Goal: Transaction & Acquisition: Purchase product/service

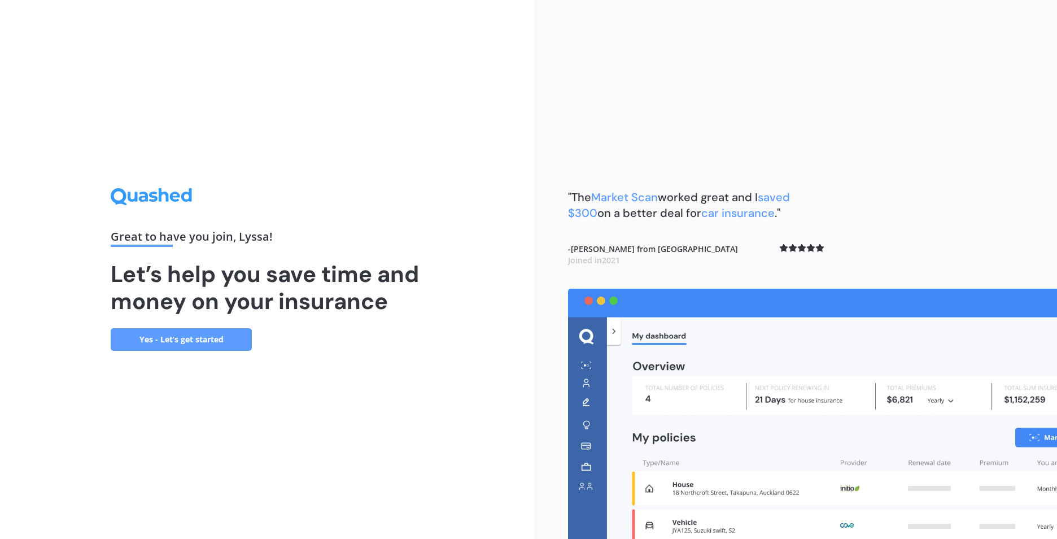
click at [182, 339] on link "Yes - Let’s get started" at bounding box center [181, 339] width 141 height 23
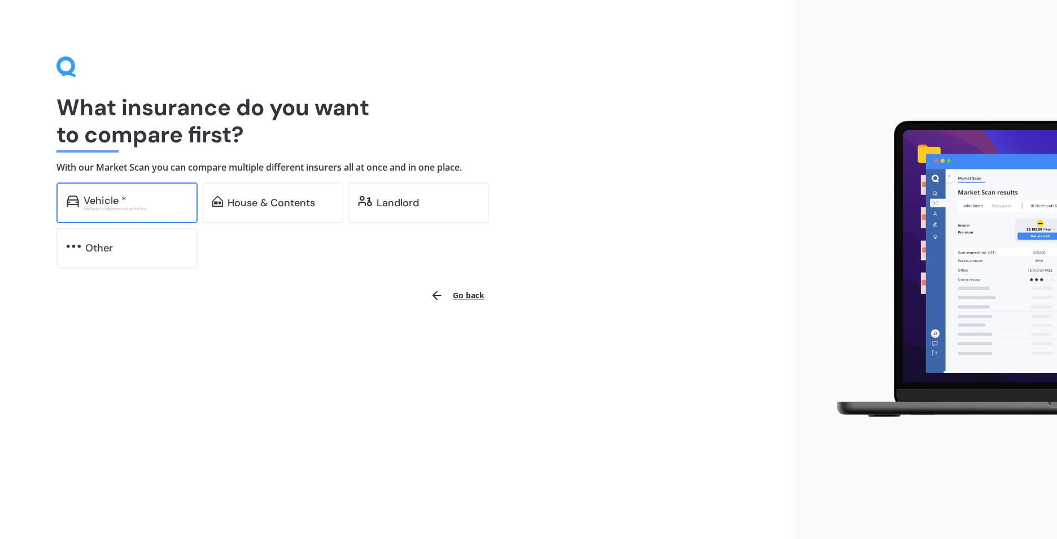
click at [132, 206] on div "Excludes commercial vehicles" at bounding box center [136, 208] width 104 height 5
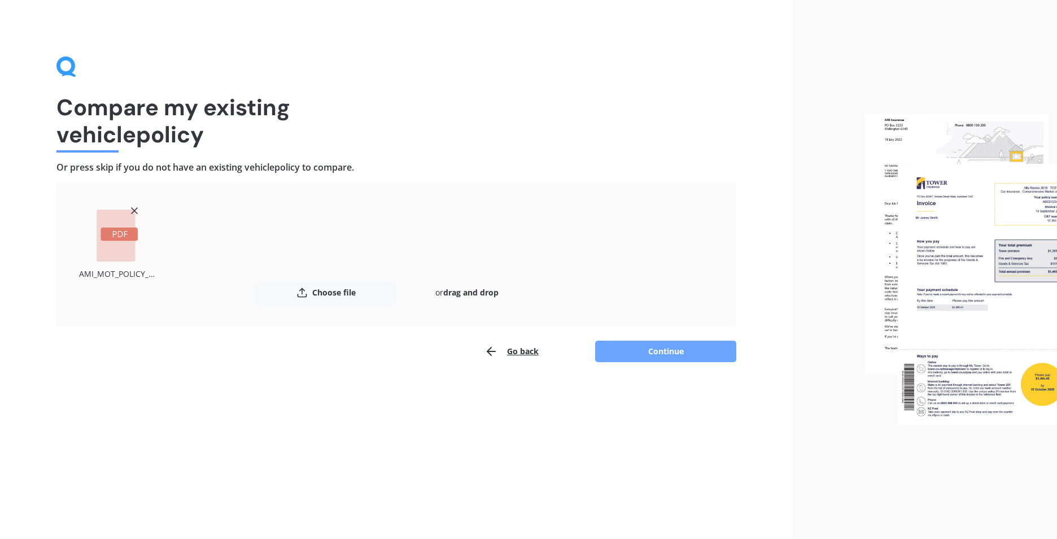
click at [681, 354] on button "Continue" at bounding box center [665, 351] width 141 height 21
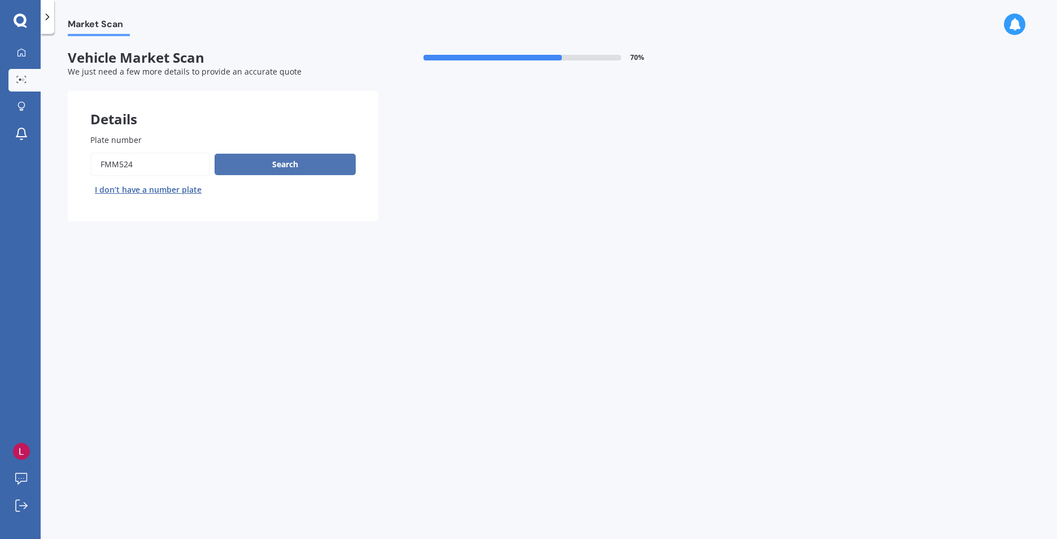
click at [257, 159] on button "Search" at bounding box center [285, 164] width 141 height 21
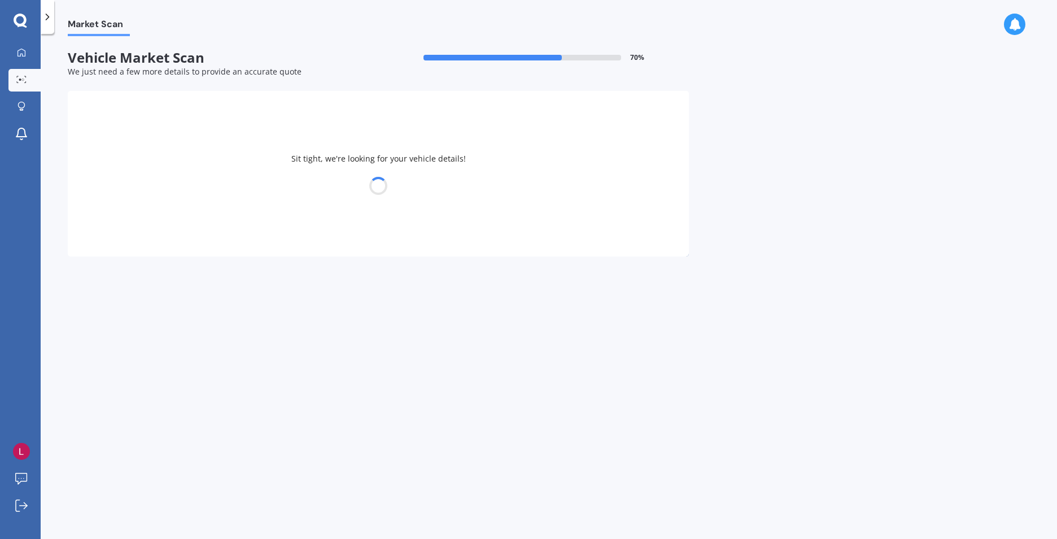
select select "HOLDEN"
select select "COLORADO"
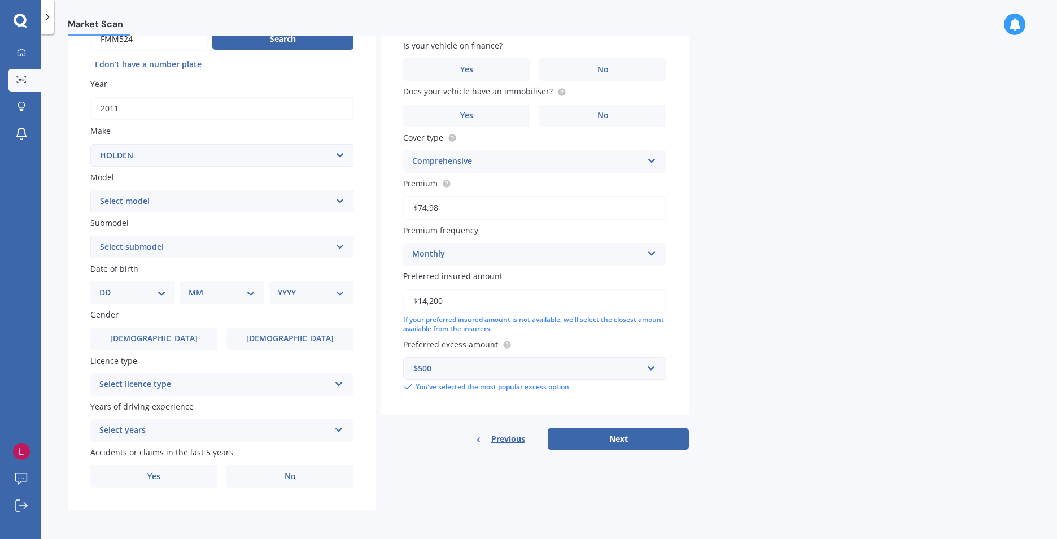
scroll to position [126, 0]
click at [623, 437] on button "Next" at bounding box center [618, 438] width 141 height 21
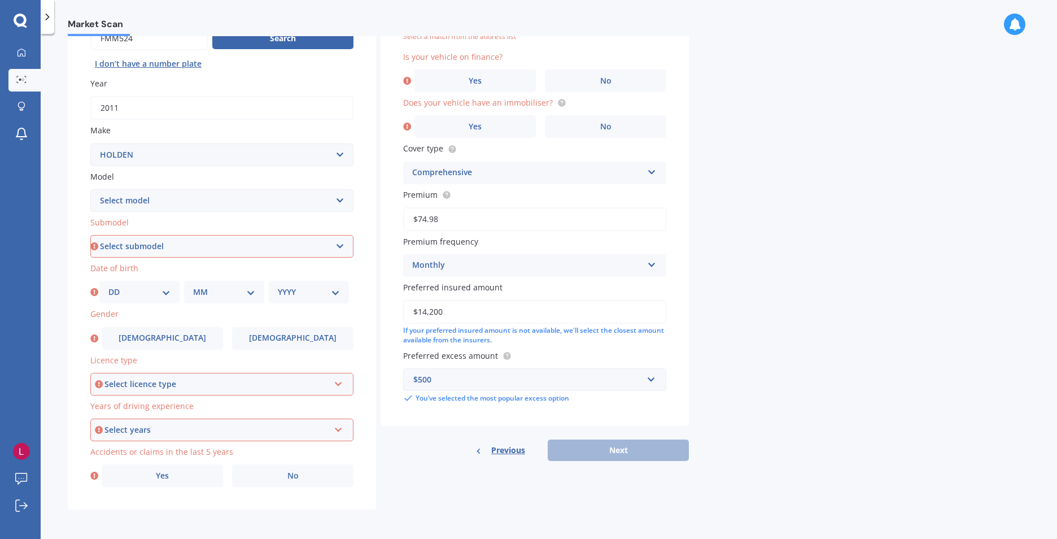
click at [211, 380] on div "Select licence type" at bounding box center [216, 384] width 225 height 12
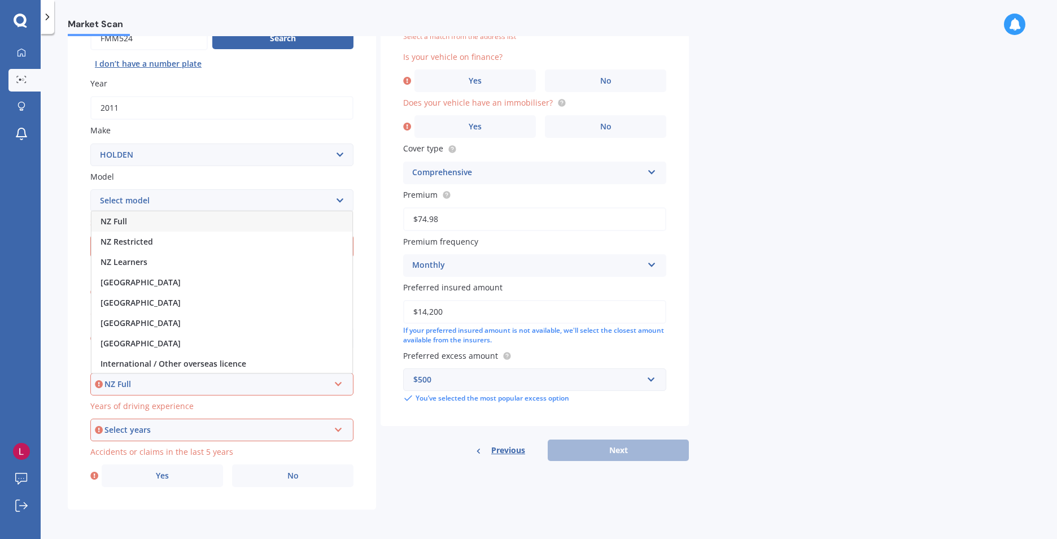
click at [129, 216] on div "NZ Full" at bounding box center [221, 221] width 261 height 20
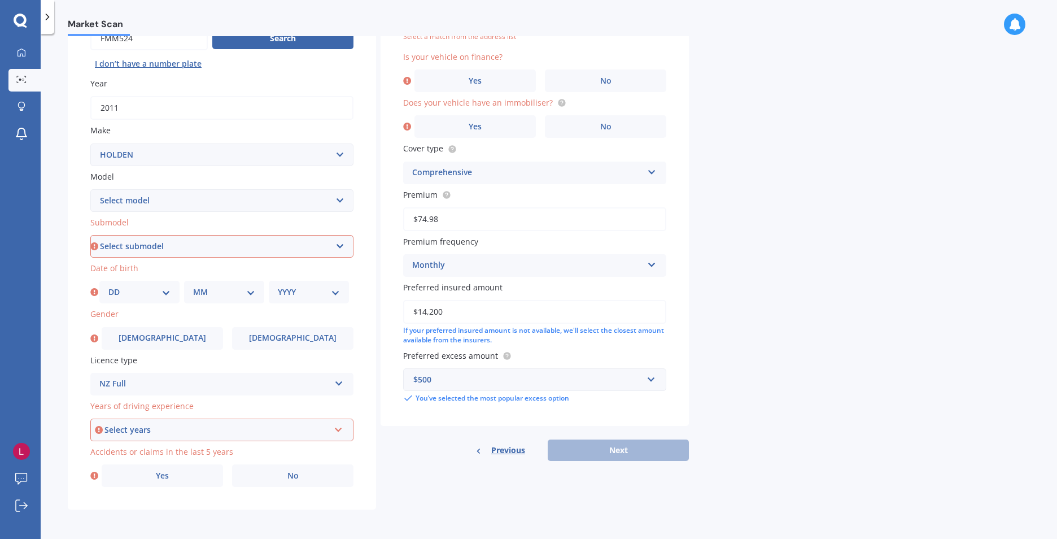
click at [200, 431] on div "Select years" at bounding box center [216, 430] width 225 height 12
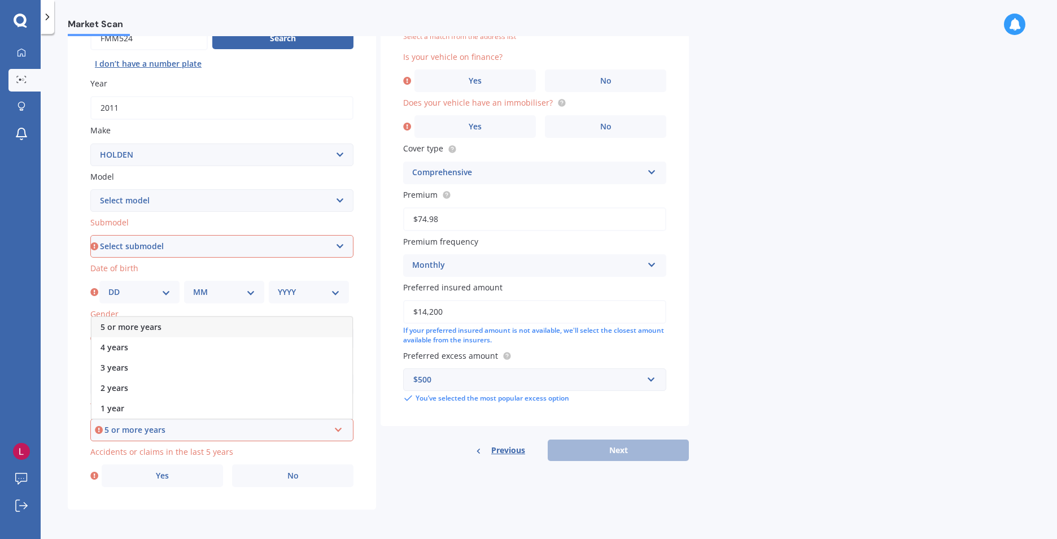
click at [156, 332] on span "5 or more years" at bounding box center [131, 326] width 61 height 11
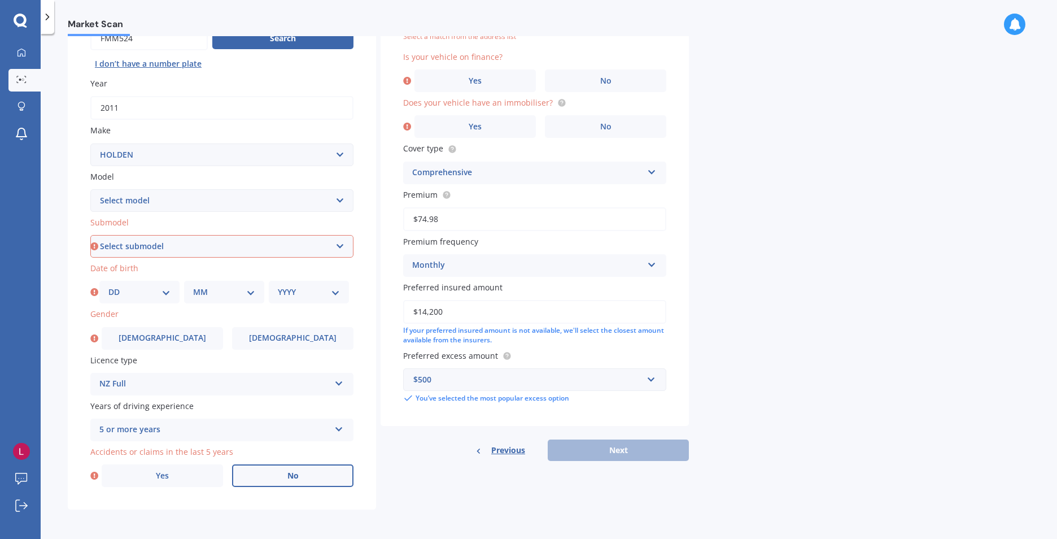
click at [273, 482] on label "No" at bounding box center [292, 475] width 121 height 23
click at [0, 0] on input "No" at bounding box center [0, 0] width 0 height 0
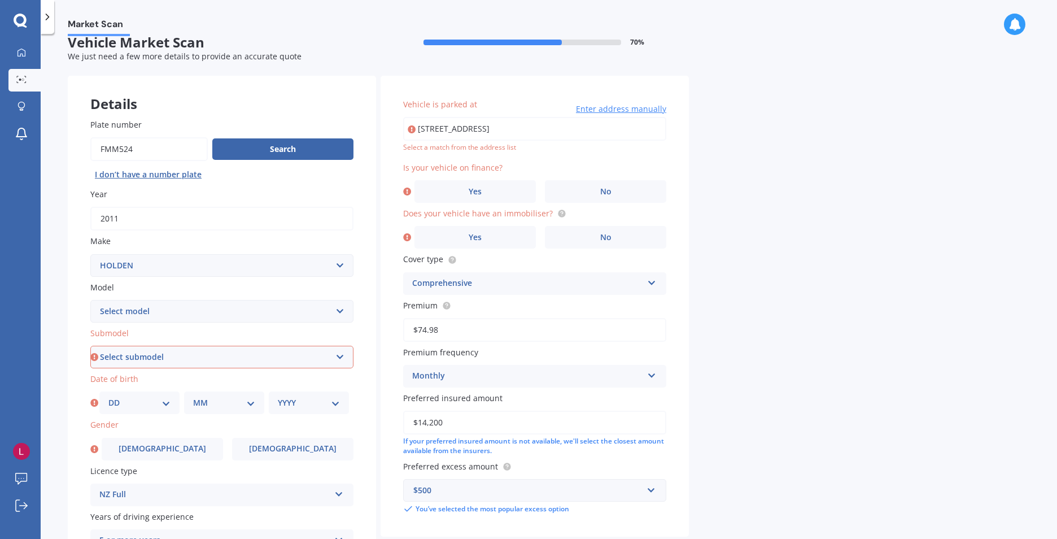
scroll to position [0, 0]
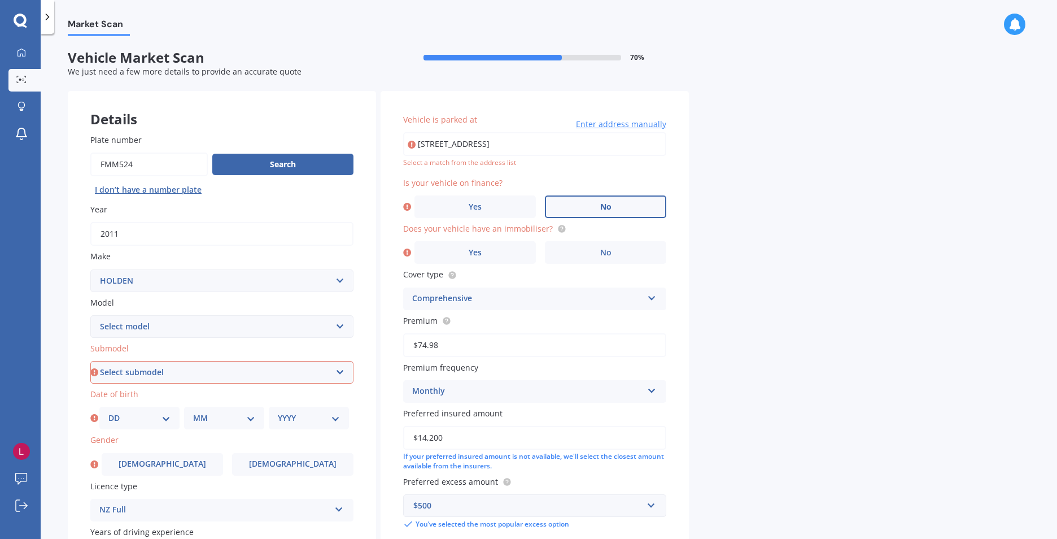
click at [585, 208] on label "No" at bounding box center [605, 206] width 121 height 23
click at [0, 0] on input "No" at bounding box center [0, 0] width 0 height 0
click at [605, 251] on span "No" at bounding box center [605, 253] width 11 height 10
click at [0, 0] on input "No" at bounding box center [0, 0] width 0 height 0
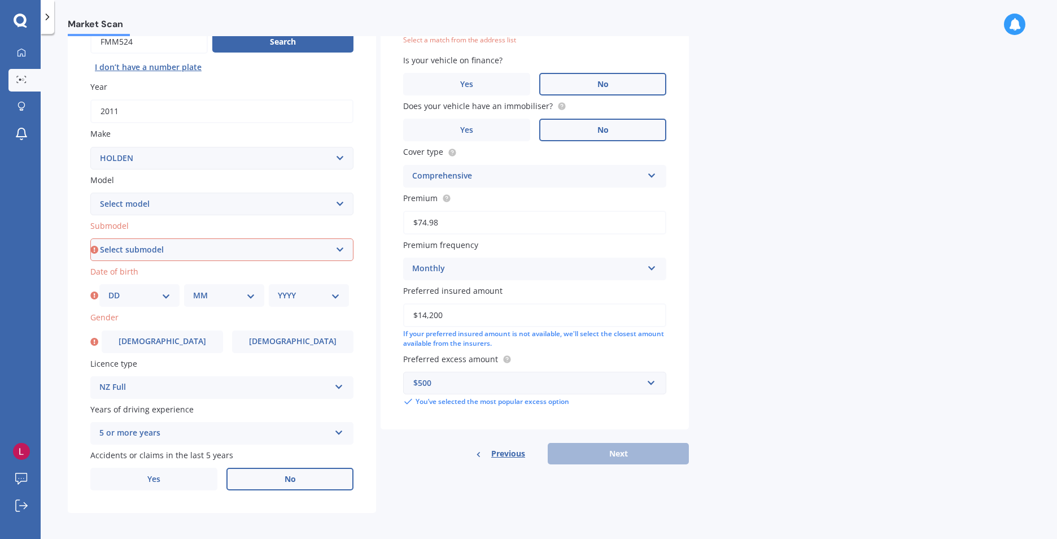
scroll to position [126, 0]
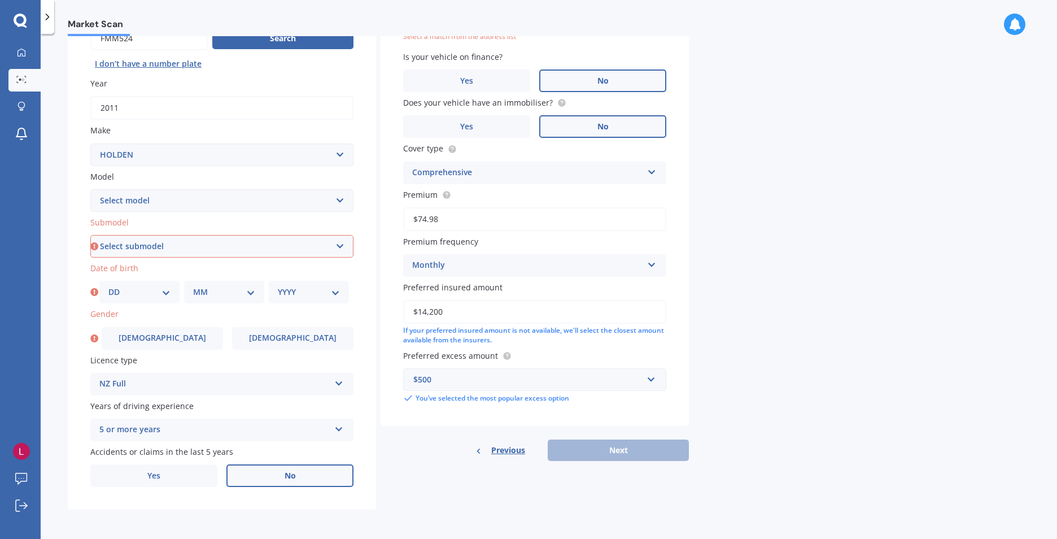
click at [182, 245] on select "Select submodel 2.8 Turbo Diesel 3.0 Turbo Diesel 2WD 3.0 Turbo Diesel 4WD LS L…" at bounding box center [221, 246] width 263 height 23
select select "3.0 TURBO DIESEL 4WD"
click at [90, 235] on select "Select submodel 2.8 Turbo Diesel 3.0 Turbo Diesel 2WD 3.0 Turbo Diesel 4WD LS L…" at bounding box center [221, 246] width 263 height 23
click at [158, 298] on select "DD 01 02 03 04 05 06 07 08 09 10 11 12 13 14 15 16 17 18 19 20 21 22 23 24 25 2…" at bounding box center [139, 292] width 62 height 12
select select "30"
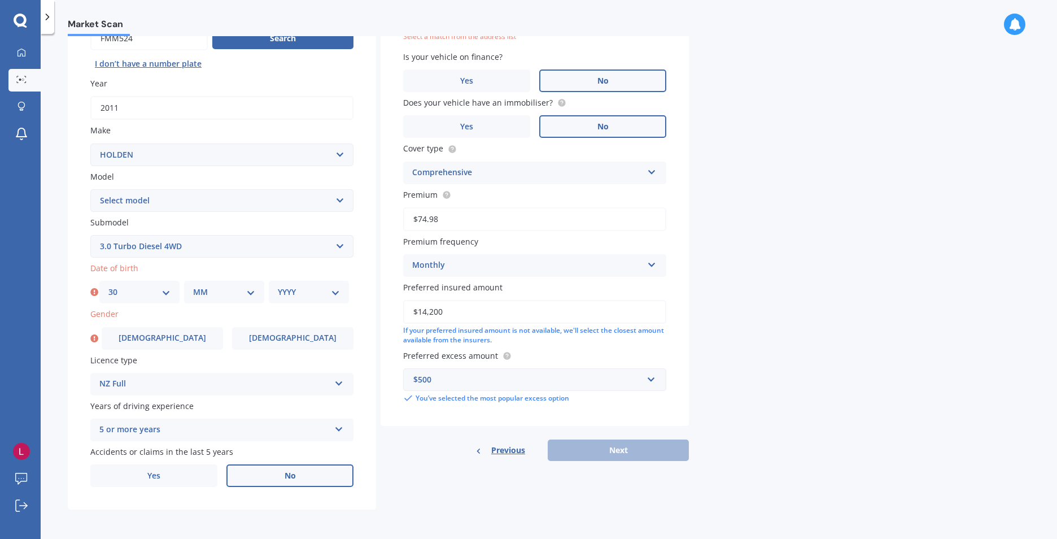
click at [108, 286] on select "DD 01 02 03 04 05 06 07 08 09 10 11 12 13 14 15 16 17 18 19 20 21 22 23 24 25 2…" at bounding box center [139, 292] width 62 height 12
click at [225, 294] on select "MM 01 02 03 04 05 06 07 08 09 10 11 12" at bounding box center [224, 292] width 62 height 12
select select "03"
click at [193, 286] on select "MM 01 02 03 04 05 06 07 08 09 10 11 12" at bounding box center [224, 292] width 62 height 12
click at [341, 294] on div "YYYY 2025 2024 2023 2022 2021 2020 2019 2018 2017 2016 2015 2014 2013 2012 2011…" at bounding box center [309, 292] width 80 height 23
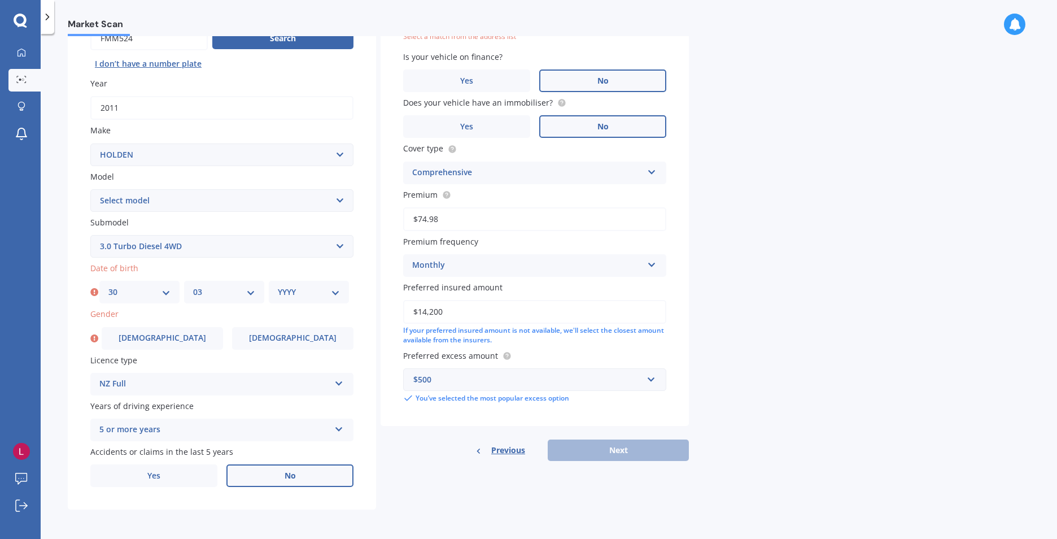
click at [331, 296] on select "YYYY 2025 2024 2023 2022 2021 2020 2019 2018 2017 2016 2015 2014 2013 2012 2011…" at bounding box center [309, 292] width 62 height 12
click at [308, 291] on select "YYYY 2025 2024 2023 2022 2021 2020 2019 2018 2017 2016 2015 2014 2013 2012 2011…" at bounding box center [309, 292] width 62 height 12
click at [340, 290] on select "YYYY 2025 2024 2023 2022 2021 2020 2019 2018 2017 2016 2015 2014 2013 2012 2011…" at bounding box center [311, 292] width 67 height 12
select select "1966"
click at [278, 286] on select "YYYY 2025 2024 2023 2022 2021 2020 2019 2018 2017 2016 2015 2014 2013 2012 2011…" at bounding box center [311, 292] width 67 height 12
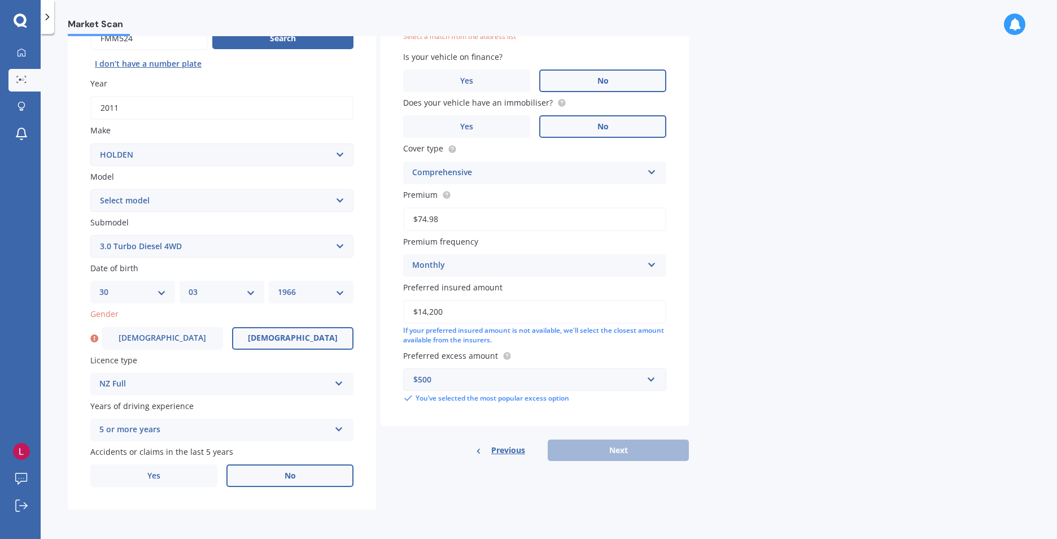
click at [277, 342] on label "[DEMOGRAPHIC_DATA]" at bounding box center [292, 338] width 121 height 23
click at [0, 0] on input "[DEMOGRAPHIC_DATA]" at bounding box center [0, 0] width 0 height 0
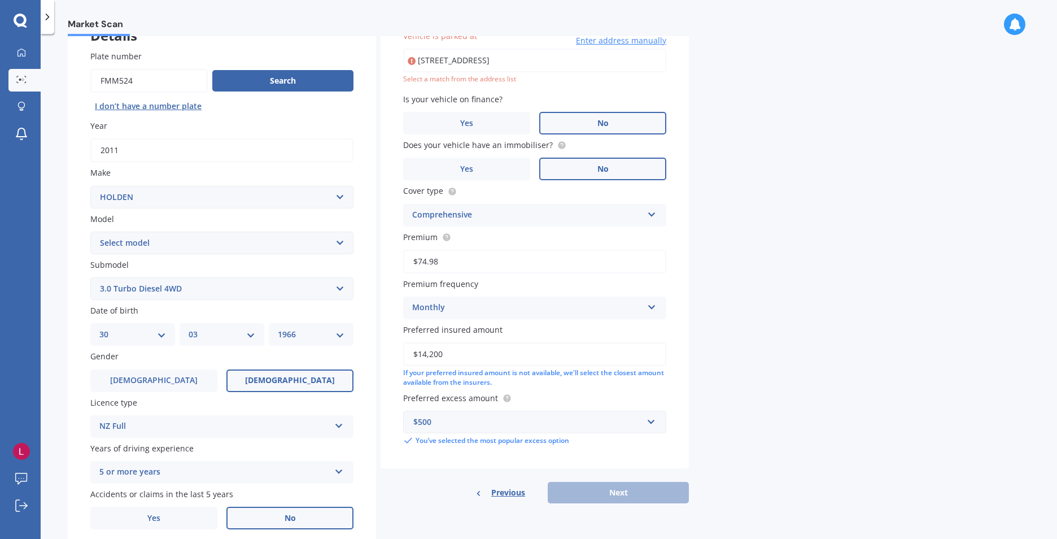
scroll to position [77, 0]
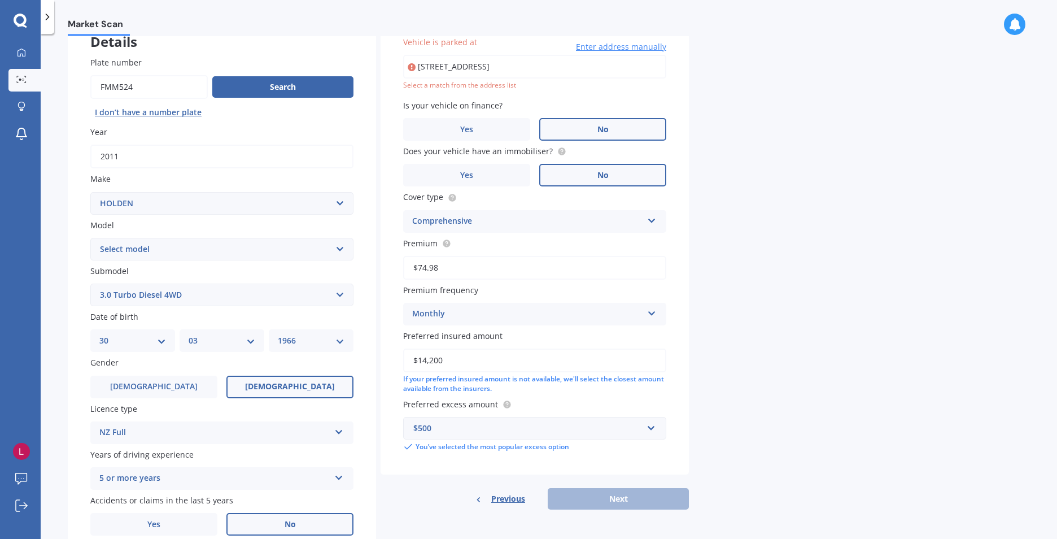
type input "[STREET_ADDRESS]"
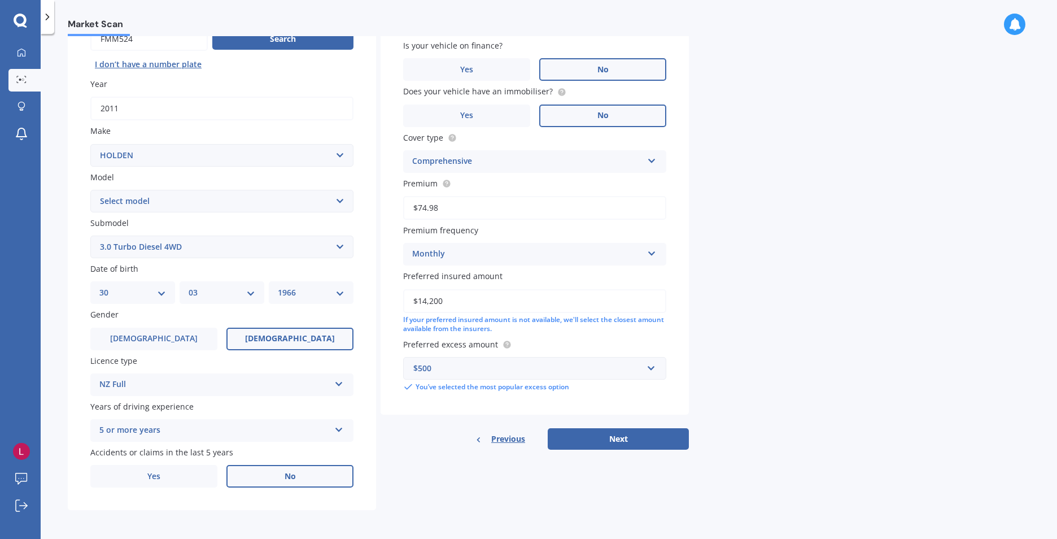
scroll to position [126, 0]
click at [615, 446] on button "Next" at bounding box center [618, 438] width 141 height 21
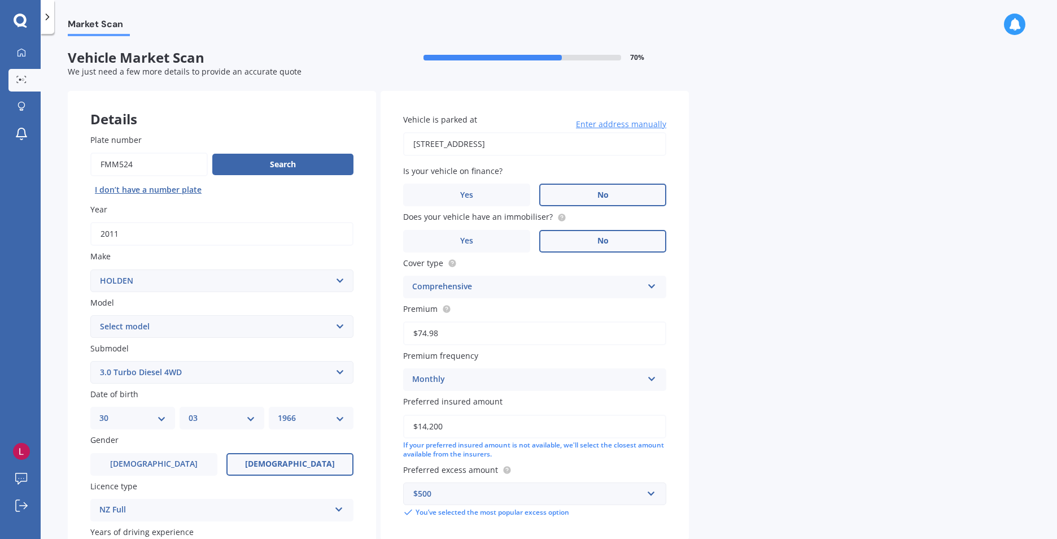
select select "30"
select select "03"
select select "1966"
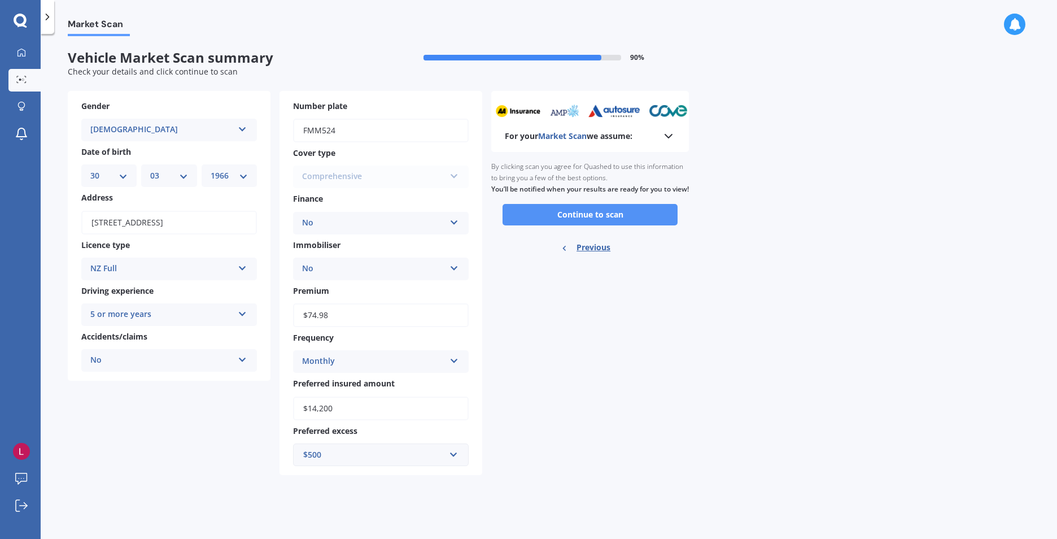
click at [592, 225] on button "Continue to scan" at bounding box center [590, 214] width 175 height 21
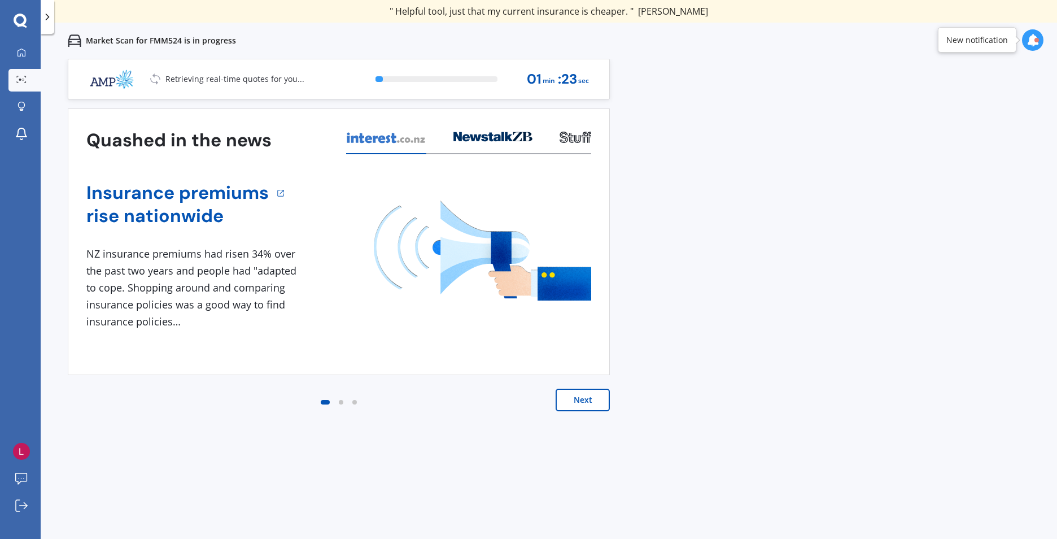
click at [572, 398] on button "Next" at bounding box center [583, 400] width 54 height 23
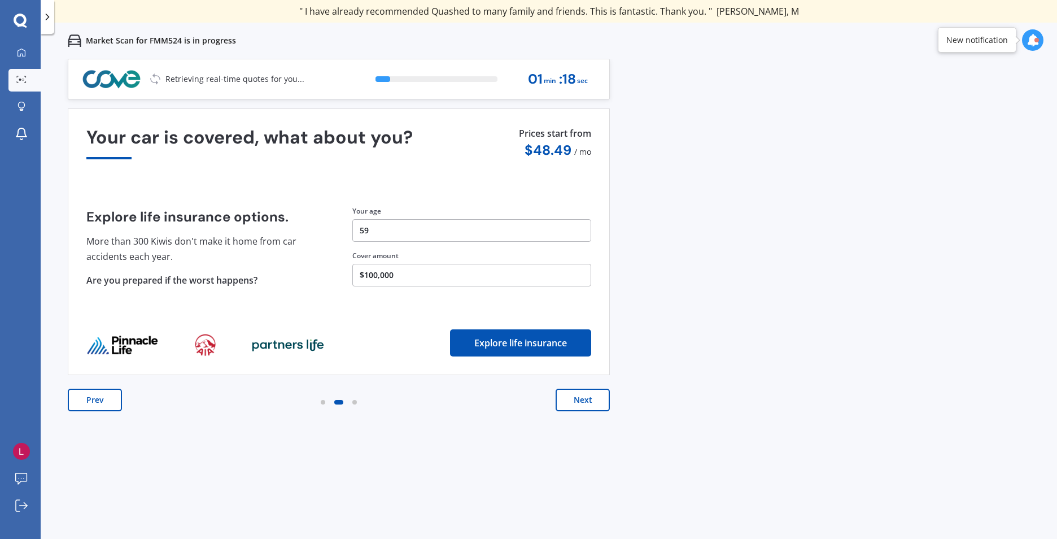
click at [572, 398] on button "Next" at bounding box center [583, 400] width 54 height 23
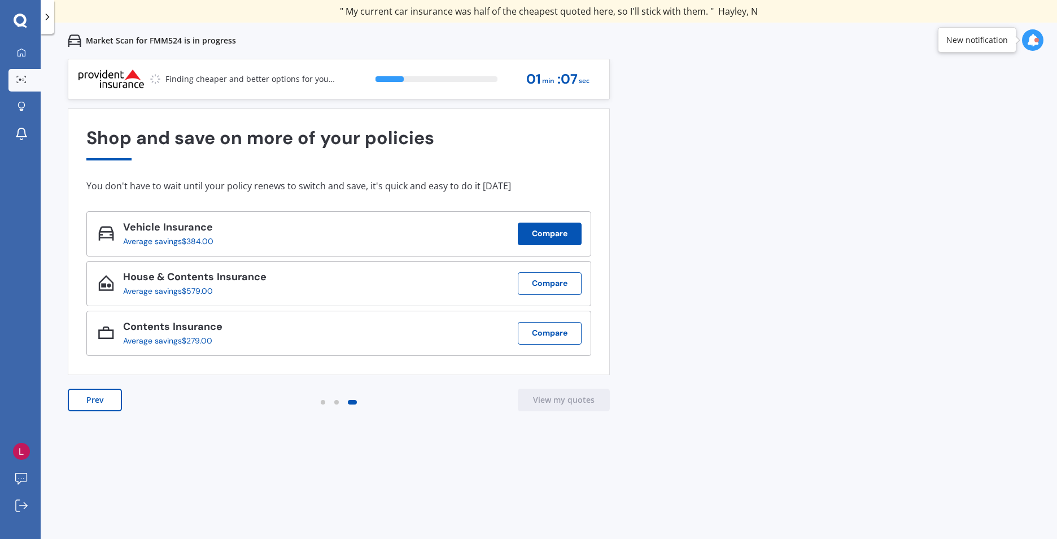
click at [553, 233] on button "Compare" at bounding box center [550, 234] width 64 height 23
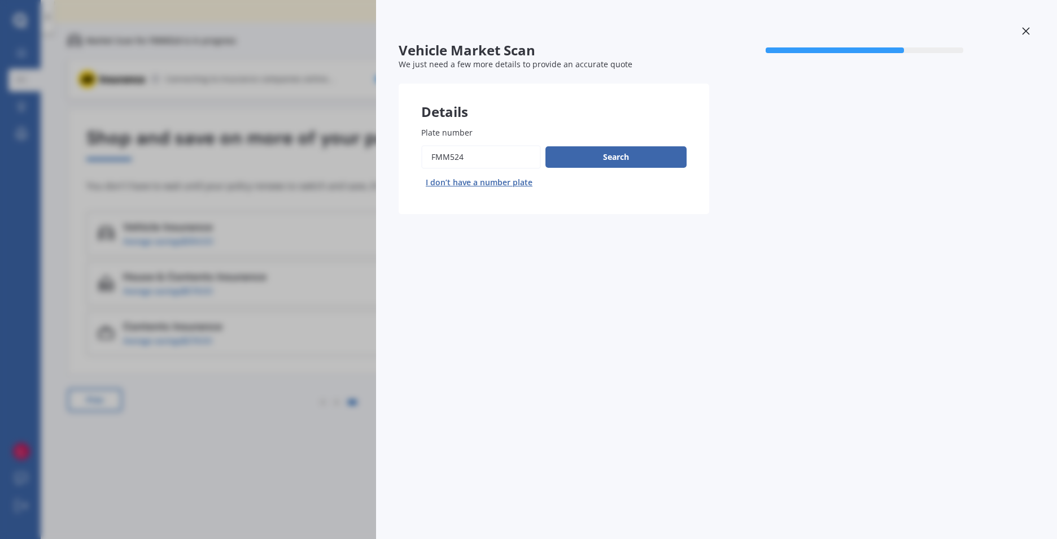
click at [1031, 30] on div at bounding box center [1026, 33] width 17 height 20
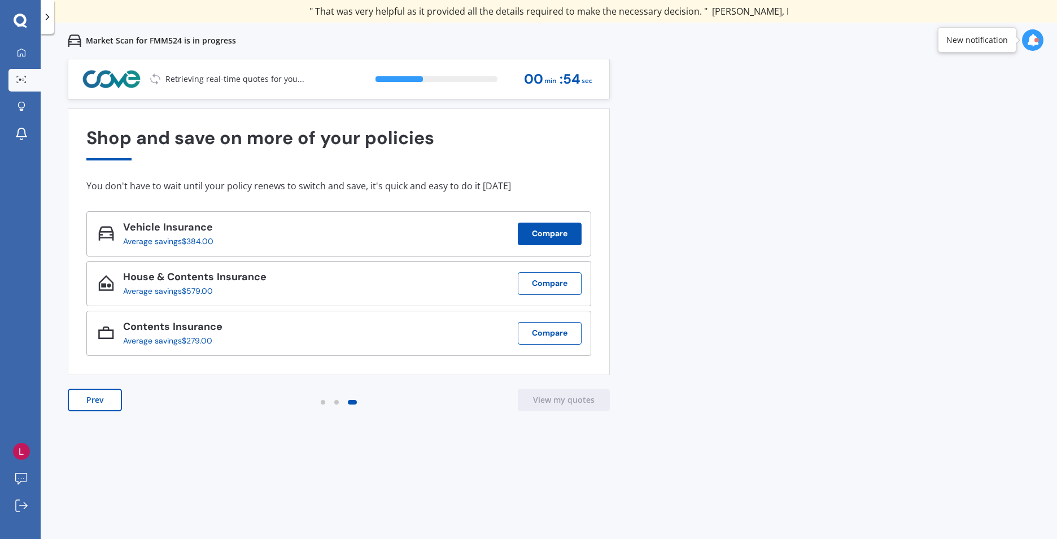
click at [557, 239] on button "Compare" at bounding box center [550, 234] width 64 height 23
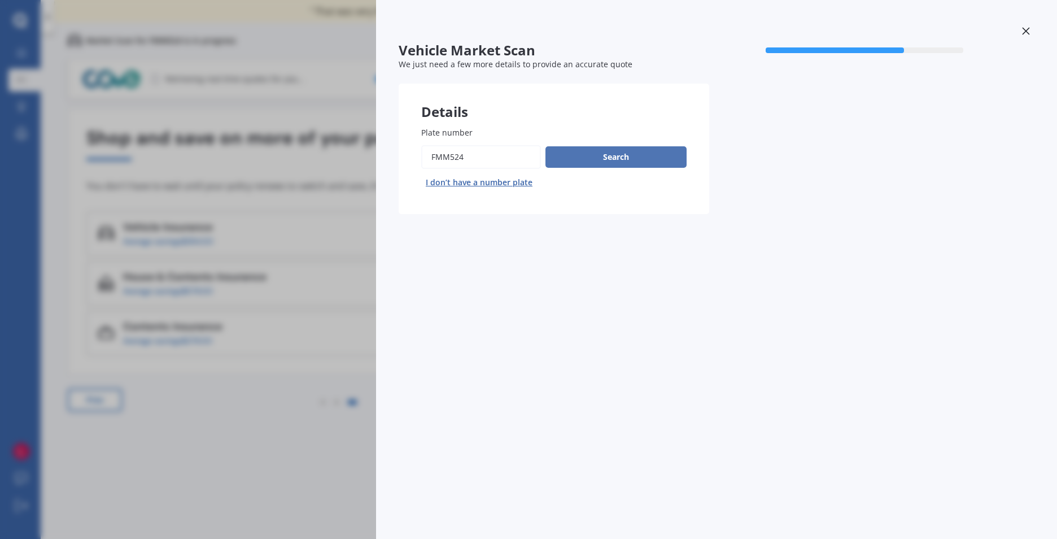
click at [603, 155] on button "Search" at bounding box center [616, 156] width 141 height 21
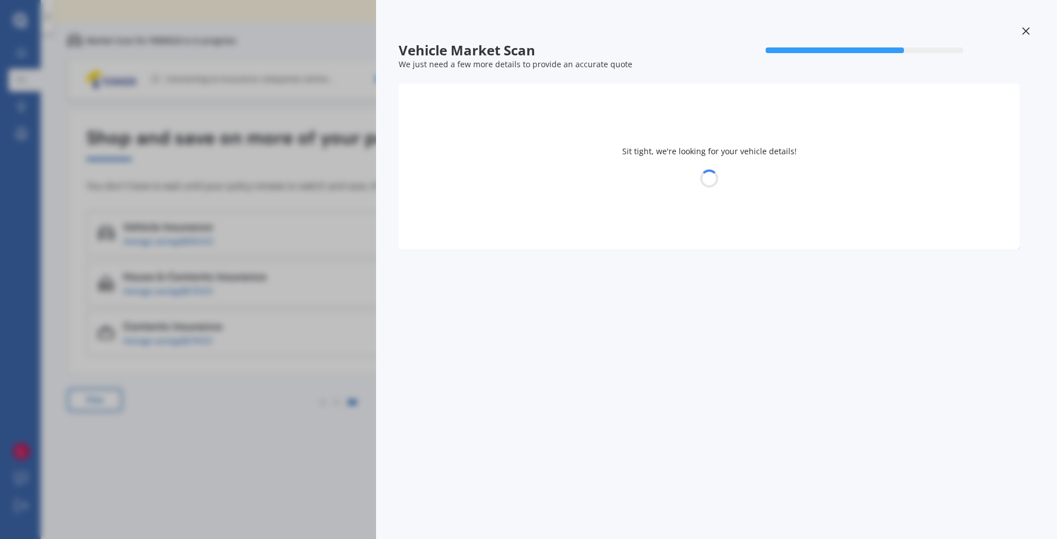
select select "HOLDEN"
select select "COLORADO"
select select "30"
select select "03"
select select "1966"
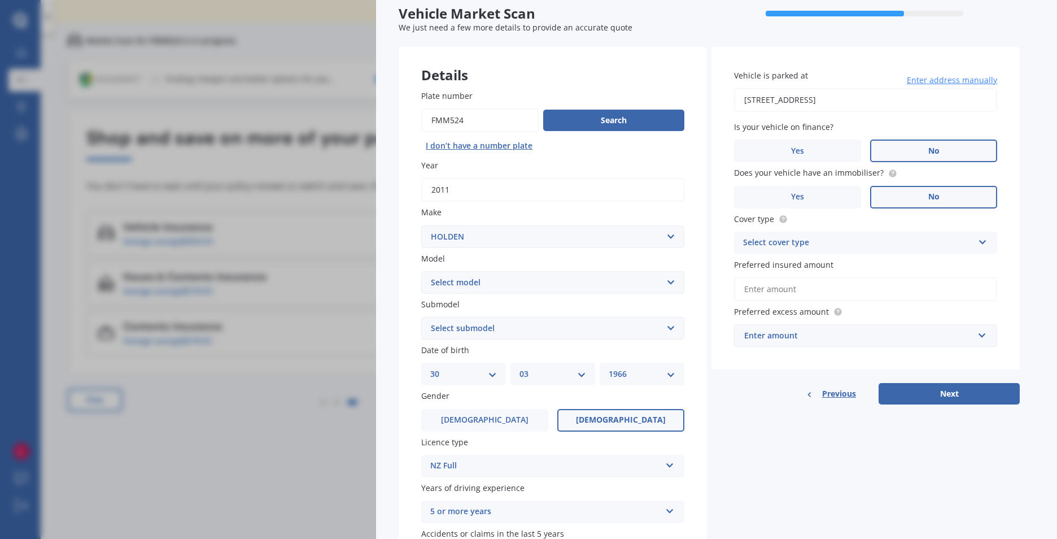
scroll to position [56, 0]
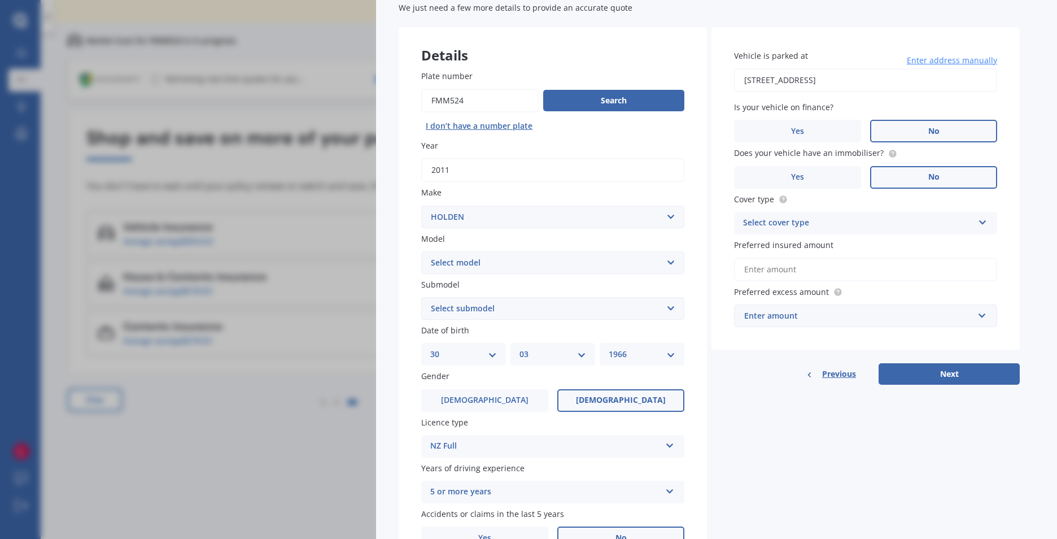
click at [573, 304] on select "Select submodel 2.8 Turbo Diesel 3.0 Turbo Diesel 2WD 3.0 Turbo Diesel 4WD LS L…" at bounding box center [552, 308] width 263 height 23
select select "3.0 TURBO DIESEL 4WD"
click at [421, 297] on select "Select submodel 2.8 Turbo Diesel 3.0 Turbo Diesel 2WD 3.0 Turbo Diesel 4WD LS L…" at bounding box center [552, 308] width 263 height 23
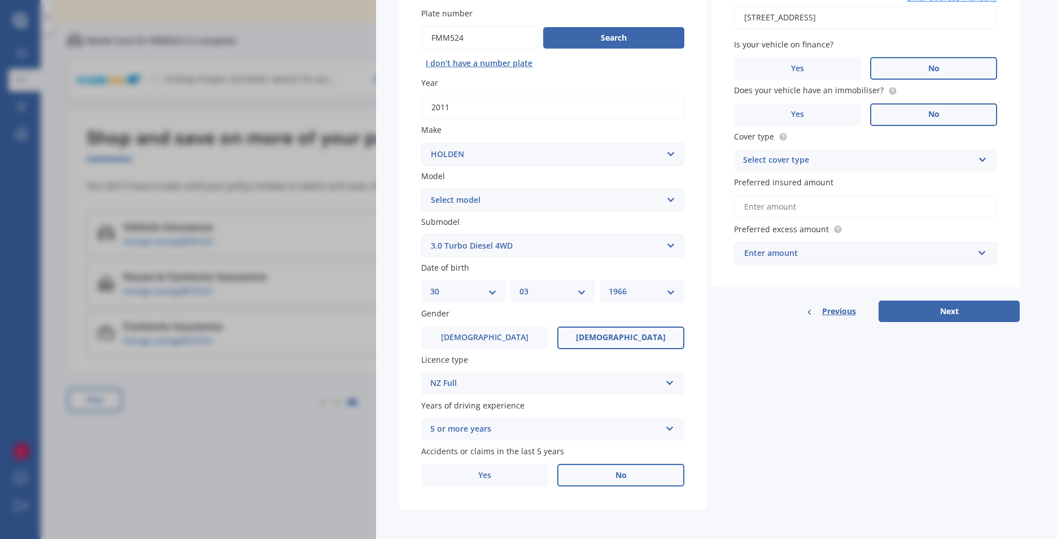
scroll to position [121, 0]
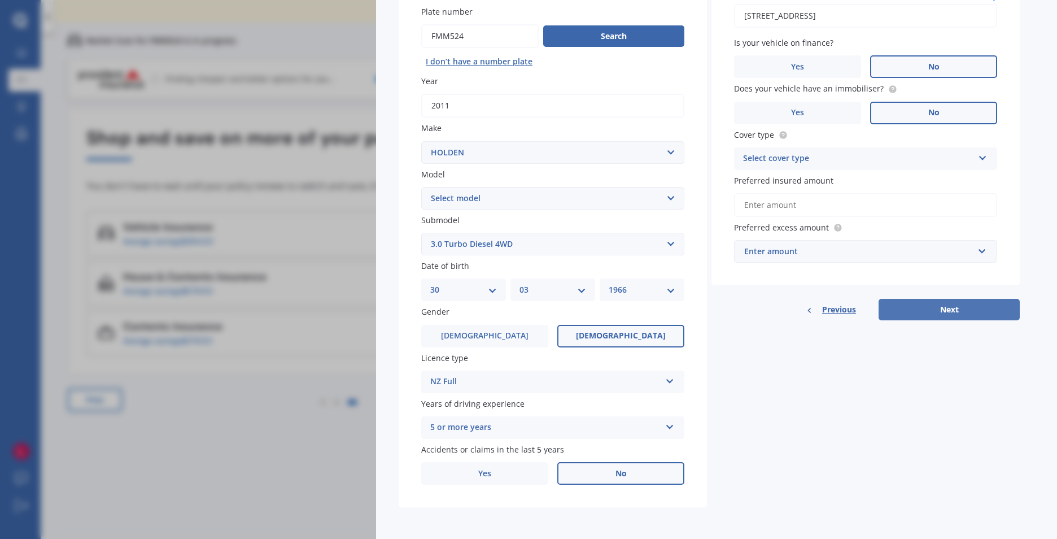
click at [941, 308] on button "Next" at bounding box center [949, 309] width 141 height 21
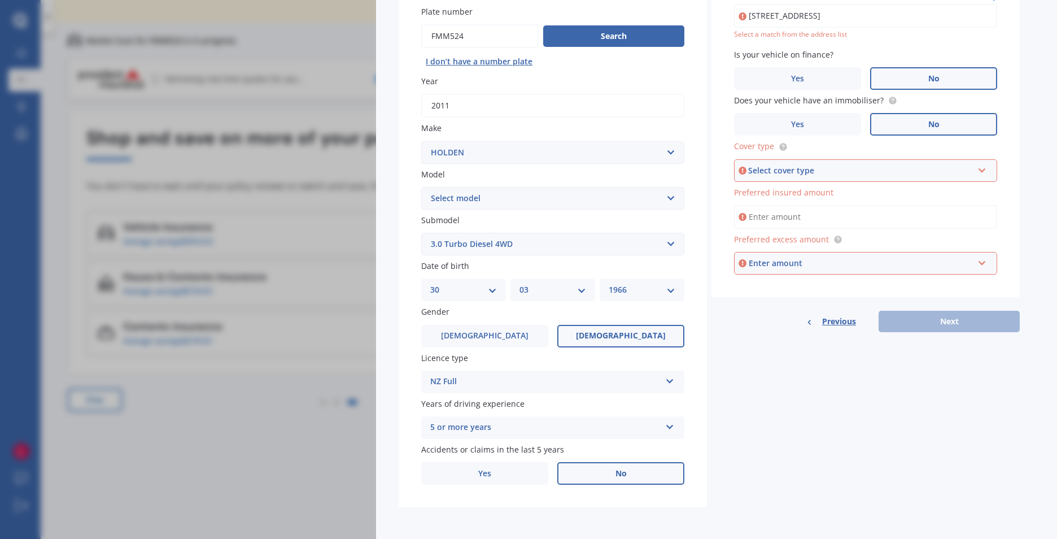
scroll to position [106, 0]
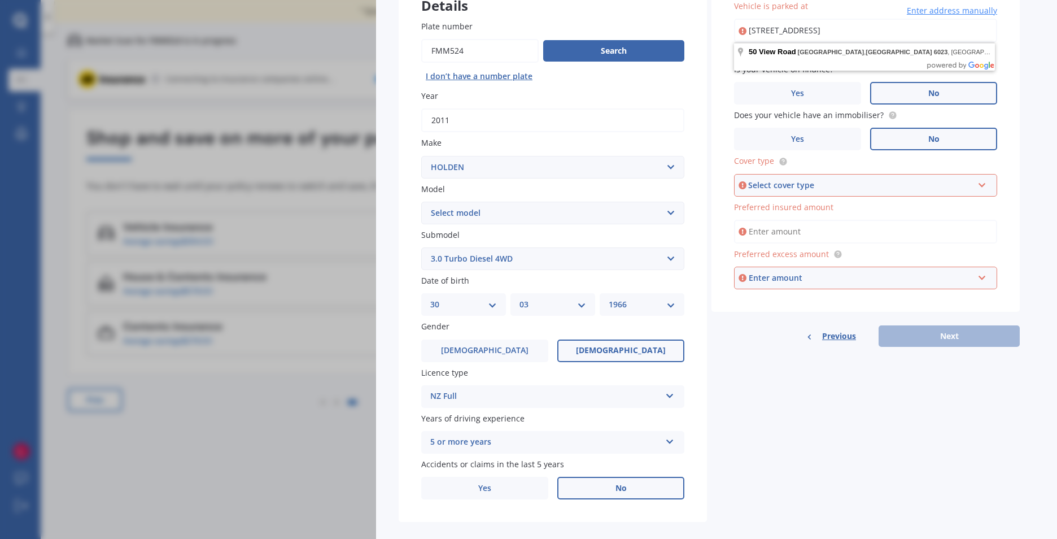
click at [784, 186] on div "Select cover type" at bounding box center [860, 185] width 225 height 12
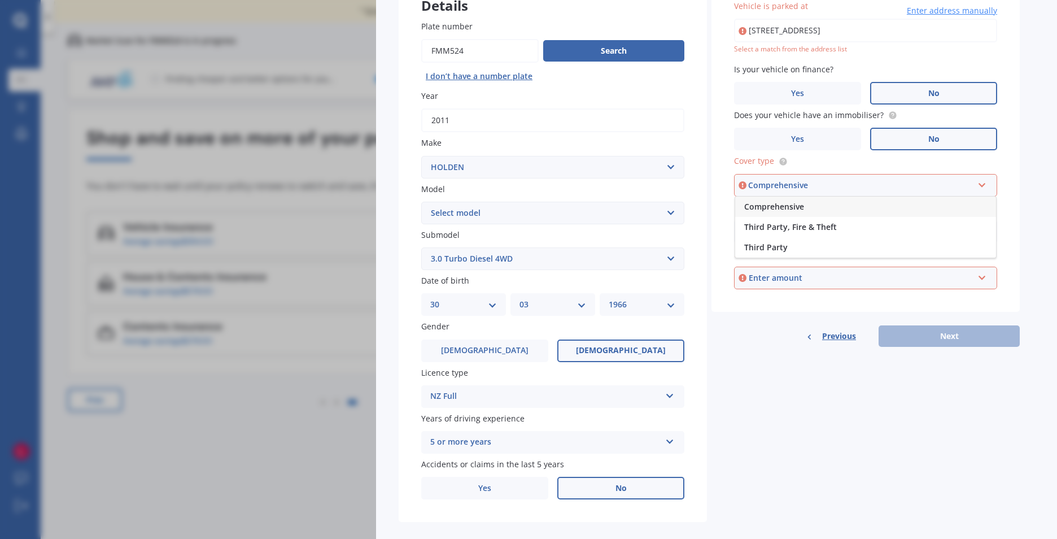
click at [786, 207] on span "Comprehensive" at bounding box center [774, 206] width 60 height 11
click at [780, 277] on div "Enter amount" at bounding box center [861, 278] width 225 height 12
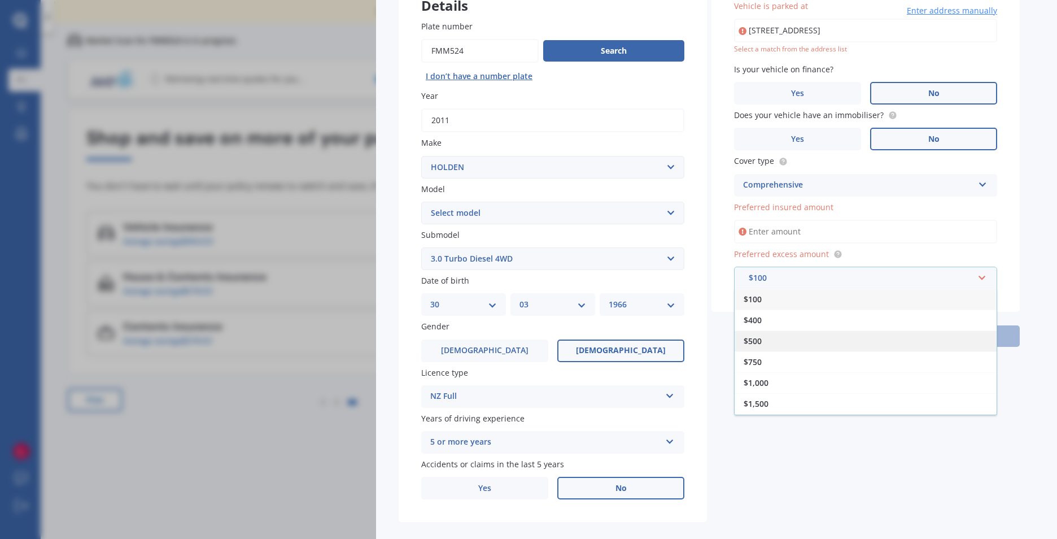
click at [768, 339] on div "$500" at bounding box center [866, 340] width 262 height 21
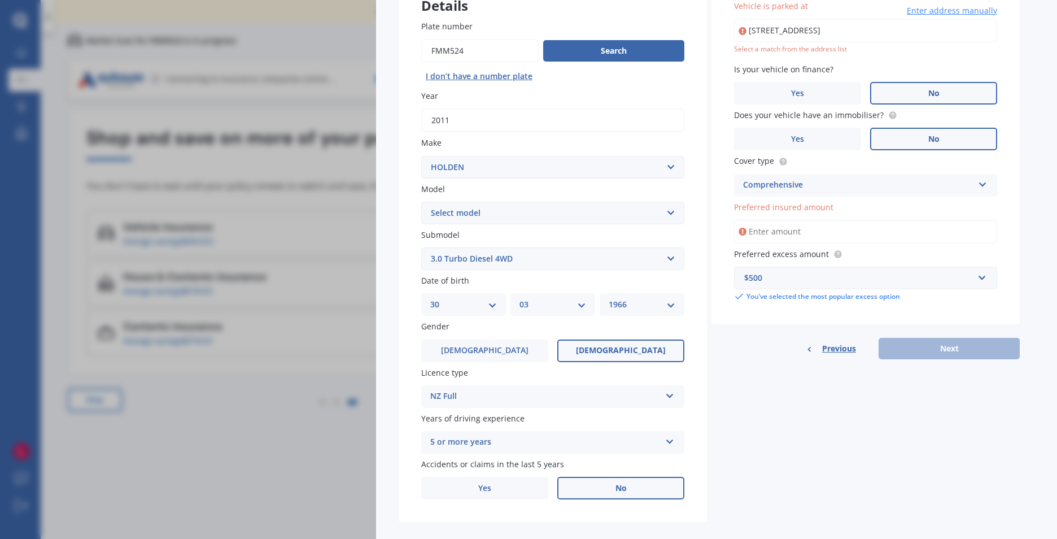
click at [797, 234] on input "Preferred insured amount" at bounding box center [865, 232] width 263 height 24
click at [812, 36] on input "[STREET_ADDRESS]" at bounding box center [865, 31] width 263 height 24
type input "[STREET_ADDRESS]"
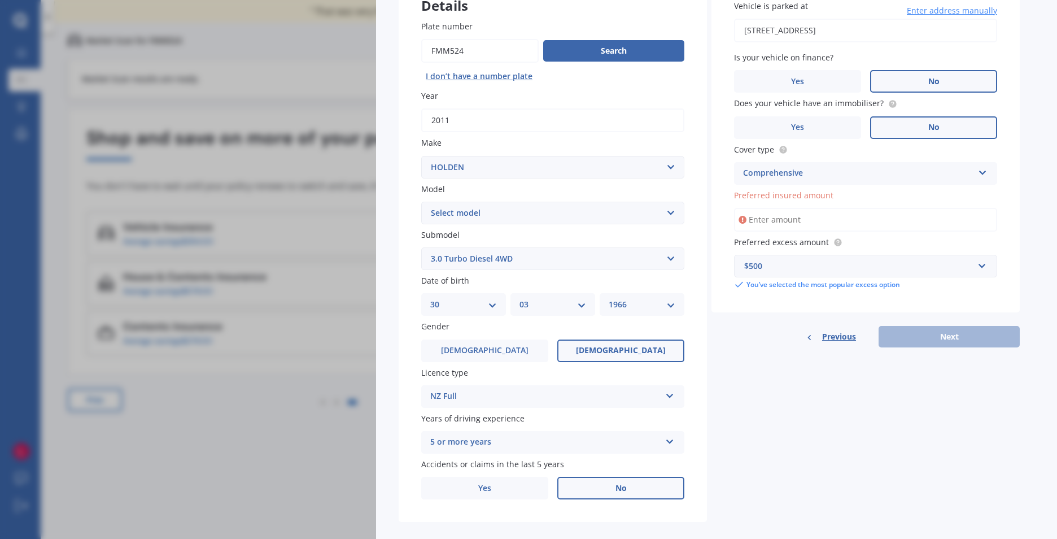
click at [775, 260] on div "$500" at bounding box center [858, 266] width 229 height 12
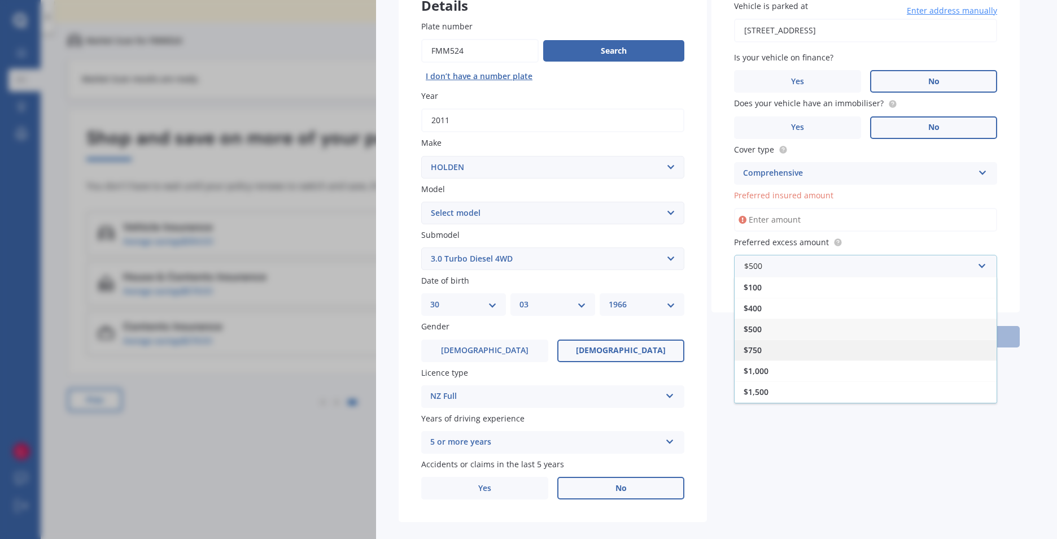
click at [756, 348] on span "$750" at bounding box center [753, 350] width 18 height 11
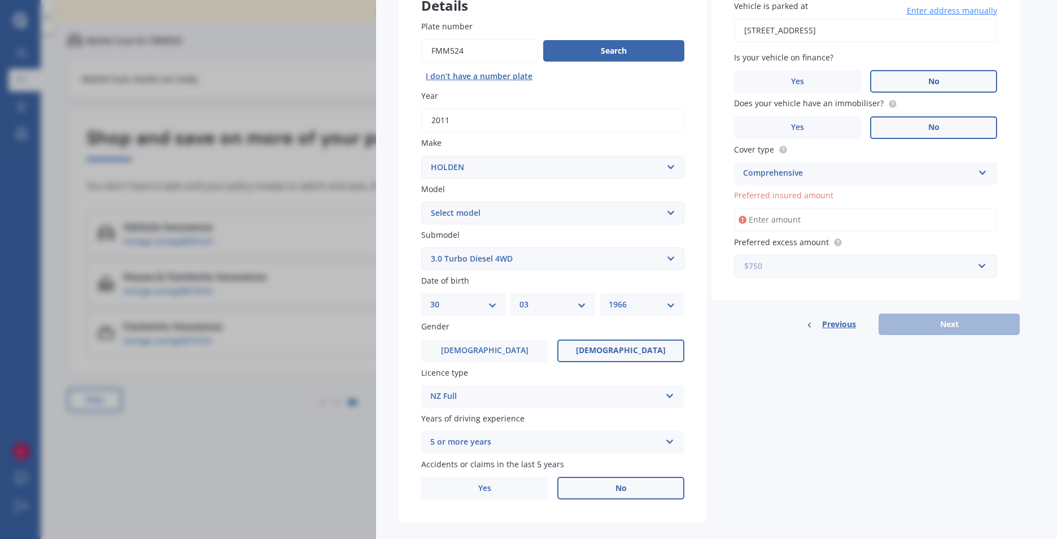
click at [985, 270] on input "text" at bounding box center [861, 265] width 253 height 21
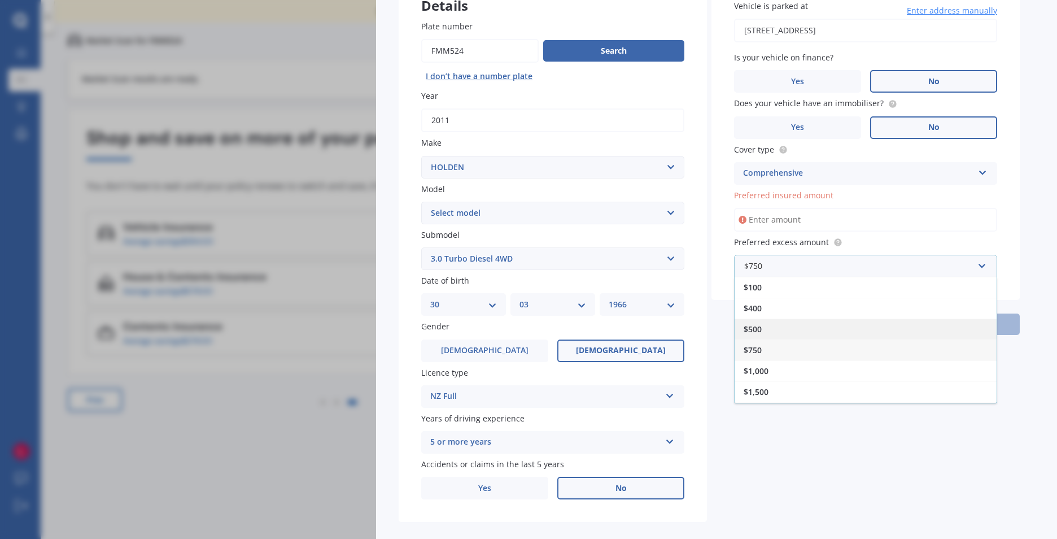
click at [773, 326] on div "$500" at bounding box center [866, 329] width 262 height 21
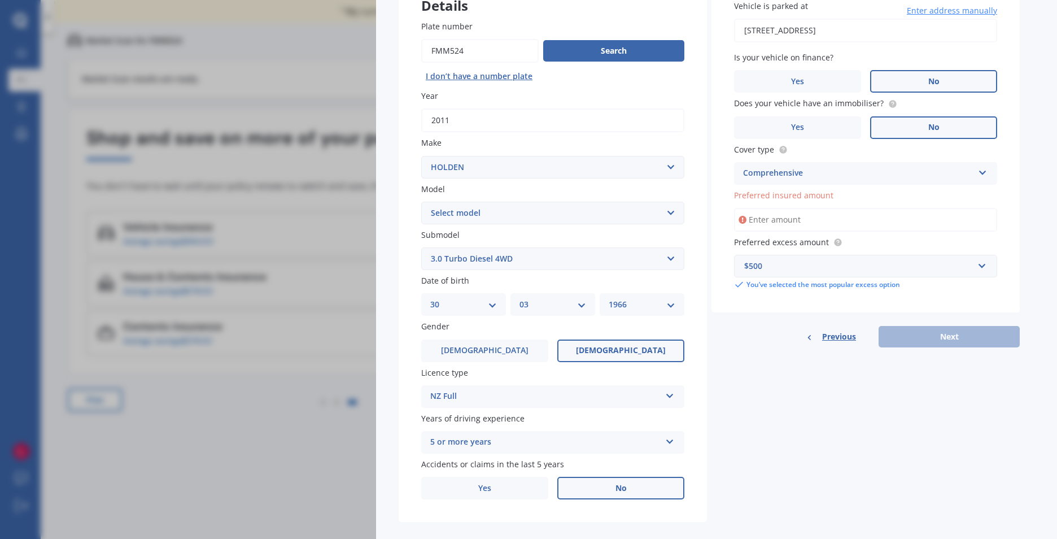
click at [793, 215] on input "Preferred insured amount" at bounding box center [865, 220] width 263 height 24
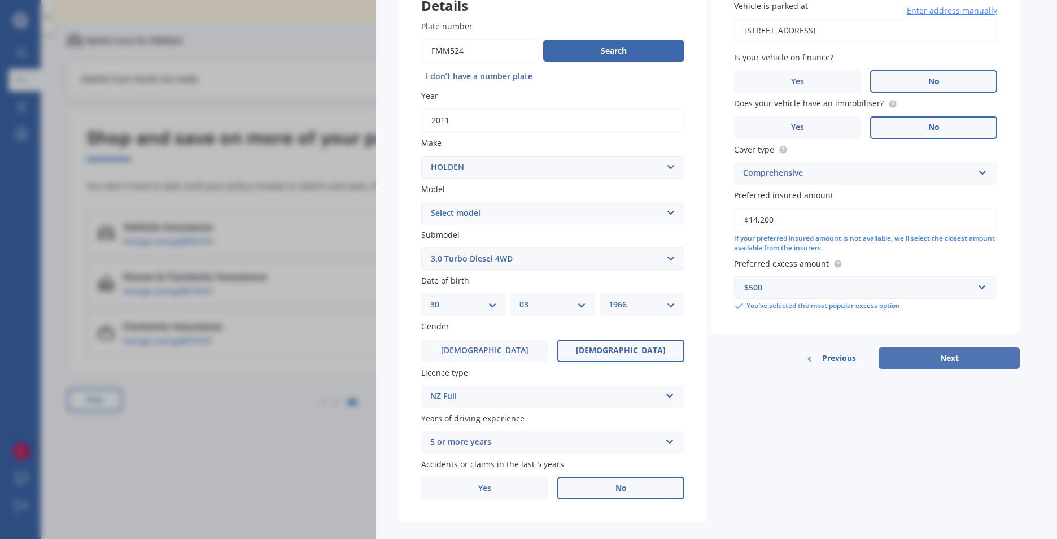
type input "$14,200"
click at [947, 356] on button "Next" at bounding box center [949, 357] width 141 height 21
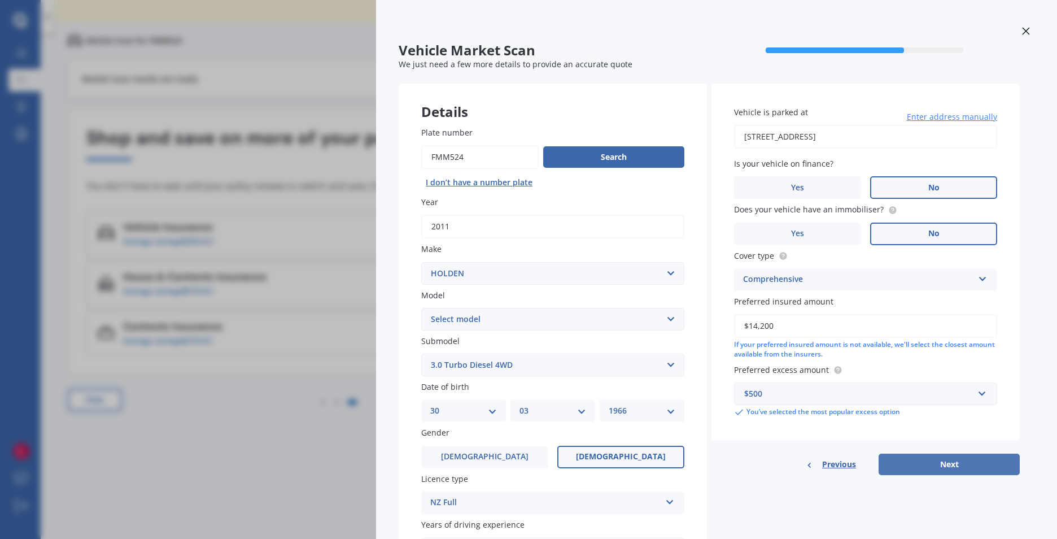
select select "30"
select select "03"
select select "1966"
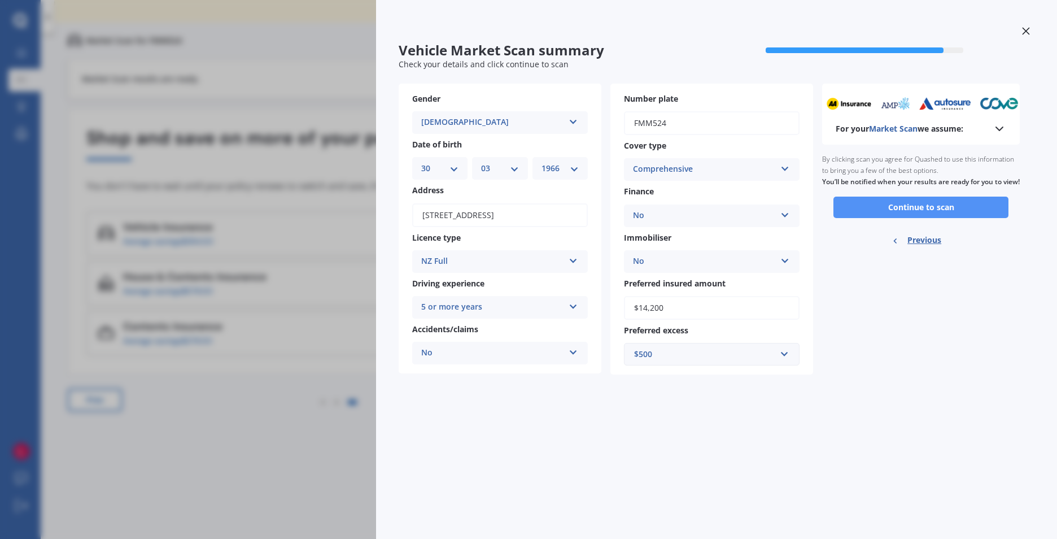
click at [923, 218] on button "Continue to scan" at bounding box center [921, 207] width 175 height 21
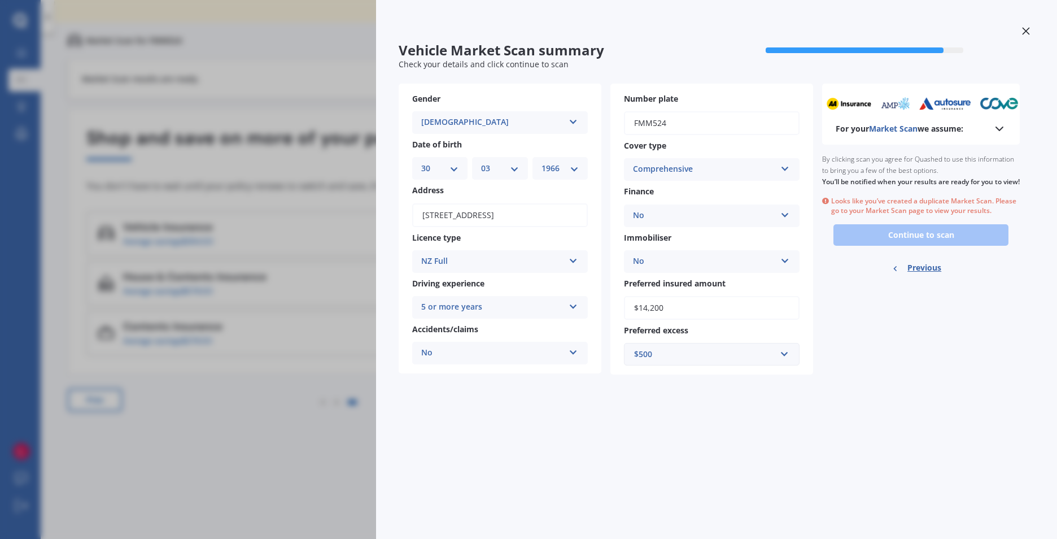
click at [1030, 30] on div at bounding box center [1026, 33] width 17 height 20
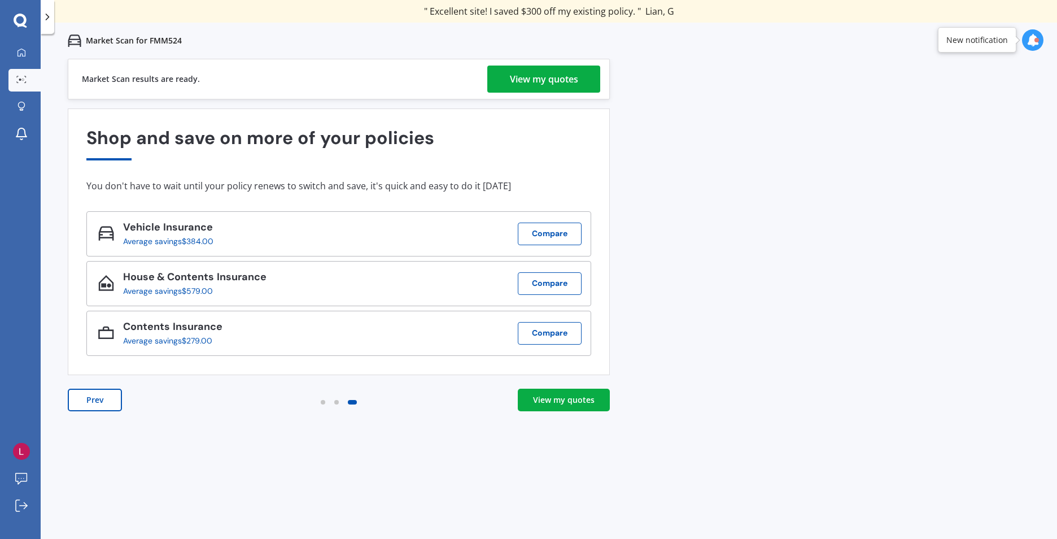
click at [556, 399] on div "View my quotes" at bounding box center [564, 399] width 62 height 11
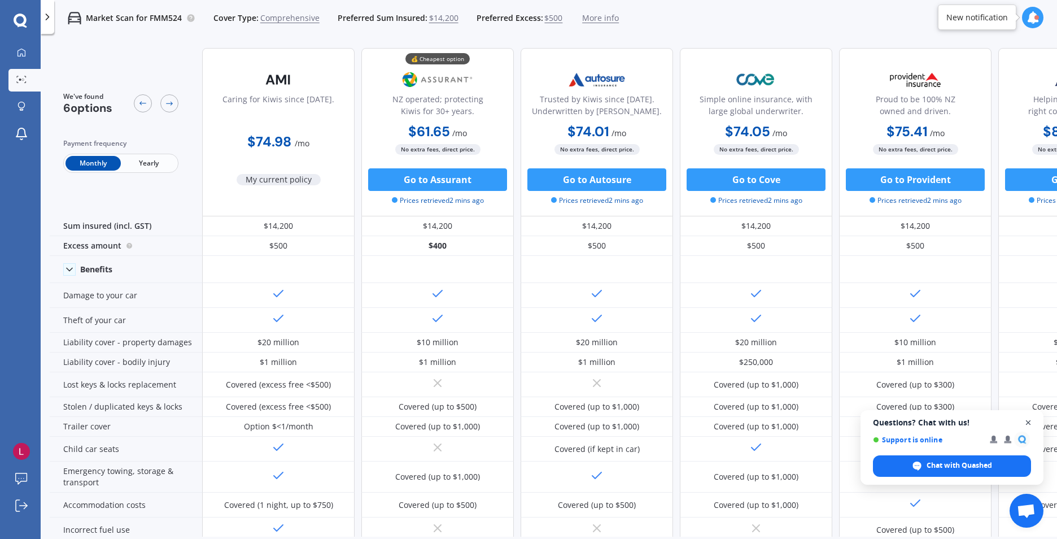
click at [1031, 421] on span "Open chat" at bounding box center [1029, 423] width 14 height 14
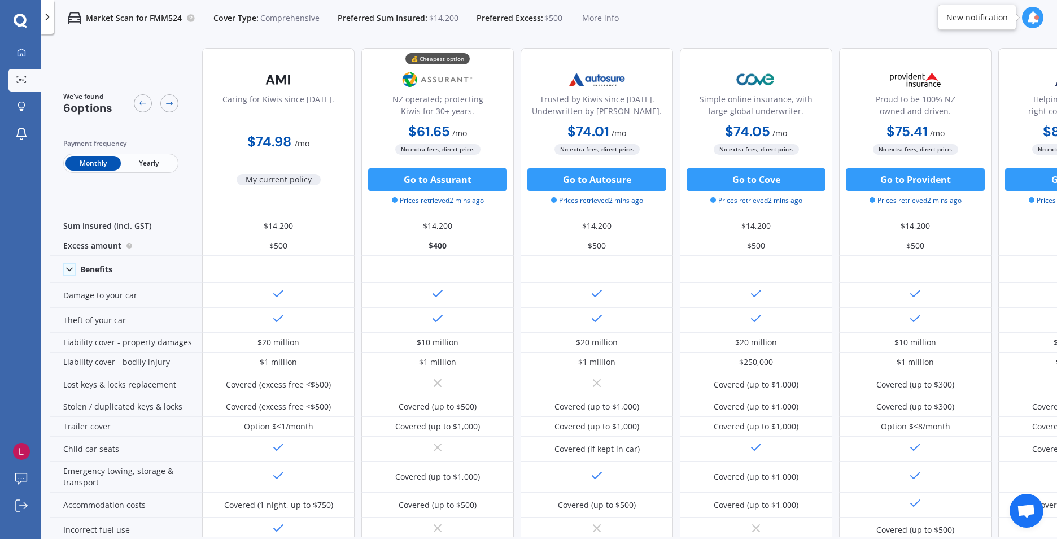
click at [169, 68] on div "We've found 6 options Payment frequency Monthly Yearly" at bounding box center [126, 132] width 152 height 168
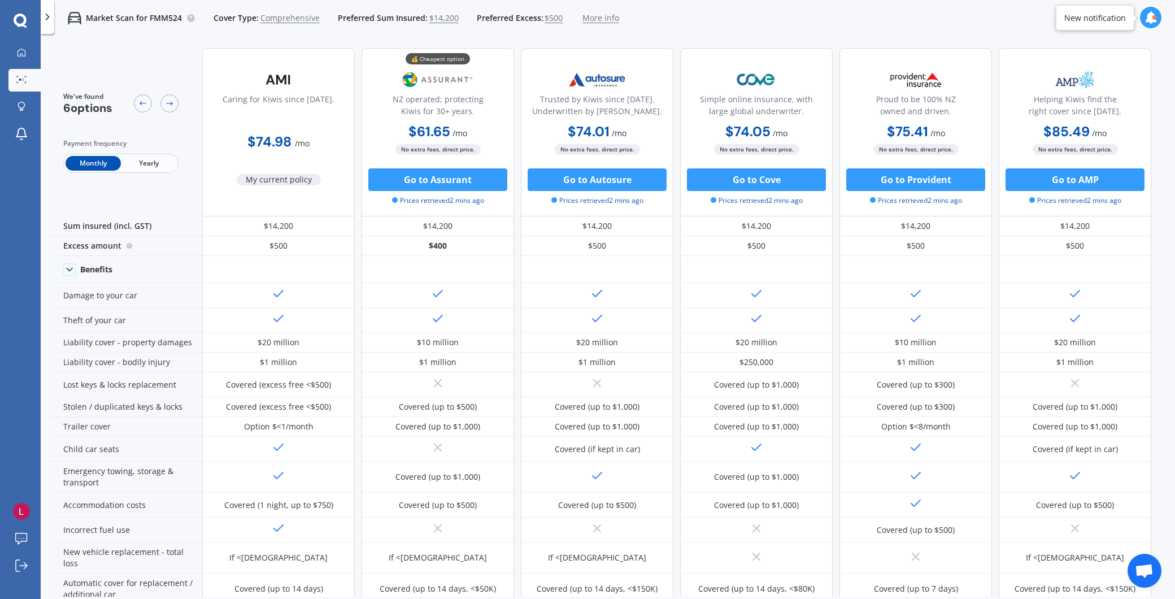
click at [1057, 326] on div "We've found 6 options Payment frequency Monthly Yearly Caring for Kiwis since 1…" at bounding box center [612, 317] width 1125 height 557
click at [138, 165] on span "Yearly" at bounding box center [148, 163] width 55 height 15
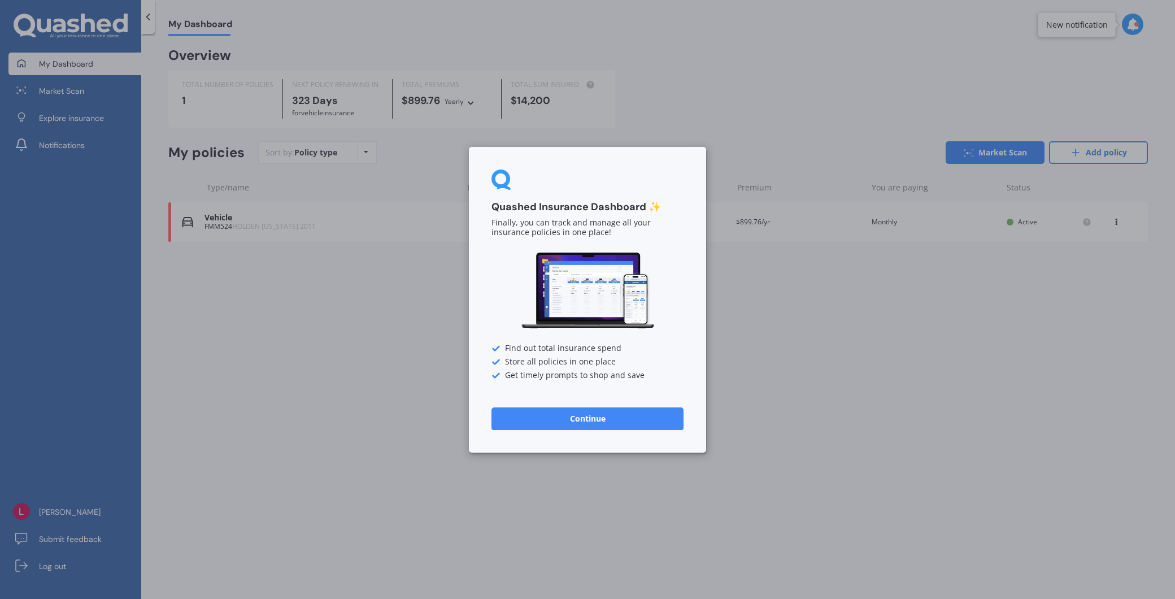
click at [582, 416] on button "Continue" at bounding box center [587, 418] width 192 height 23
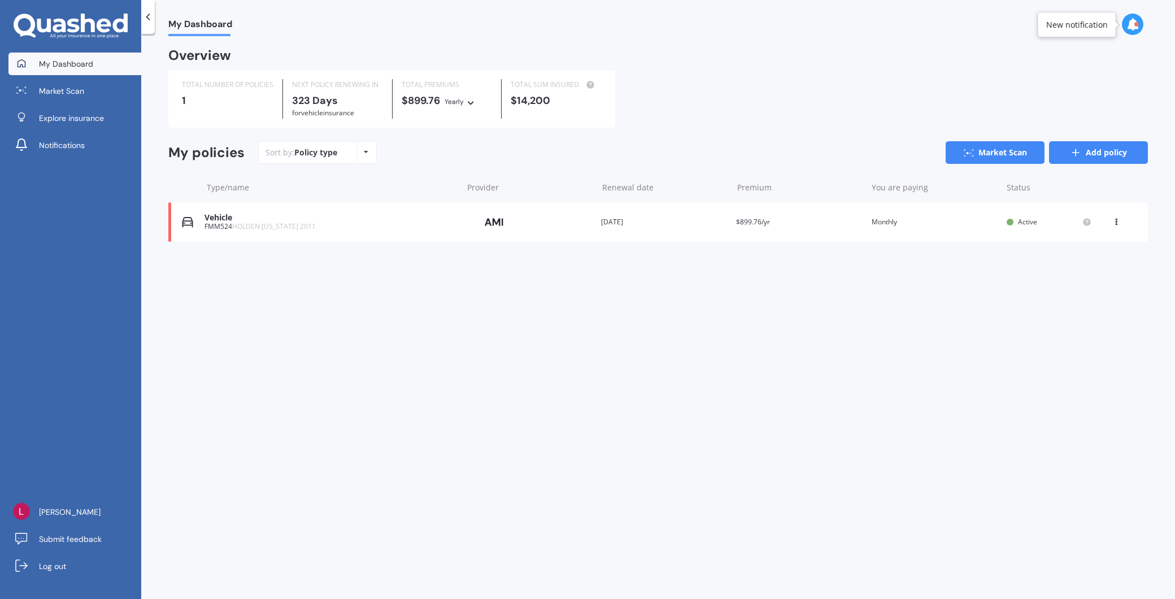
click at [1084, 157] on link "Add policy" at bounding box center [1098, 152] width 99 height 23
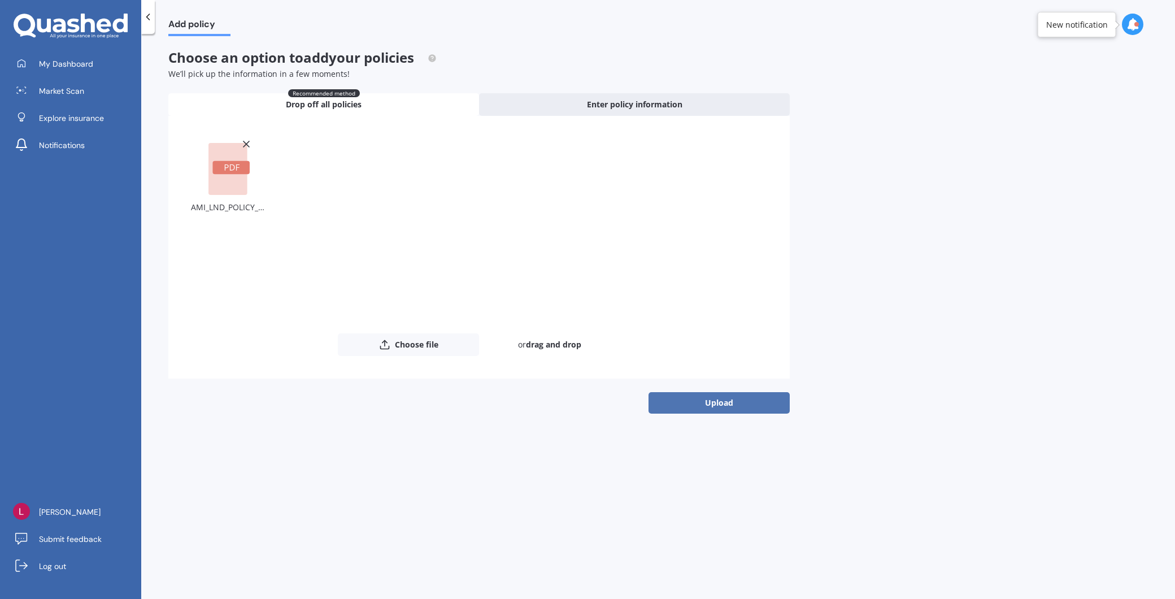
click at [720, 399] on button "Upload" at bounding box center [718, 402] width 141 height 21
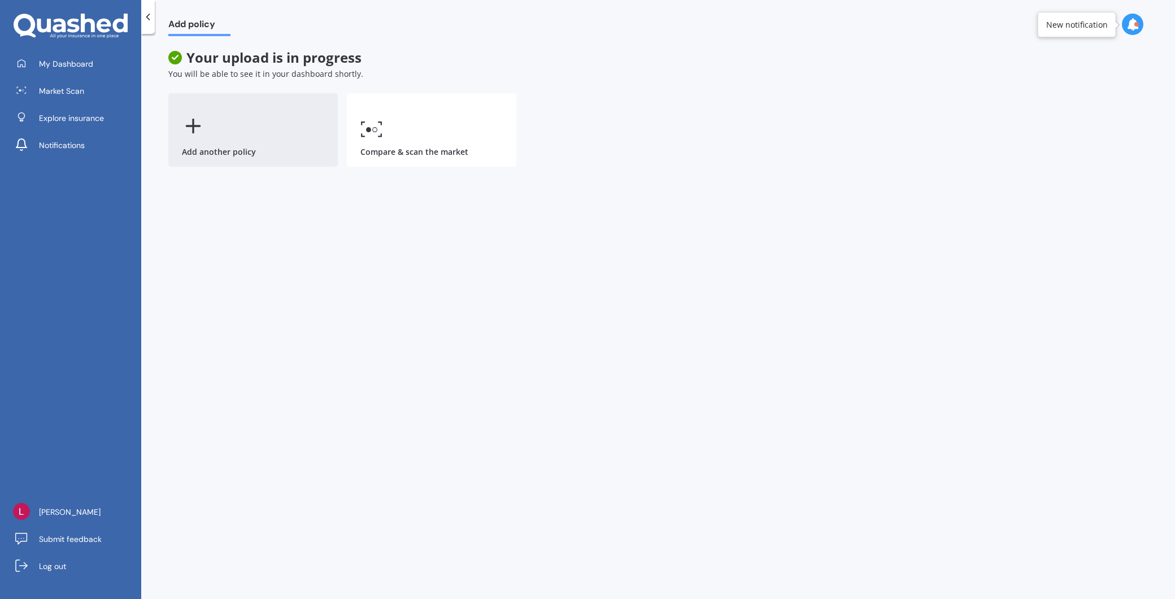
click at [198, 132] on icon at bounding box center [193, 126] width 23 height 23
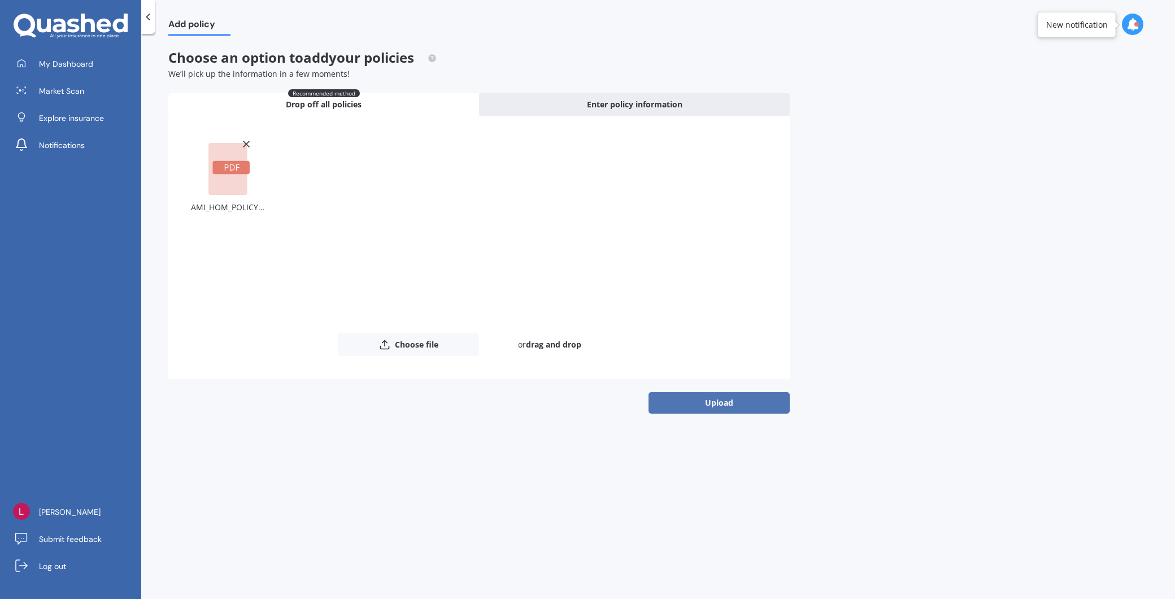
click at [726, 400] on button "Upload" at bounding box center [718, 402] width 141 height 21
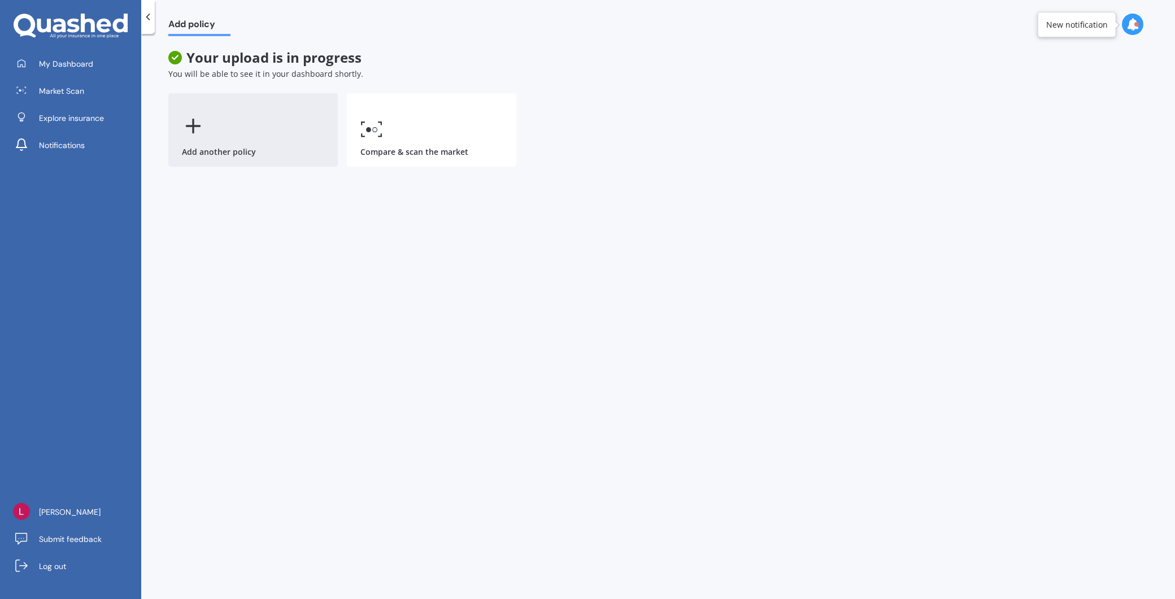
click at [260, 148] on div "Add another policy" at bounding box center [252, 129] width 169 height 73
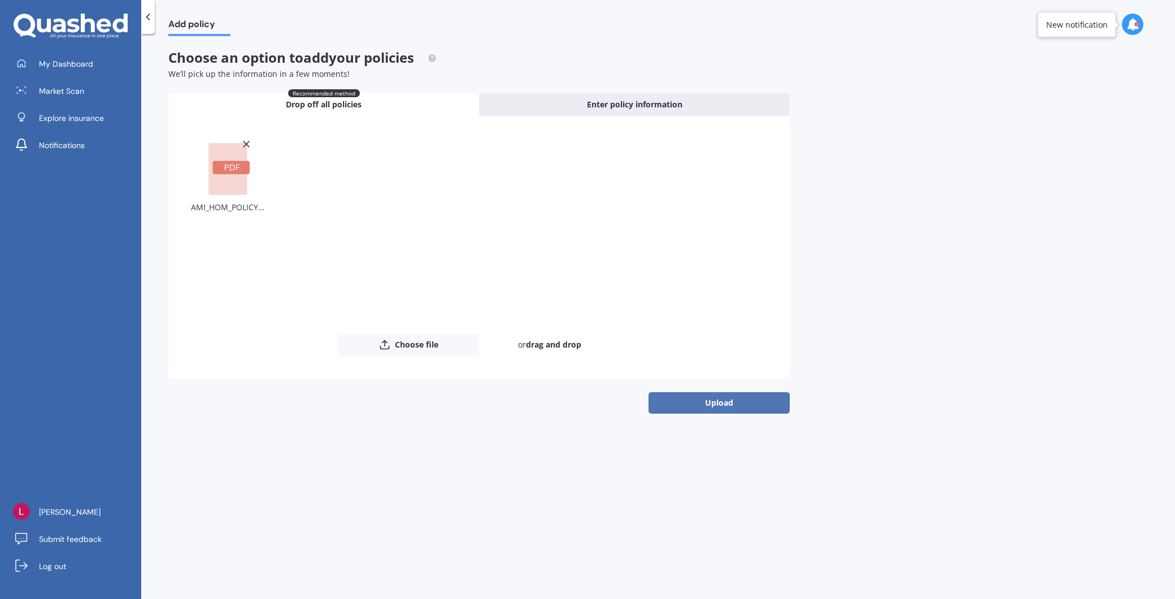
click at [708, 405] on button "Upload" at bounding box center [718, 402] width 141 height 21
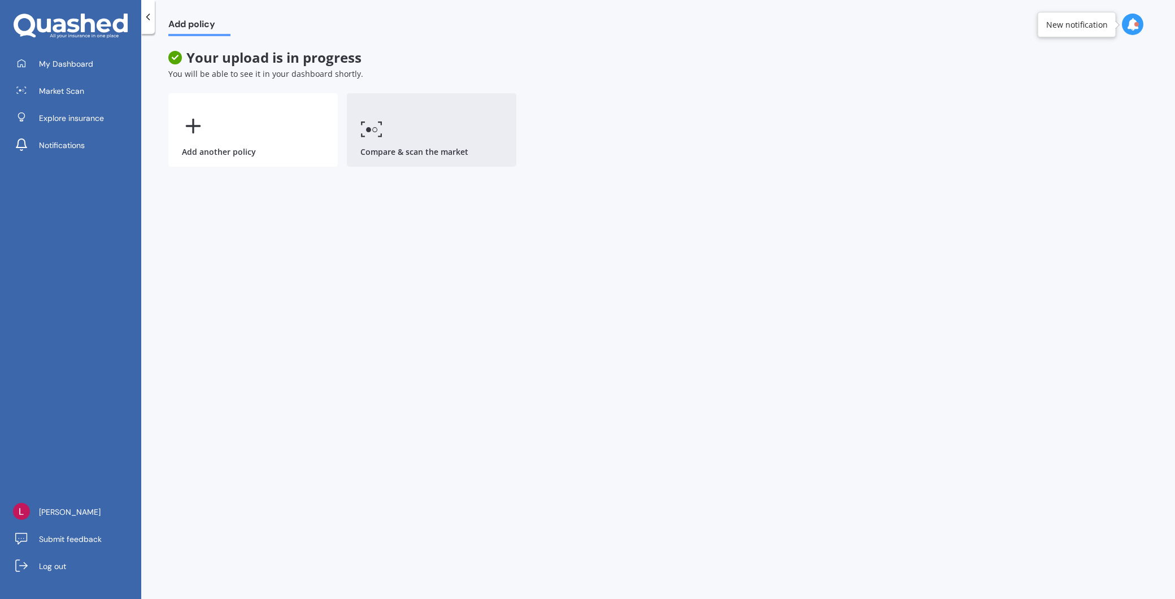
click at [387, 129] on link "Compare & scan the market" at bounding box center [431, 129] width 169 height 73
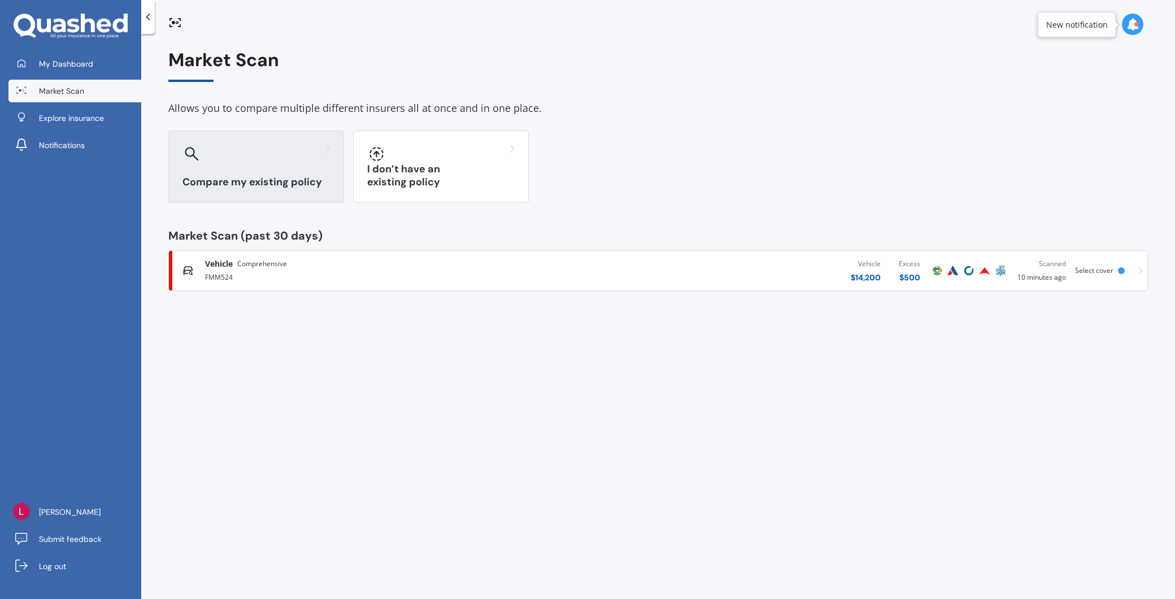
click at [264, 180] on h3 "Compare my existing policy" at bounding box center [255, 182] width 147 height 13
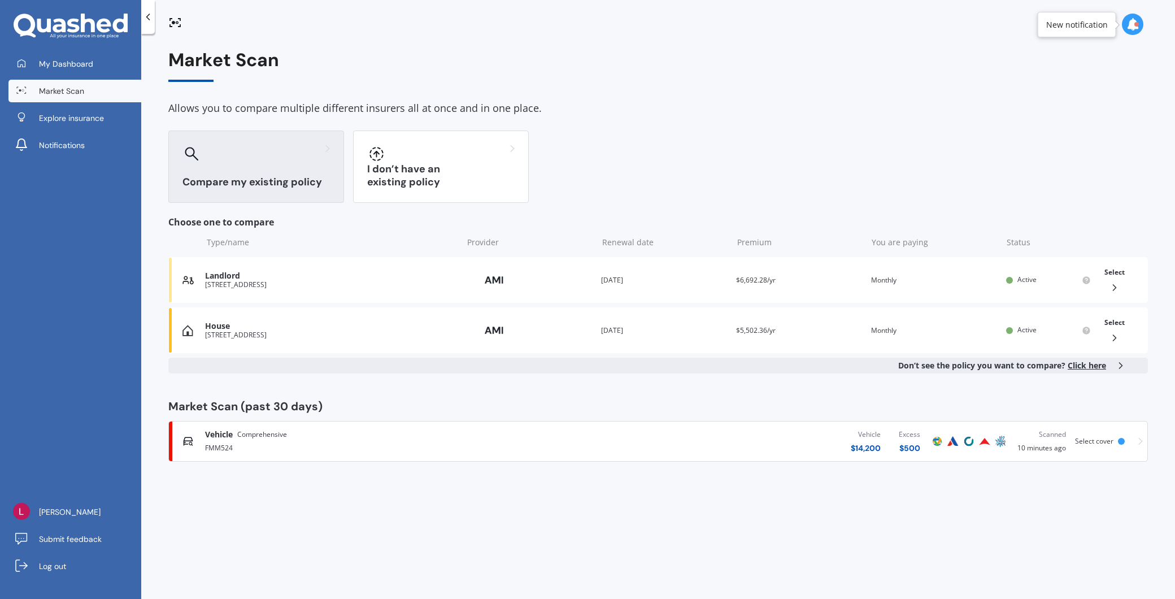
click at [269, 176] on h3 "Compare my existing policy" at bounding box center [255, 182] width 147 height 13
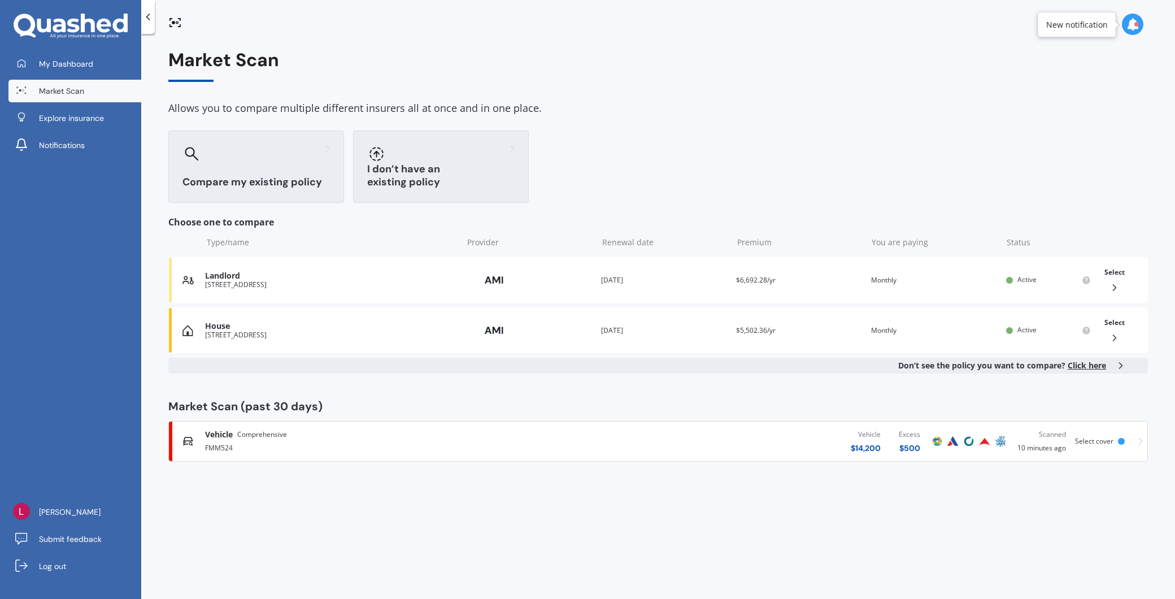
click at [422, 168] on div "I don’t have an existing policy" at bounding box center [441, 166] width 176 height 72
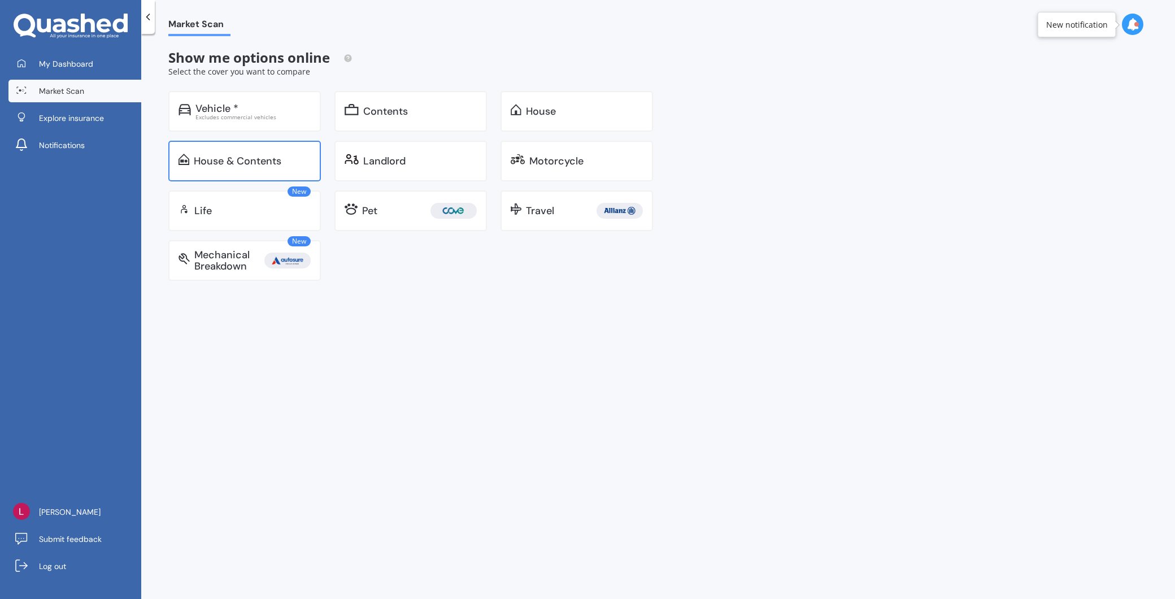
click at [283, 168] on div "House & Contents" at bounding box center [244, 161] width 152 height 41
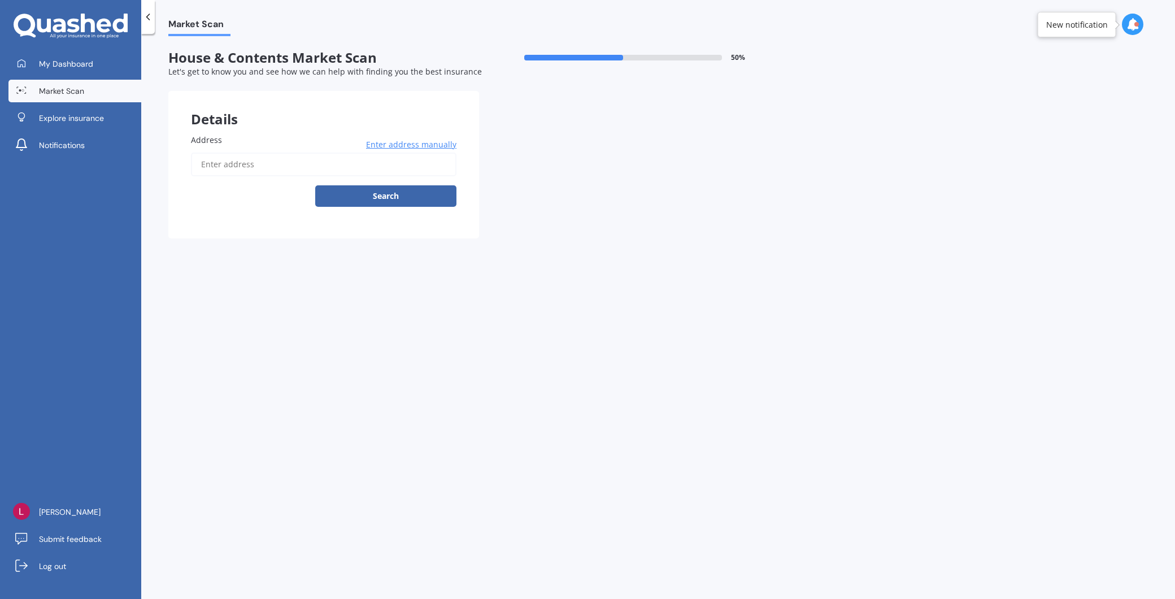
click at [81, 97] on link "Market Scan" at bounding box center [74, 91] width 133 height 23
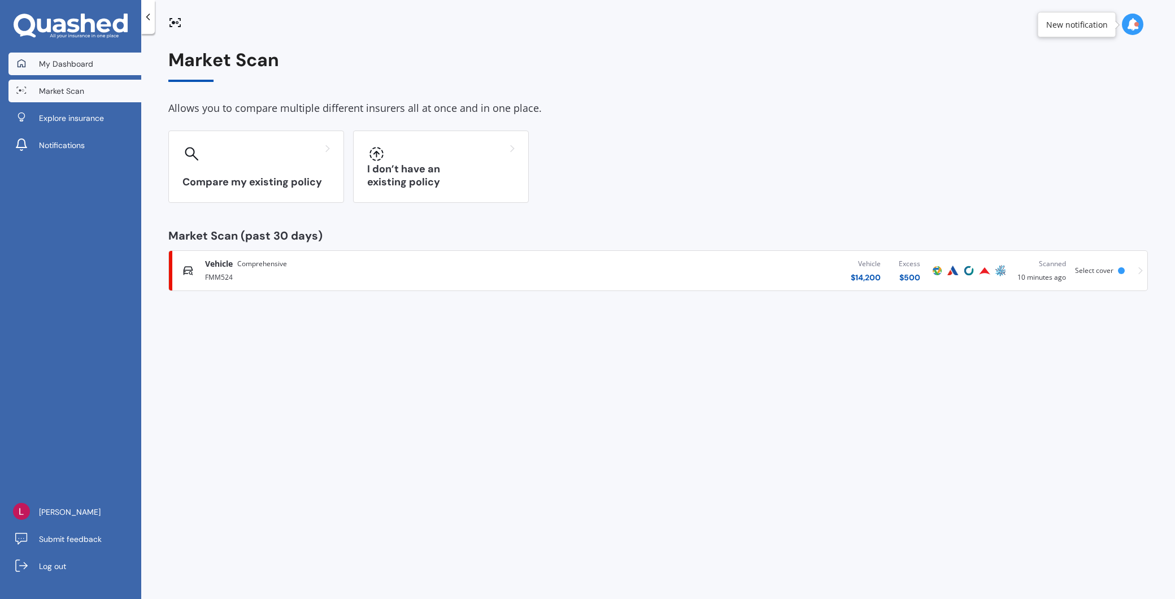
click at [68, 61] on span "My Dashboard" at bounding box center [66, 63] width 54 height 11
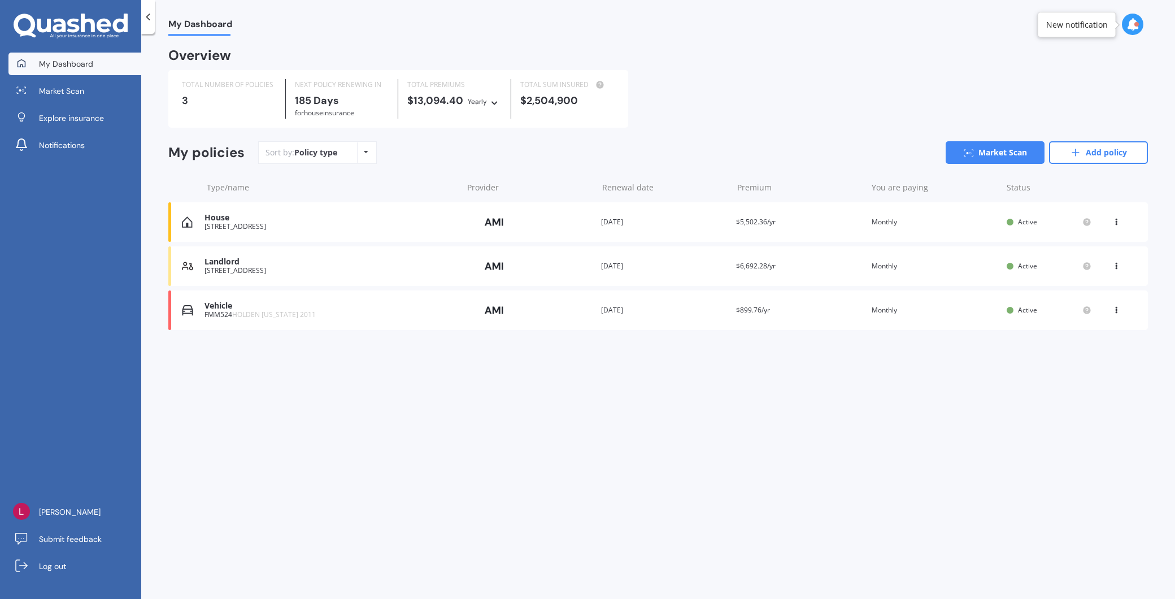
click at [297, 224] on div "[STREET_ADDRESS]" at bounding box center [330, 227] width 252 height 8
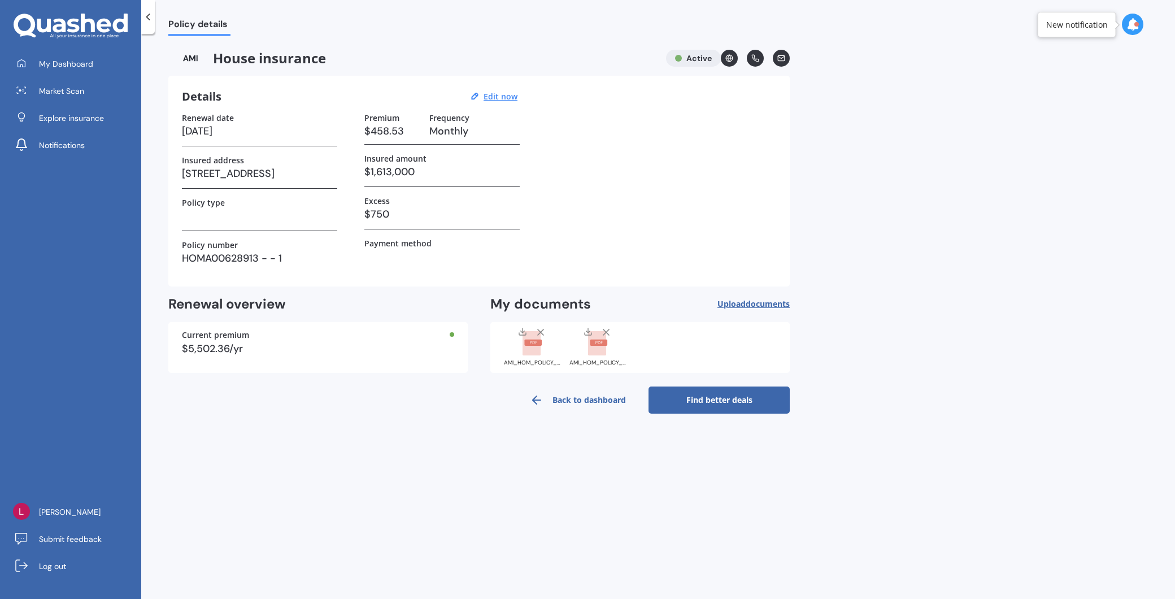
click at [573, 396] on link "Back to dashboard" at bounding box center [577, 399] width 141 height 27
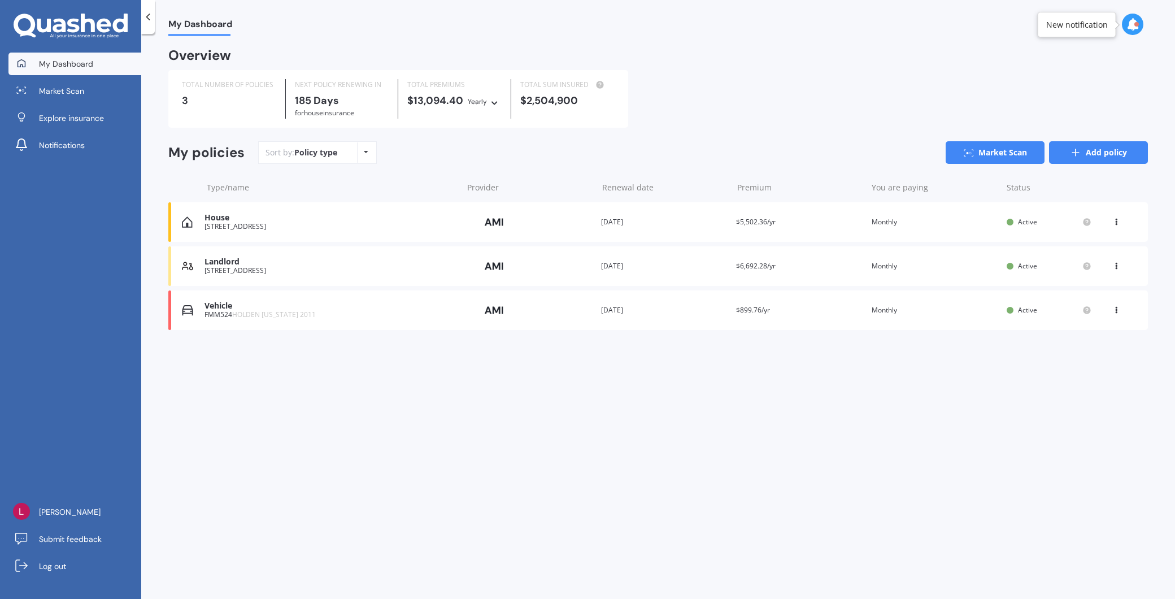
click at [1083, 154] on link "Add policy" at bounding box center [1098, 152] width 99 height 23
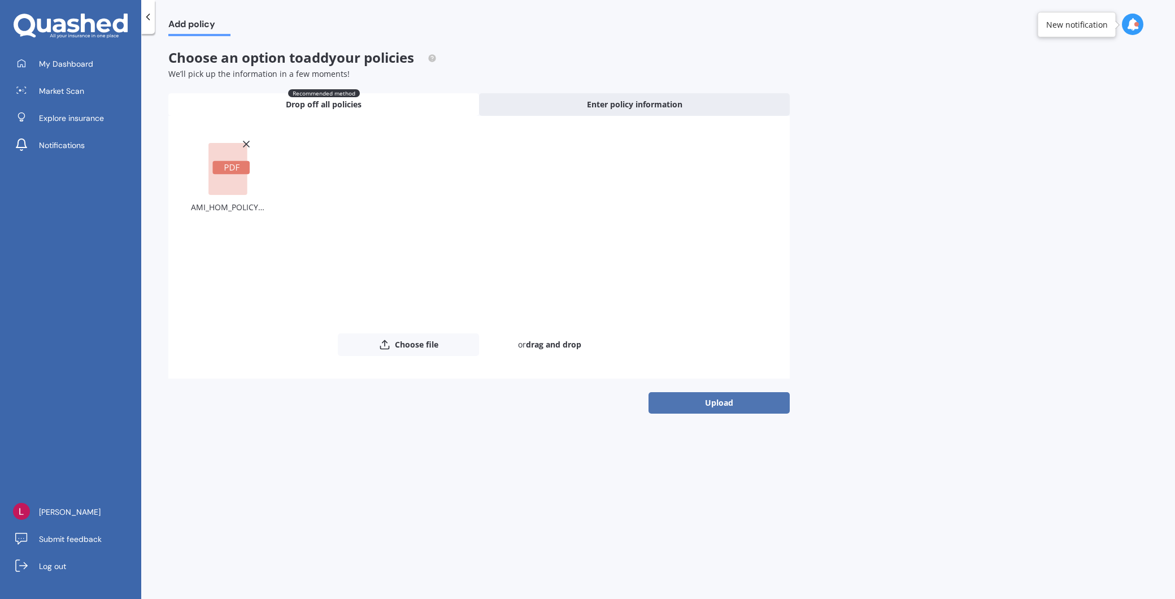
click at [730, 403] on button "Upload" at bounding box center [718, 402] width 141 height 21
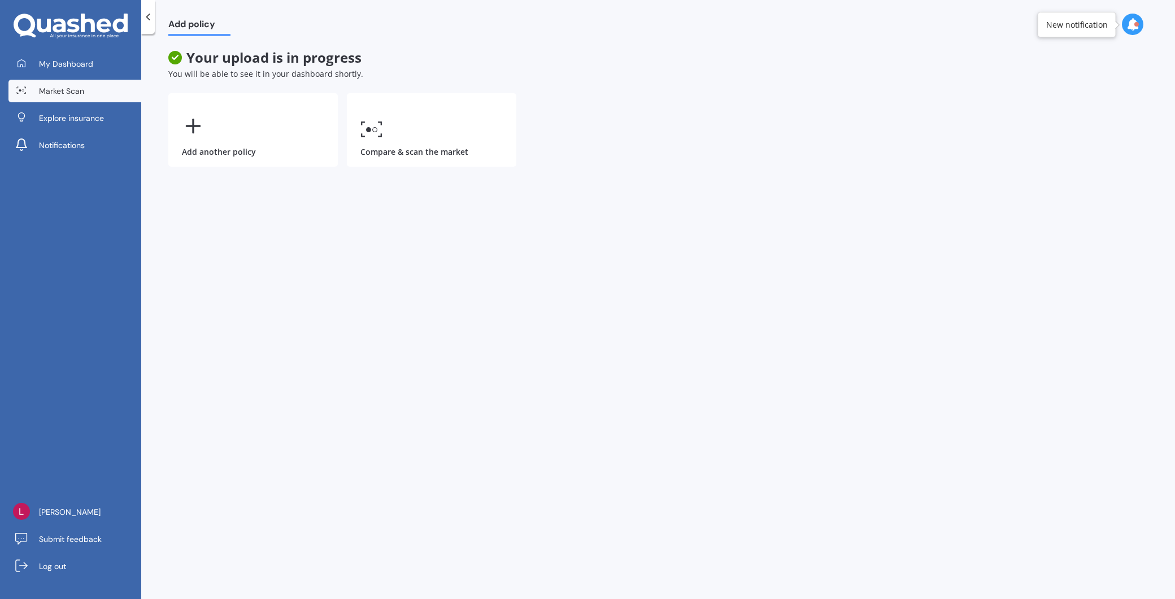
click at [71, 88] on span "Market Scan" at bounding box center [61, 90] width 45 height 11
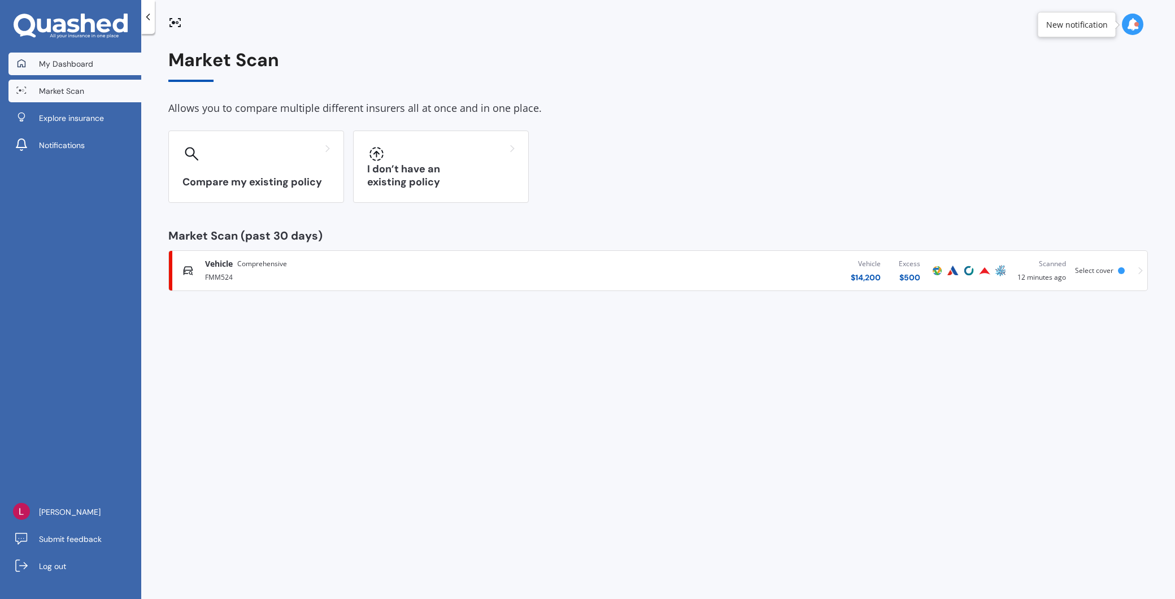
click at [74, 62] on span "My Dashboard" at bounding box center [66, 63] width 54 height 11
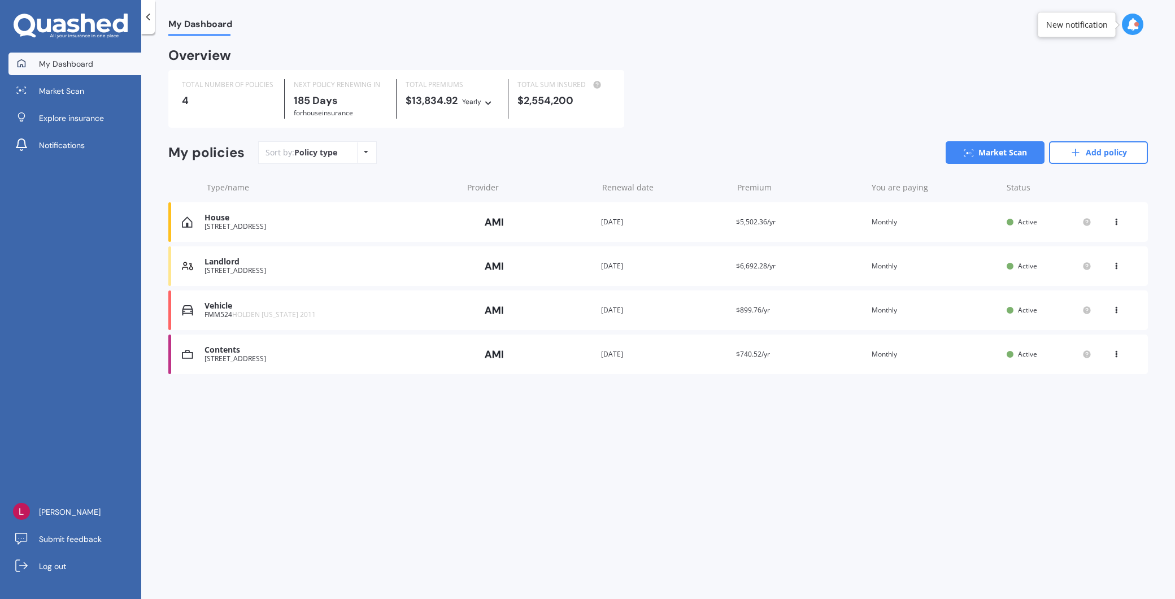
click at [300, 225] on div "[STREET_ADDRESS]" at bounding box center [330, 227] width 252 height 8
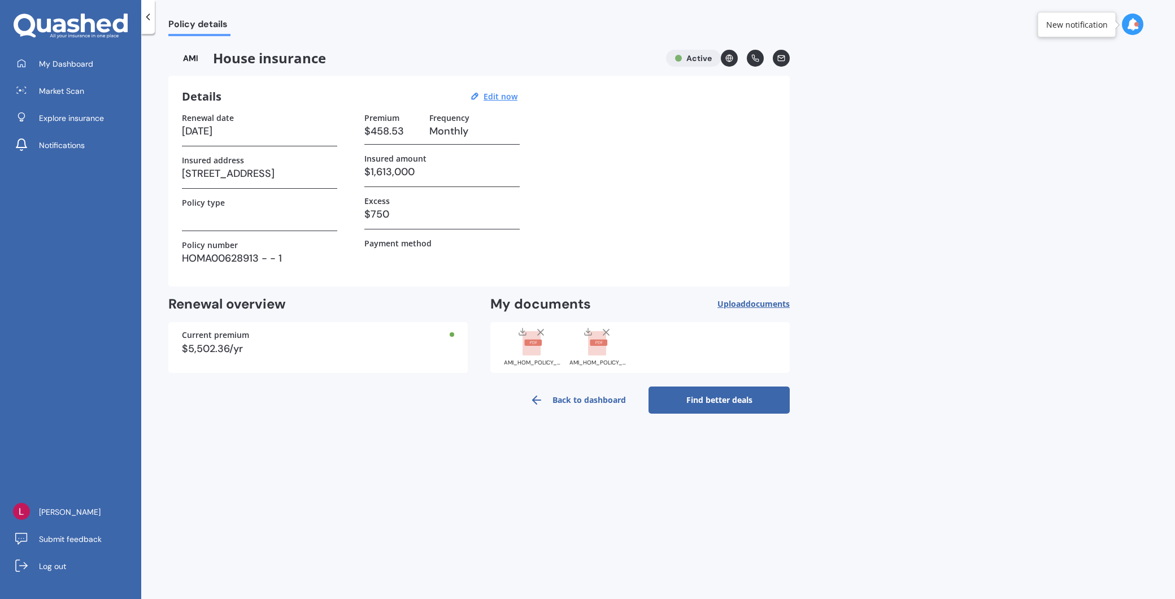
click at [714, 399] on link "Find better deals" at bounding box center [718, 399] width 141 height 27
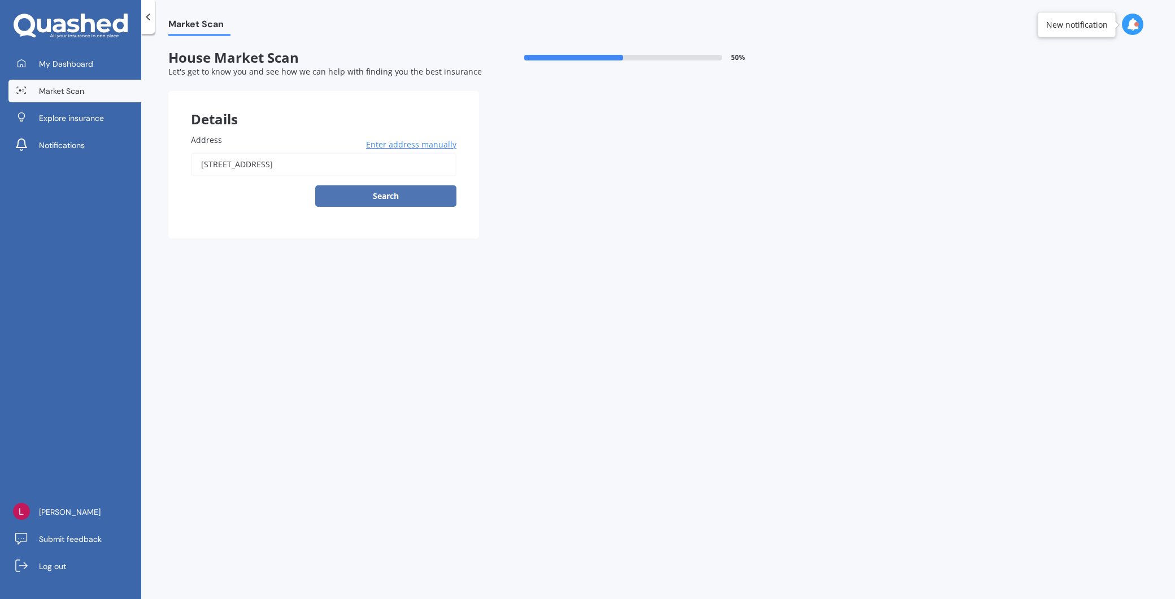
click at [393, 193] on button "Search" at bounding box center [385, 195] width 141 height 21
click at [376, 158] on input "[STREET_ADDRESS]" at bounding box center [323, 164] width 265 height 24
type input "[STREET_ADDRESS]"
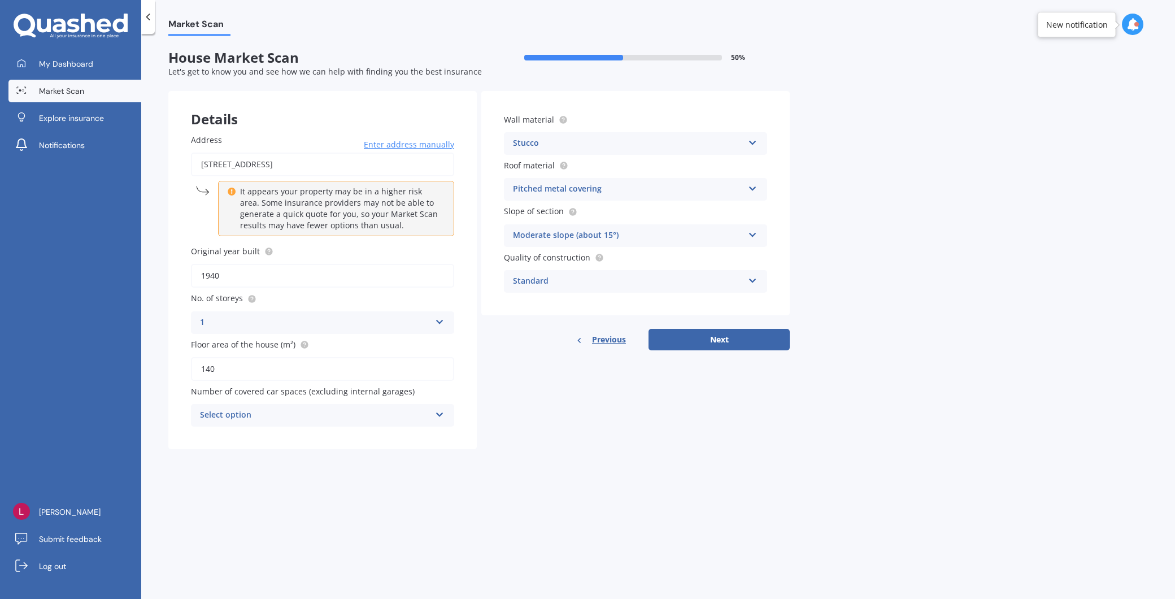
click at [342, 269] on input "1940" at bounding box center [322, 276] width 263 height 24
click at [303, 408] on div "Select option" at bounding box center [315, 415] width 230 height 14
click at [275, 434] on div "0" at bounding box center [322, 437] width 262 height 20
click at [703, 340] on button "Next" at bounding box center [718, 339] width 141 height 21
select select "30"
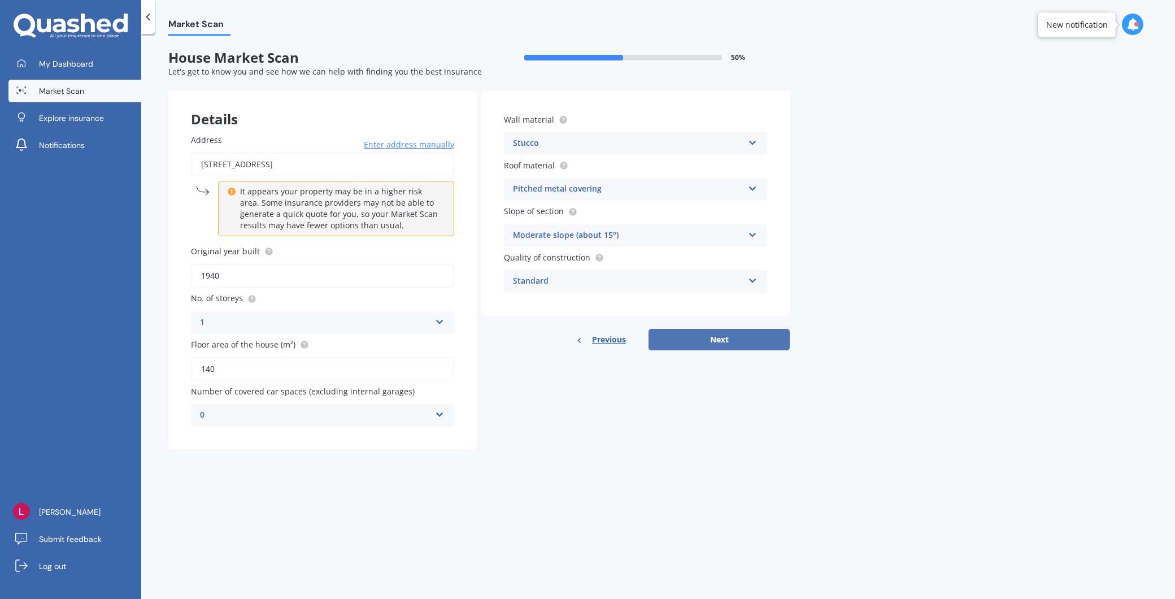
select select "03"
select select "1966"
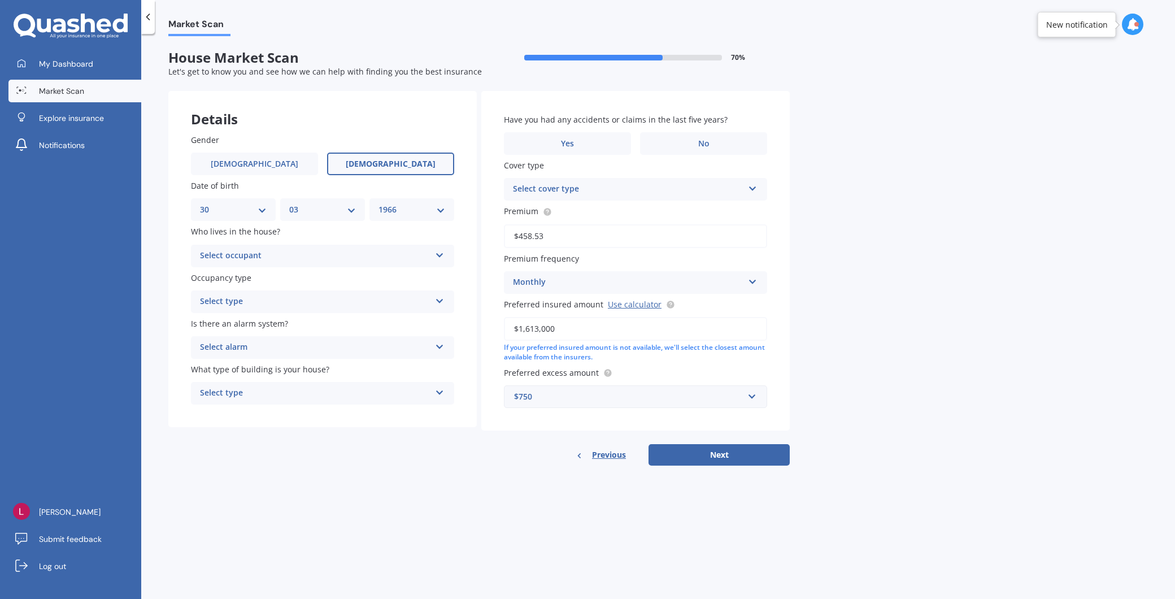
click at [381, 159] on span "[DEMOGRAPHIC_DATA]" at bounding box center [391, 164] width 90 height 10
click at [0, 0] on input "[DEMOGRAPHIC_DATA]" at bounding box center [0, 0] width 0 height 0
click at [286, 254] on div "Select occupant" at bounding box center [315, 256] width 230 height 14
click at [251, 279] on div "Owner" at bounding box center [322, 278] width 262 height 20
click at [250, 301] on div "Select type" at bounding box center [315, 302] width 230 height 14
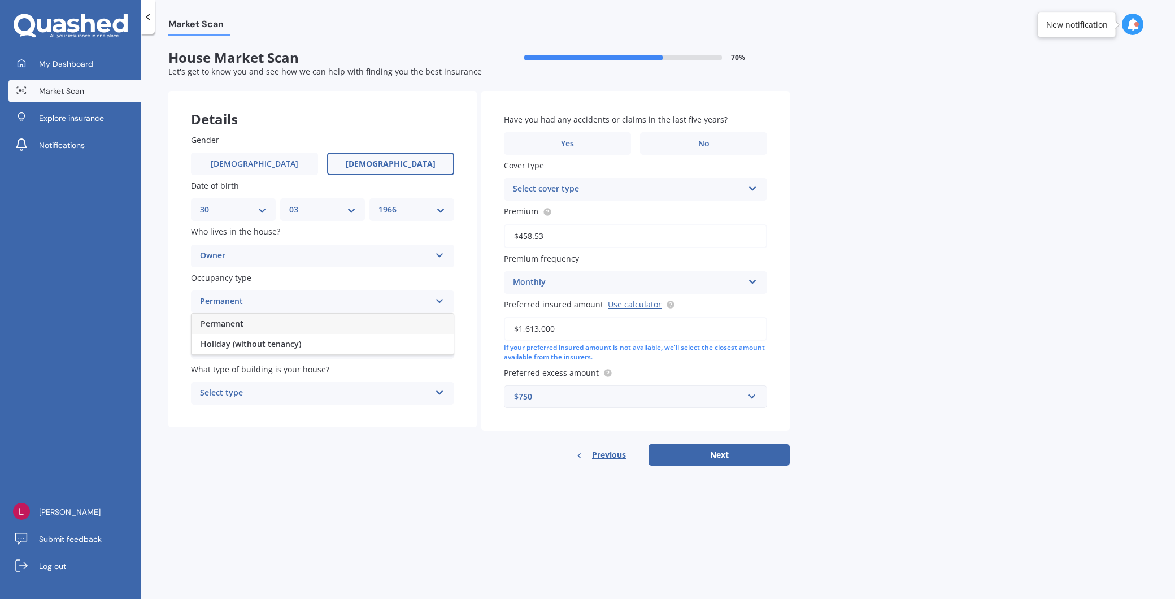
click at [250, 317] on div "Permanent" at bounding box center [322, 323] width 262 height 20
click at [252, 341] on div "Select alarm" at bounding box center [315, 348] width 230 height 14
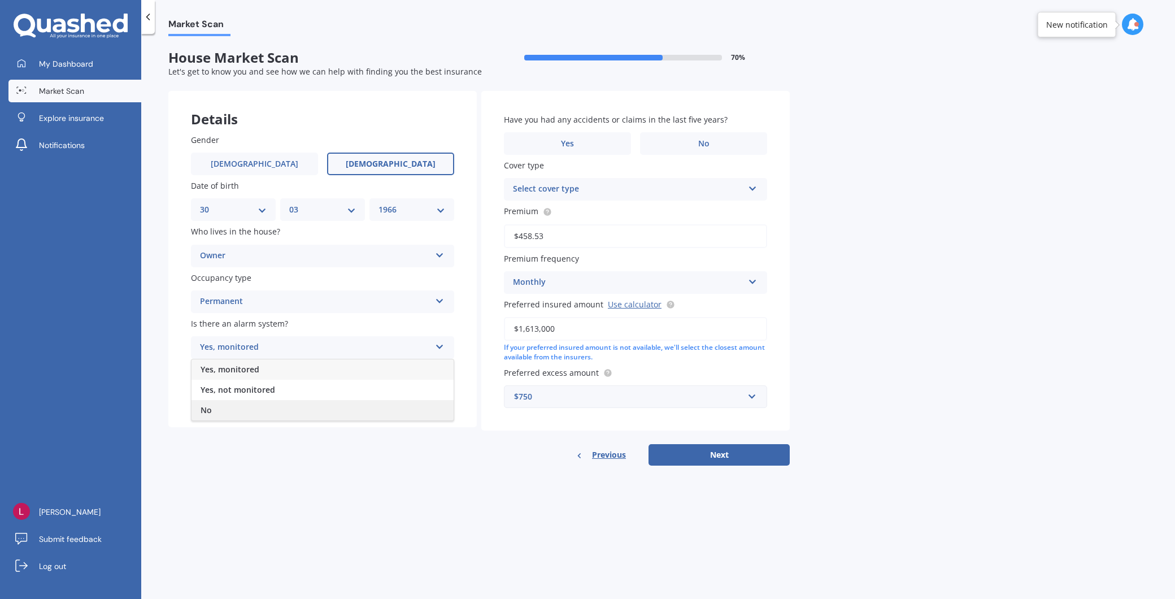
click at [247, 407] on div "No" at bounding box center [322, 410] width 262 height 20
click at [313, 392] on div "Select type" at bounding box center [315, 393] width 230 height 14
click at [289, 416] on div "Freestanding" at bounding box center [322, 415] width 262 height 20
click at [435, 342] on icon at bounding box center [440, 345] width 10 height 8
click at [269, 385] on span "Yes, not monitored" at bounding box center [237, 389] width 75 height 11
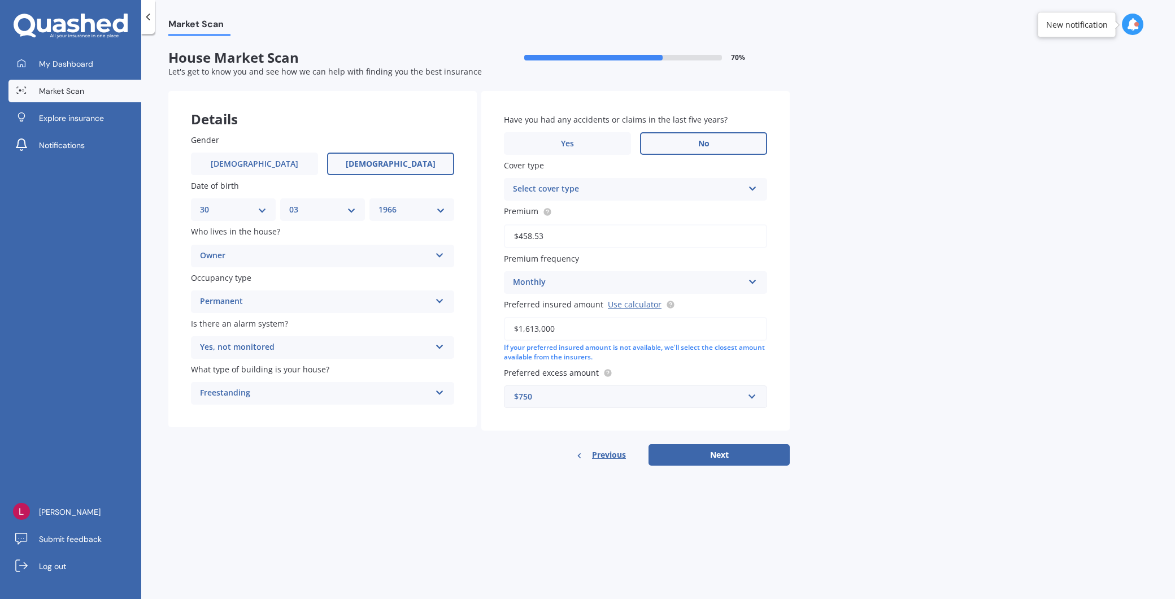
click at [694, 142] on label "No" at bounding box center [703, 143] width 127 height 23
click at [0, 0] on input "No" at bounding box center [0, 0] width 0 height 0
click at [753, 189] on icon at bounding box center [753, 186] width 10 height 8
click at [566, 216] on div "Premier House" at bounding box center [635, 211] width 262 height 20
click at [726, 448] on button "Next" at bounding box center [718, 454] width 141 height 21
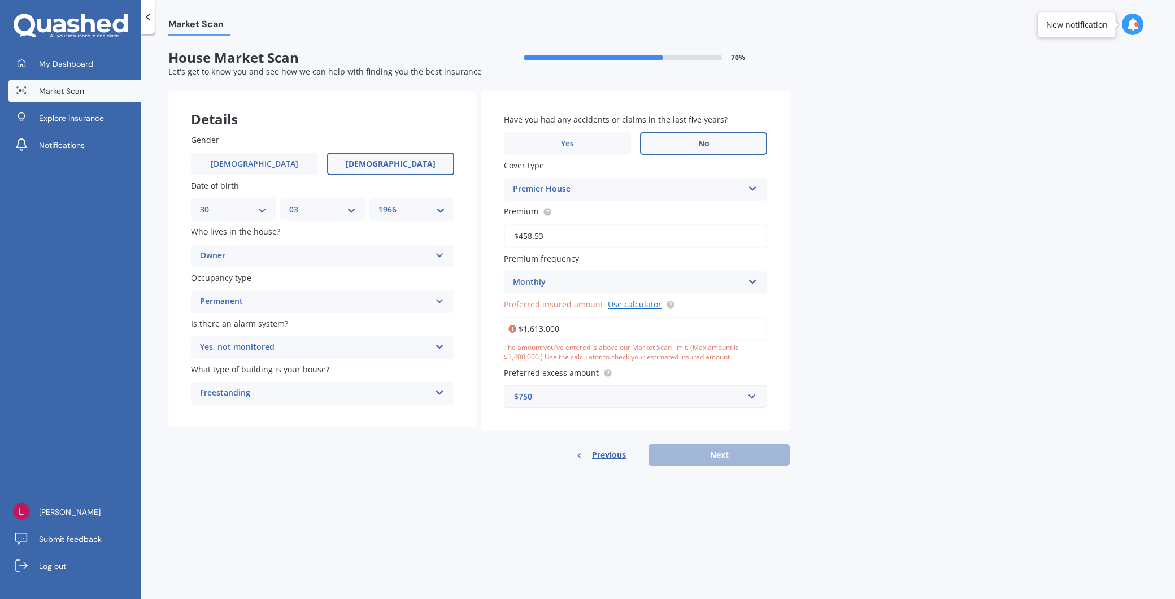
click at [637, 303] on link "Use calculator" at bounding box center [635, 304] width 54 height 11
drag, startPoint x: 566, startPoint y: 325, endPoint x: 528, endPoint y: 330, distance: 38.7
click at [528, 330] on input "$1,613,000" at bounding box center [635, 329] width 263 height 24
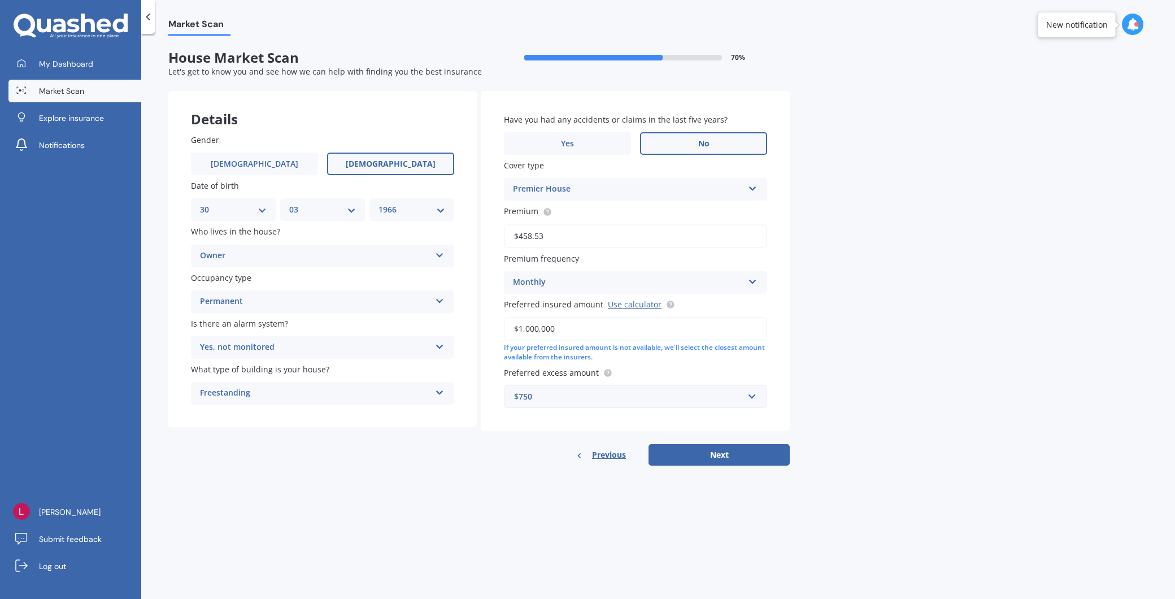
type input "$1,000,000"
click at [644, 352] on div "If your preferred insured amount is not available, we'll select the closest amo…" at bounding box center [635, 352] width 263 height 19
click at [733, 450] on button "Next" at bounding box center [718, 454] width 141 height 21
select select "30"
select select "03"
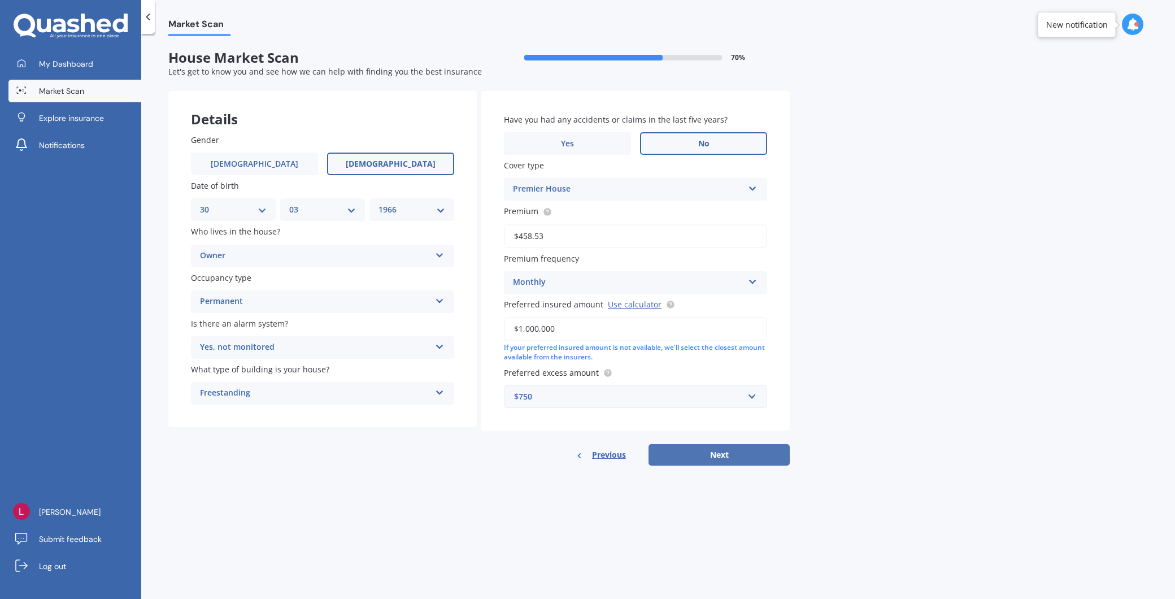
select select "1966"
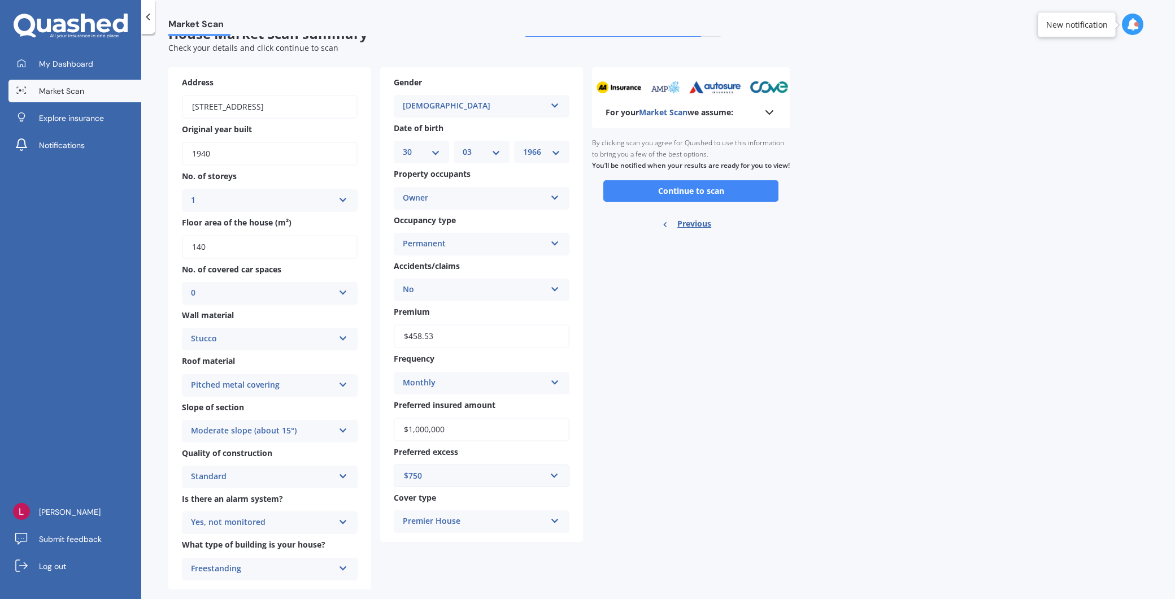
scroll to position [36, 0]
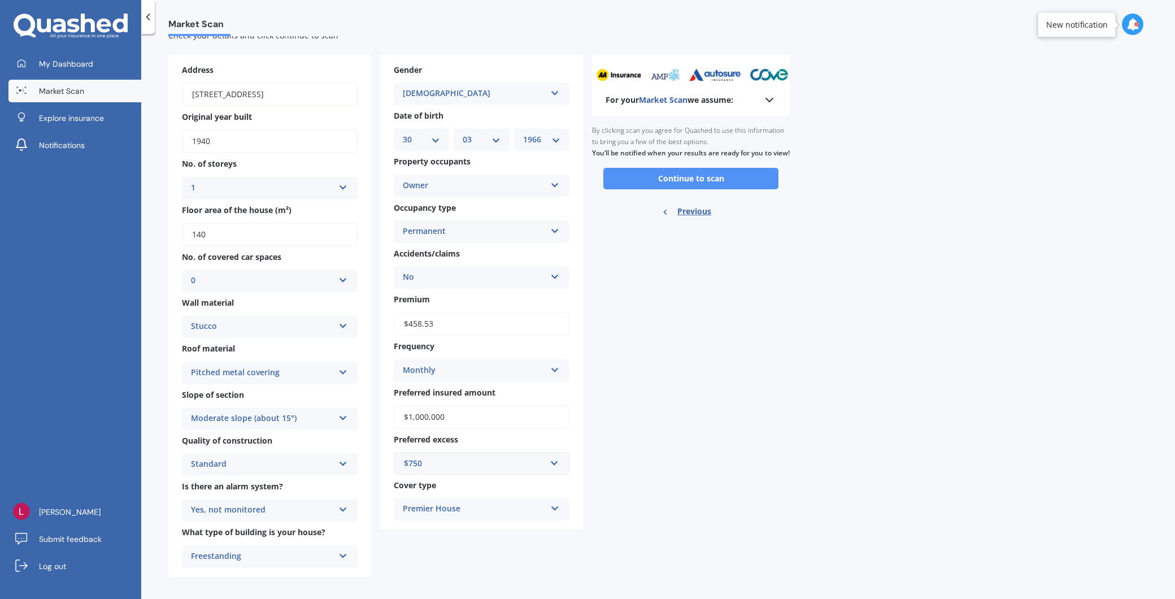
click at [692, 189] on button "Continue to scan" at bounding box center [690, 178] width 175 height 21
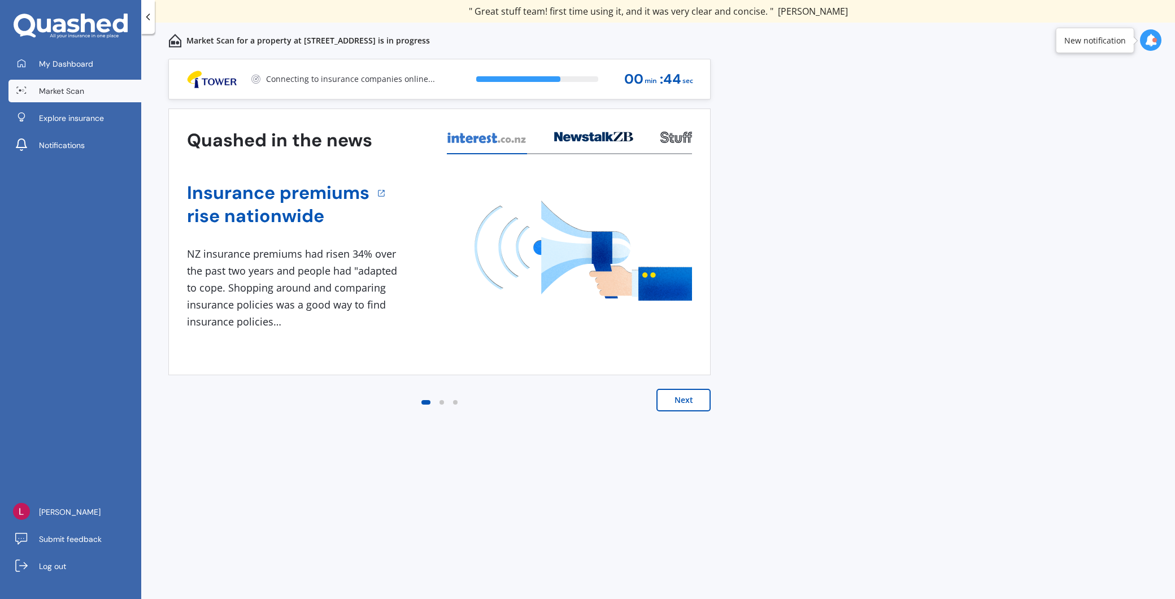
click at [495, 500] on div "Previous 60,000+ Kiwis have signed up to shop and save on insurance with us " H…" at bounding box center [658, 341] width 1034 height 565
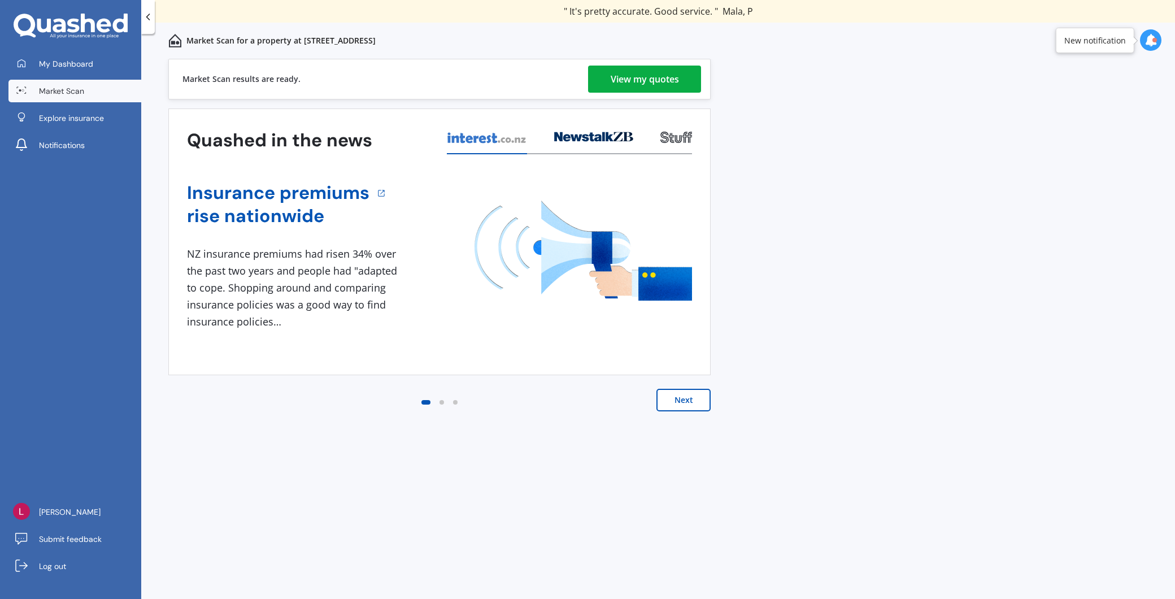
click at [652, 82] on div "View my quotes" at bounding box center [645, 79] width 68 height 27
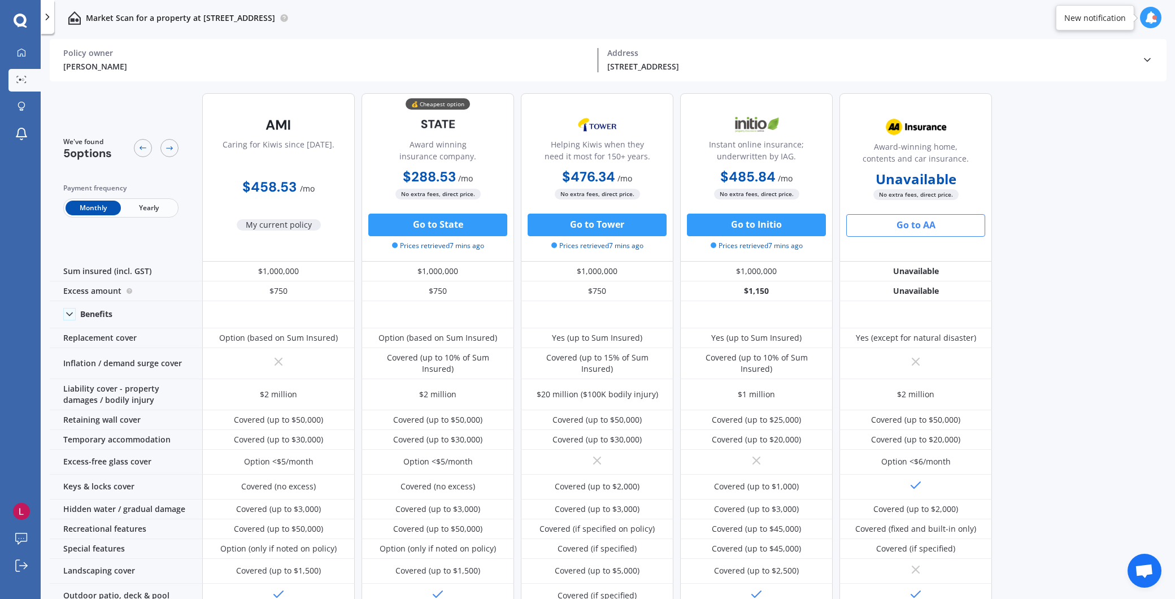
click at [918, 229] on button "Go to AA" at bounding box center [915, 225] width 139 height 23
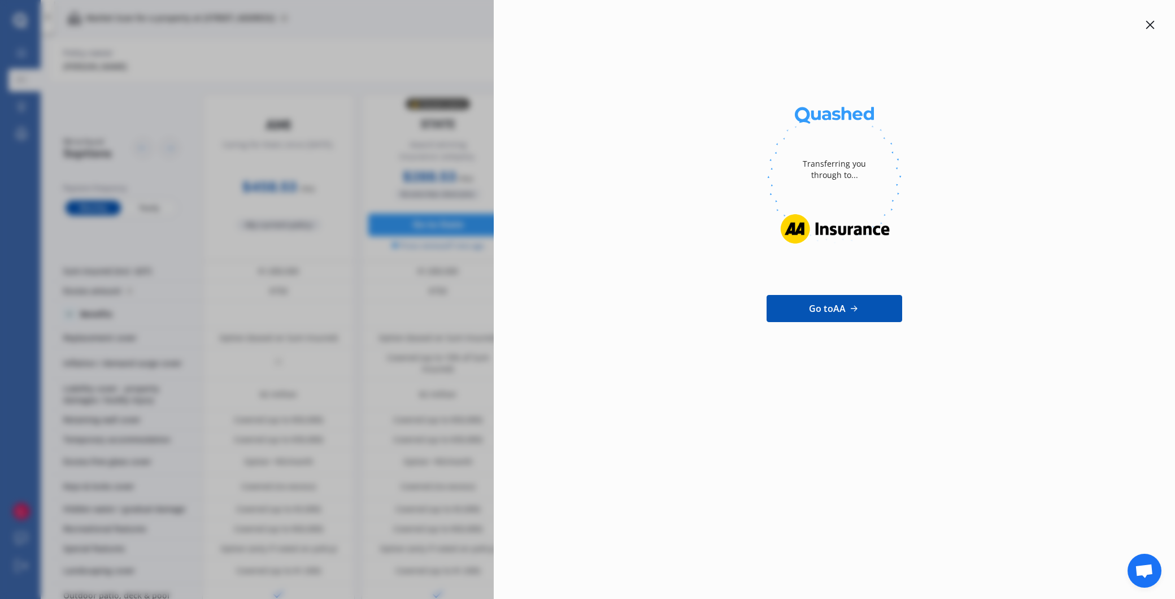
click at [1144, 23] on div at bounding box center [1150, 25] width 14 height 14
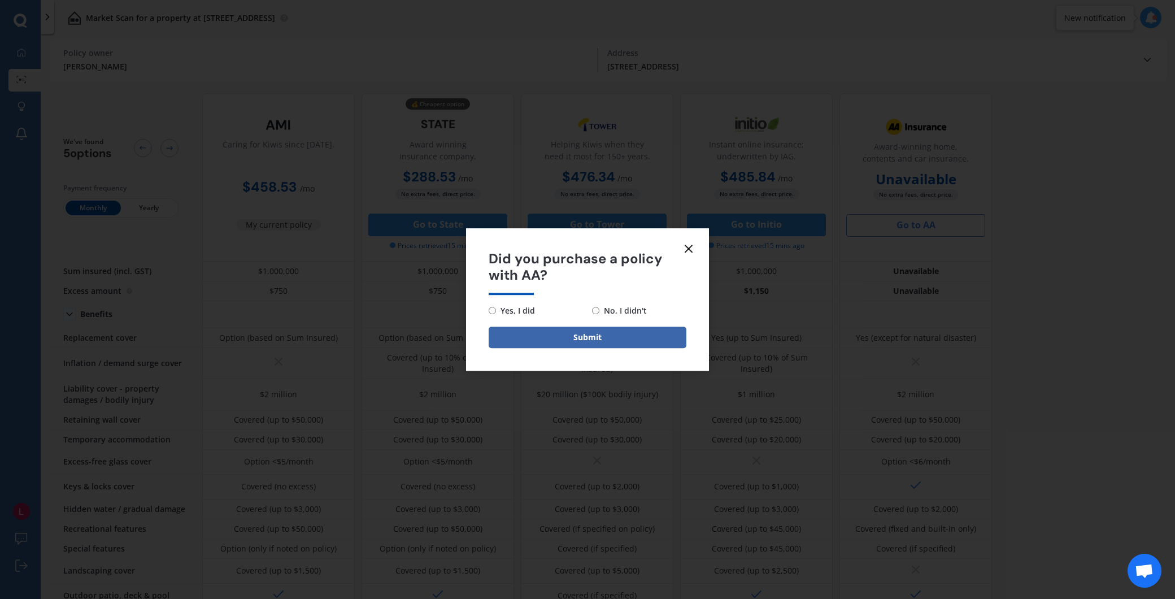
click at [601, 312] on span "No, I didn't" at bounding box center [622, 311] width 47 height 14
click at [599, 312] on input "No, I didn't" at bounding box center [595, 310] width 7 height 7
radio input "true"
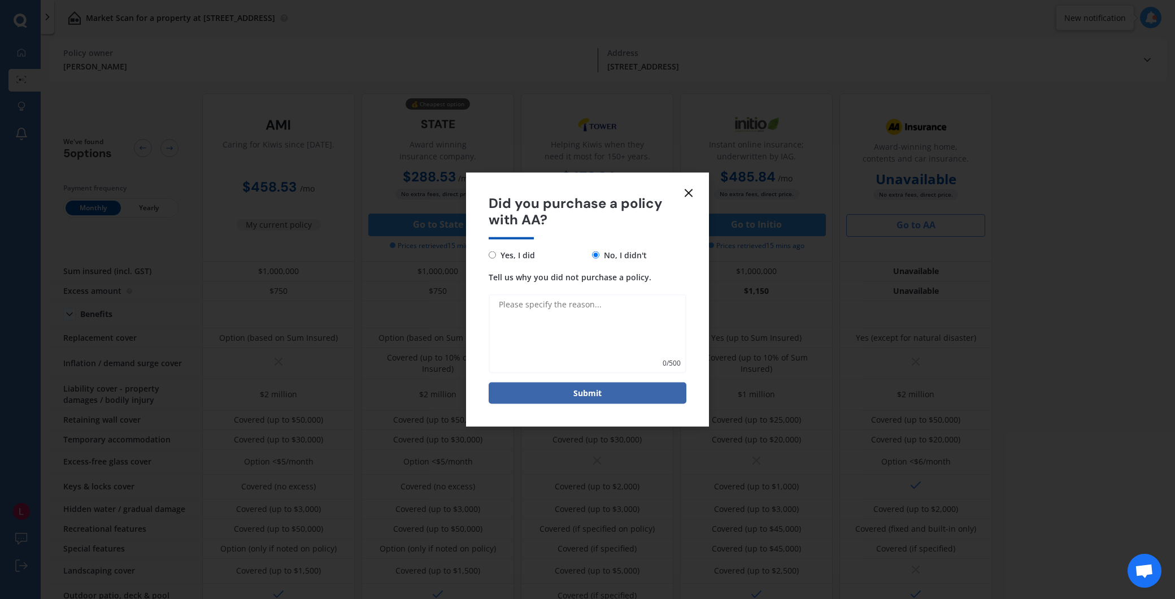
click at [687, 196] on icon at bounding box center [689, 193] width 14 height 14
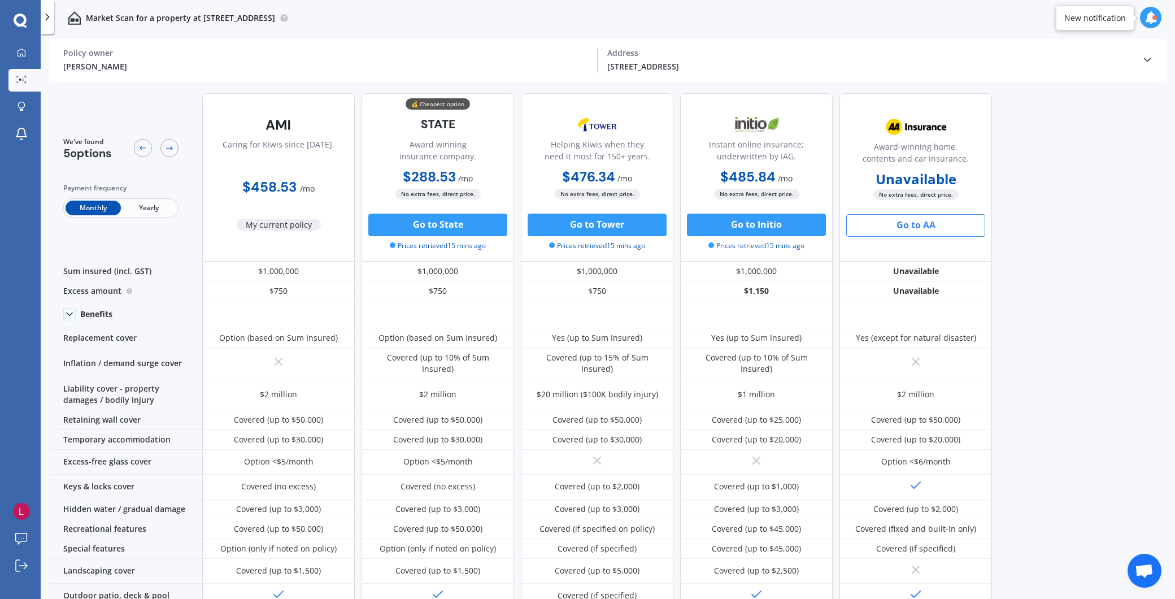
click at [1075, 339] on div "We've found 5 options Payment frequency Monthly Yearly Caring for Kiwis since […" at bounding box center [612, 342] width 1125 height 517
click at [1095, 396] on div "We've found 5 options Payment frequency Monthly Yearly Caring for Kiwis since […" at bounding box center [612, 342] width 1125 height 517
click at [1052, 128] on div "We've found 5 options Payment frequency Monthly Yearly Caring for Kiwis since […" at bounding box center [612, 342] width 1125 height 517
click at [128, 119] on div "We've found 5 options Payment frequency Monthly Yearly" at bounding box center [126, 177] width 152 height 168
click at [170, 150] on icon at bounding box center [169, 147] width 9 height 9
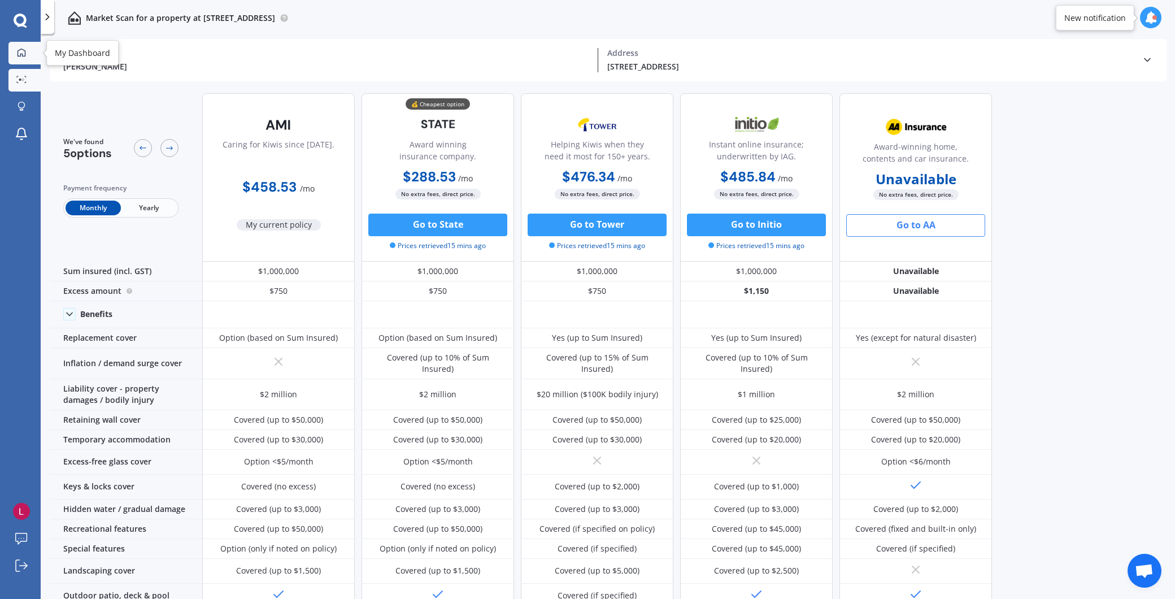
click at [13, 55] on div at bounding box center [21, 53] width 17 height 10
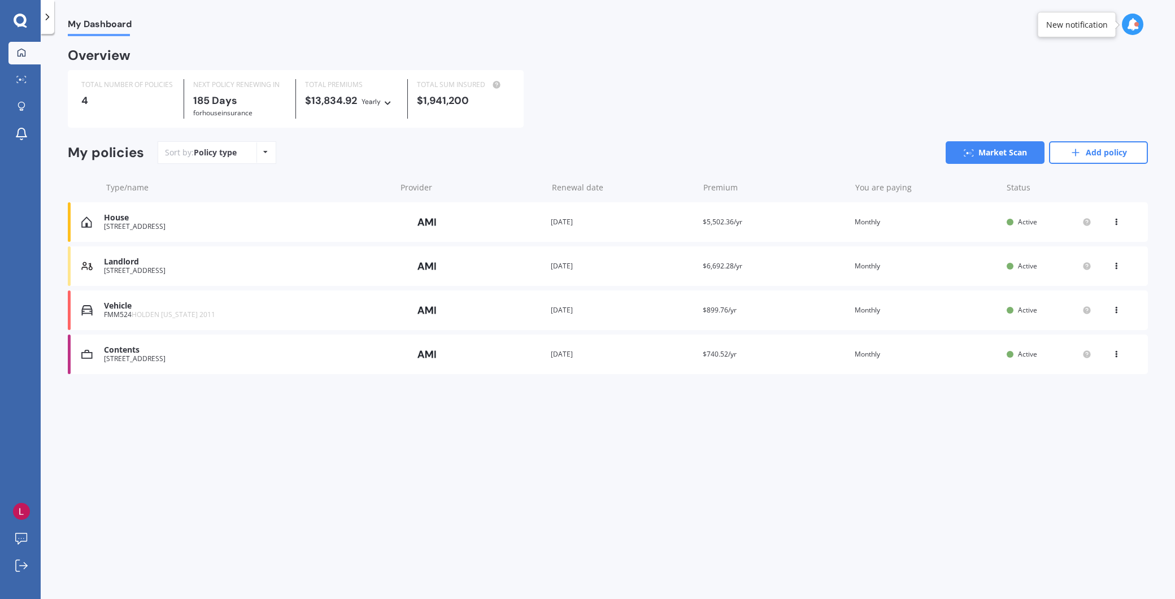
click at [134, 356] on div "[STREET_ADDRESS]" at bounding box center [247, 359] width 286 height 8
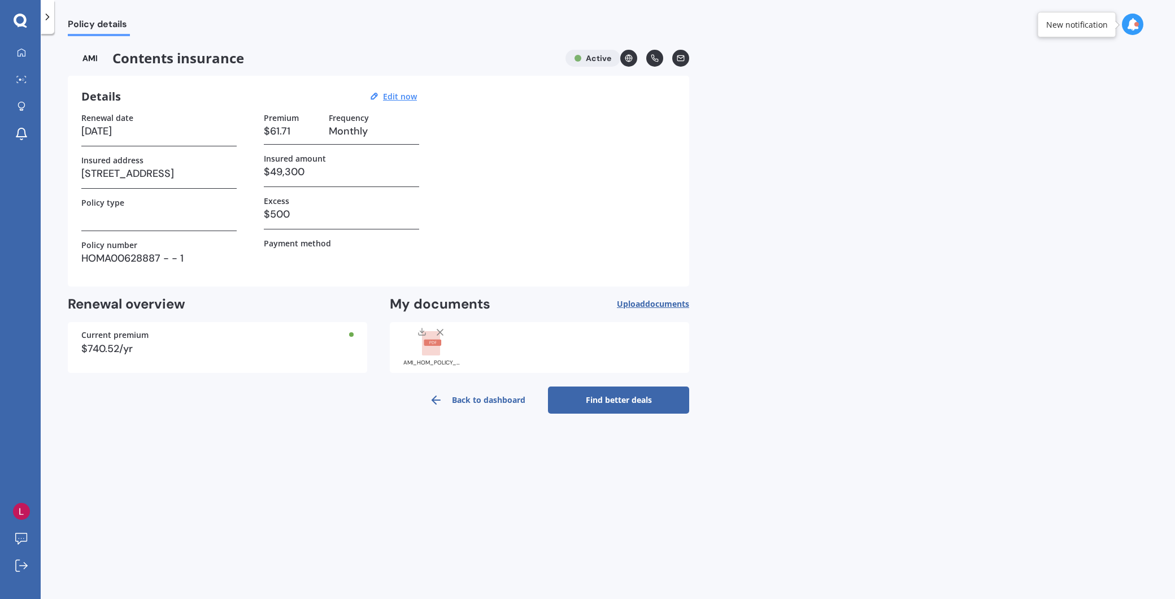
click at [605, 395] on link "Find better deals" at bounding box center [618, 399] width 141 height 27
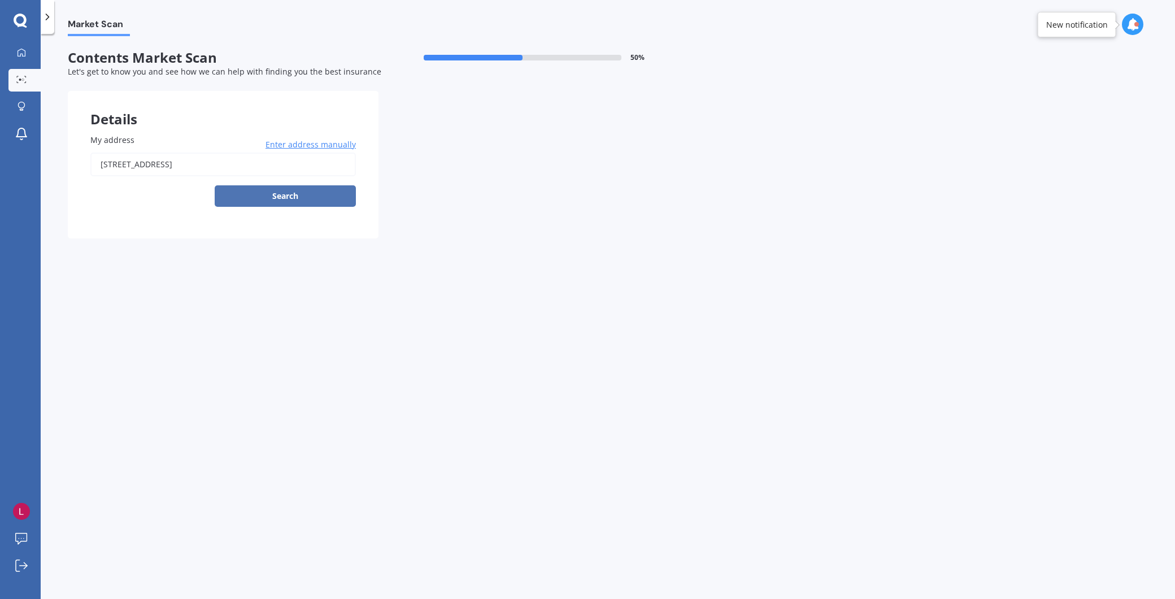
click at [263, 188] on button "Search" at bounding box center [285, 195] width 141 height 21
type input "[STREET_ADDRESS]"
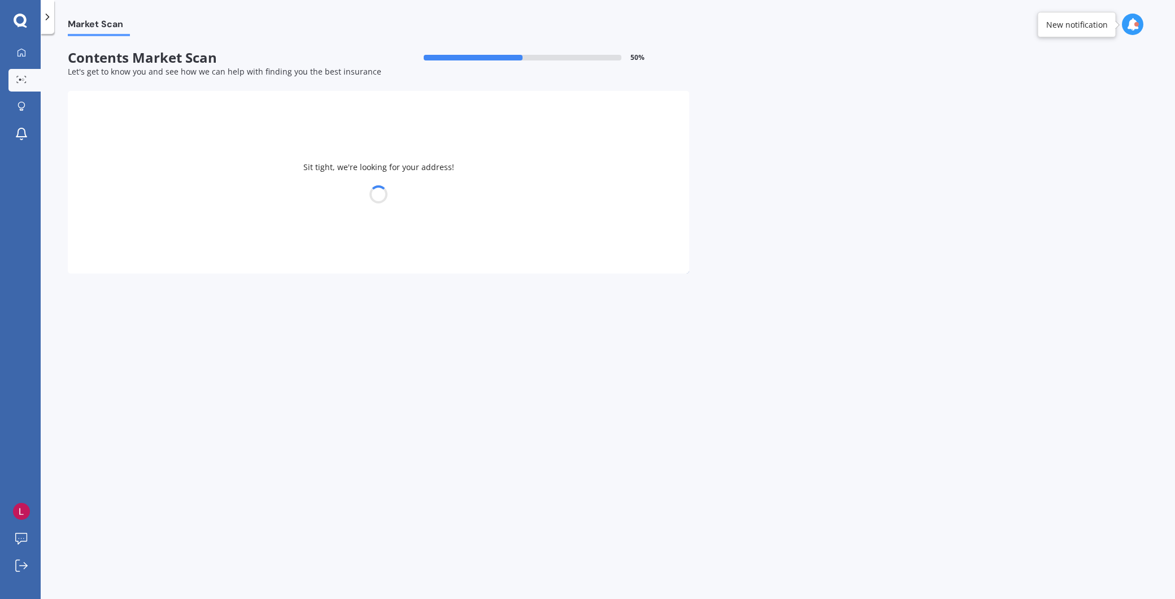
select select "30"
select select "03"
select select "1966"
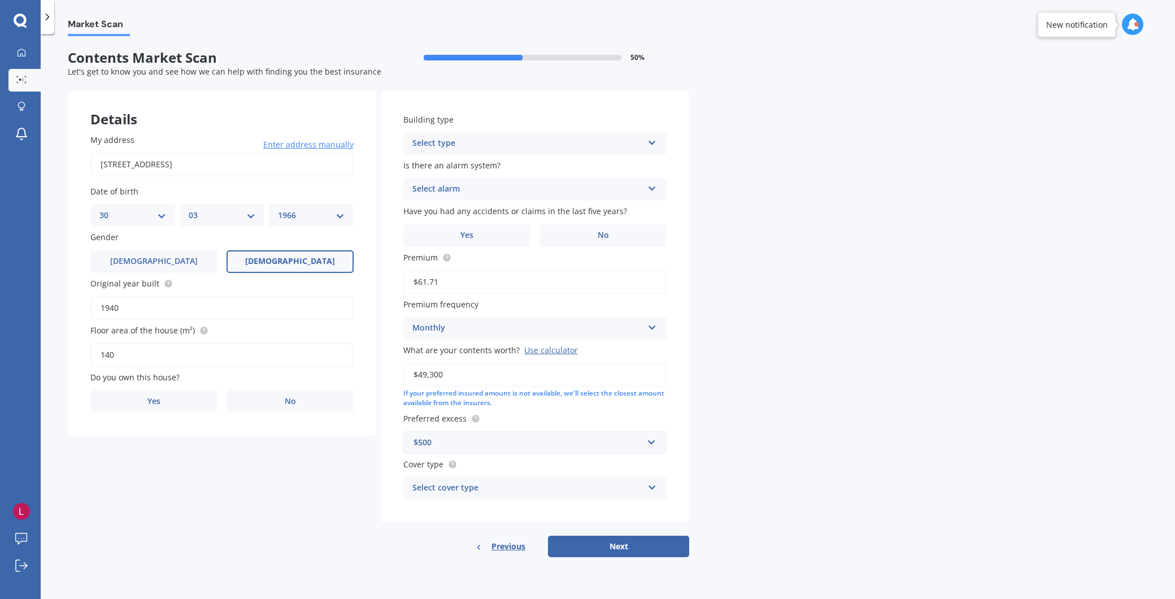
click at [834, 317] on div "Market Scan Contents Market Scan 50 % Let's get to know you and see how we can …" at bounding box center [608, 318] width 1134 height 565
click at [200, 390] on label "Yes" at bounding box center [153, 401] width 127 height 23
click at [0, 0] on input "Yes" at bounding box center [0, 0] width 0 height 0
click at [206, 447] on div "Select occupant" at bounding box center [214, 448] width 230 height 14
click at [193, 461] on div "Owner" at bounding box center [222, 469] width 262 height 20
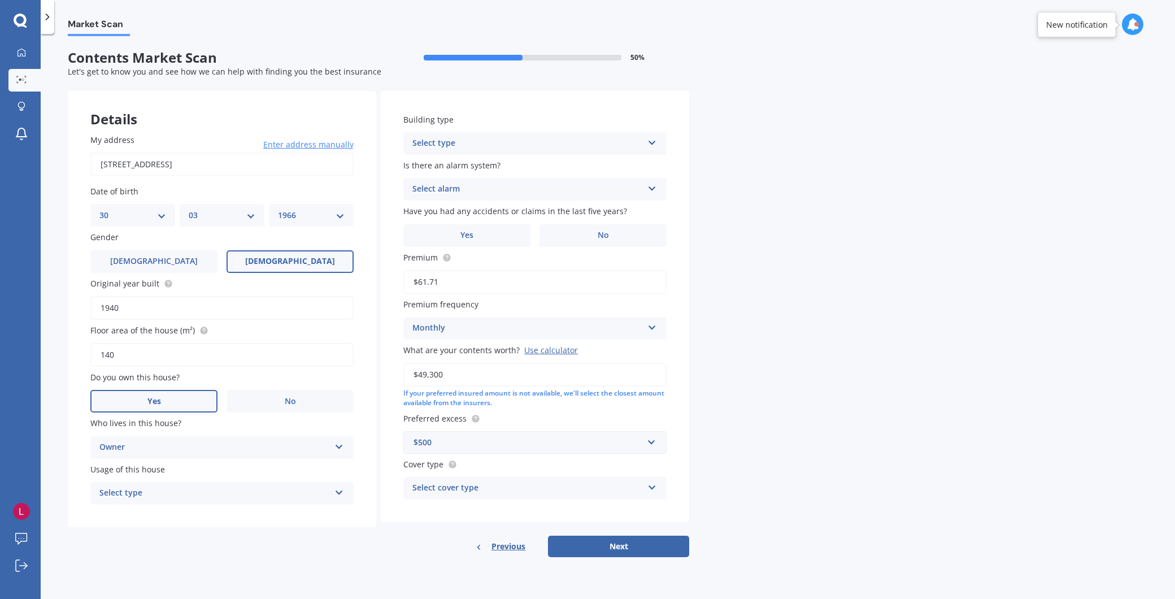
click at [189, 486] on div "Select type" at bounding box center [214, 493] width 230 height 14
click at [178, 505] on div "Permanent" at bounding box center [222, 515] width 262 height 20
click at [466, 145] on div "Select type" at bounding box center [527, 144] width 230 height 14
click at [461, 162] on span "Freestanding" at bounding box center [438, 165] width 50 height 11
click at [460, 185] on div "Select alarm" at bounding box center [527, 189] width 230 height 14
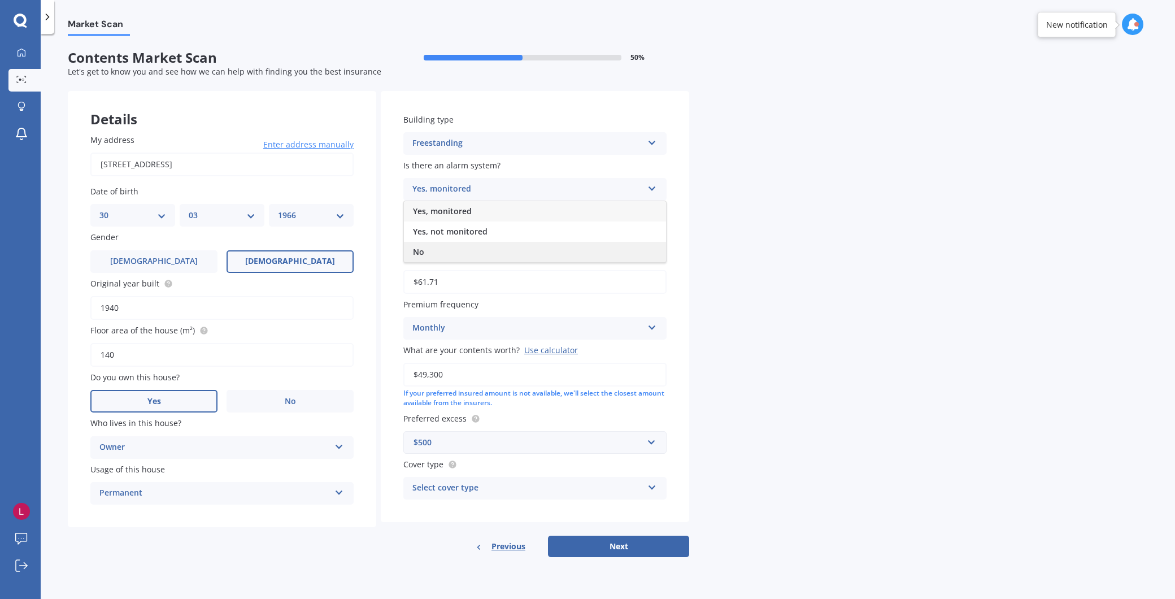
click at [428, 256] on div "No" at bounding box center [535, 252] width 262 height 20
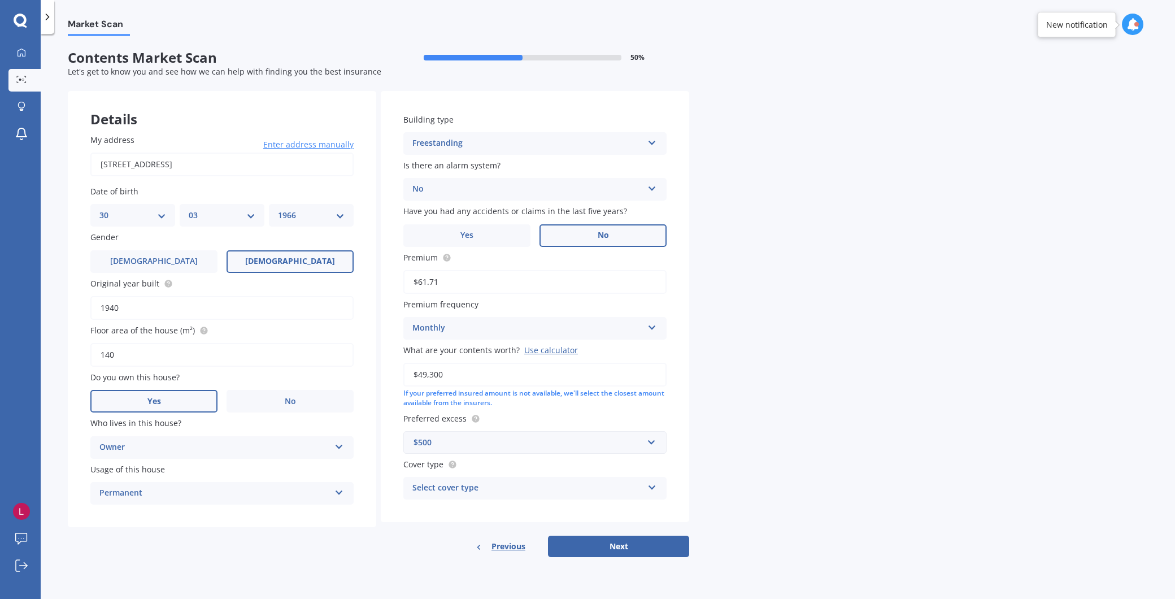
click at [563, 228] on label "No" at bounding box center [602, 235] width 127 height 23
click at [0, 0] on input "No" at bounding box center [0, 0] width 0 height 0
click at [505, 481] on div "Select cover type" at bounding box center [527, 488] width 230 height 14
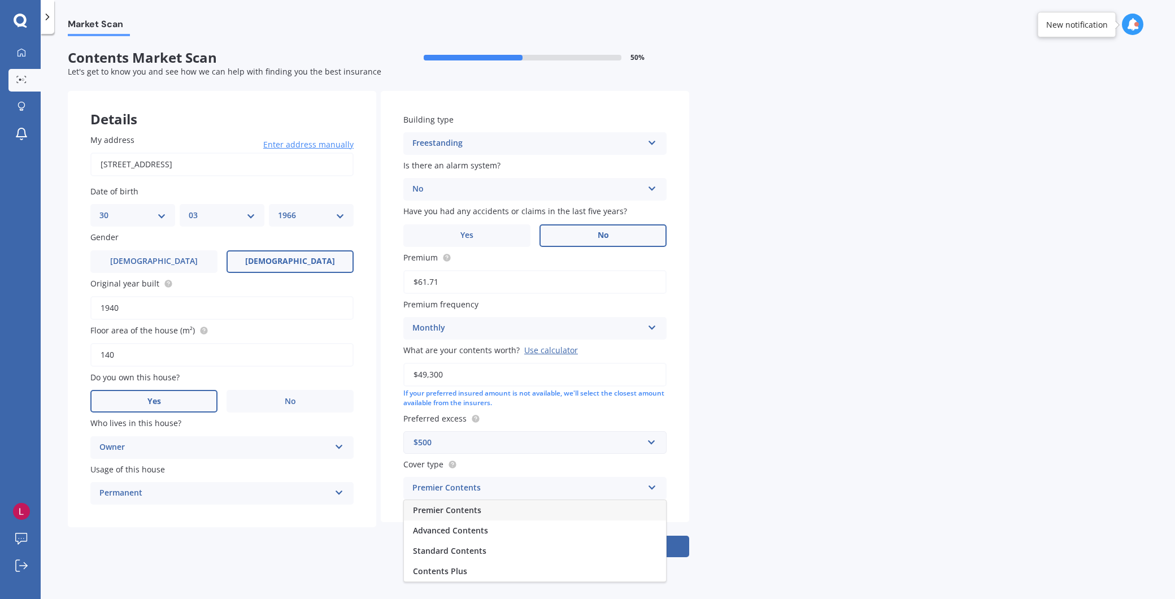
click at [492, 506] on div "Premier Contents" at bounding box center [535, 510] width 262 height 20
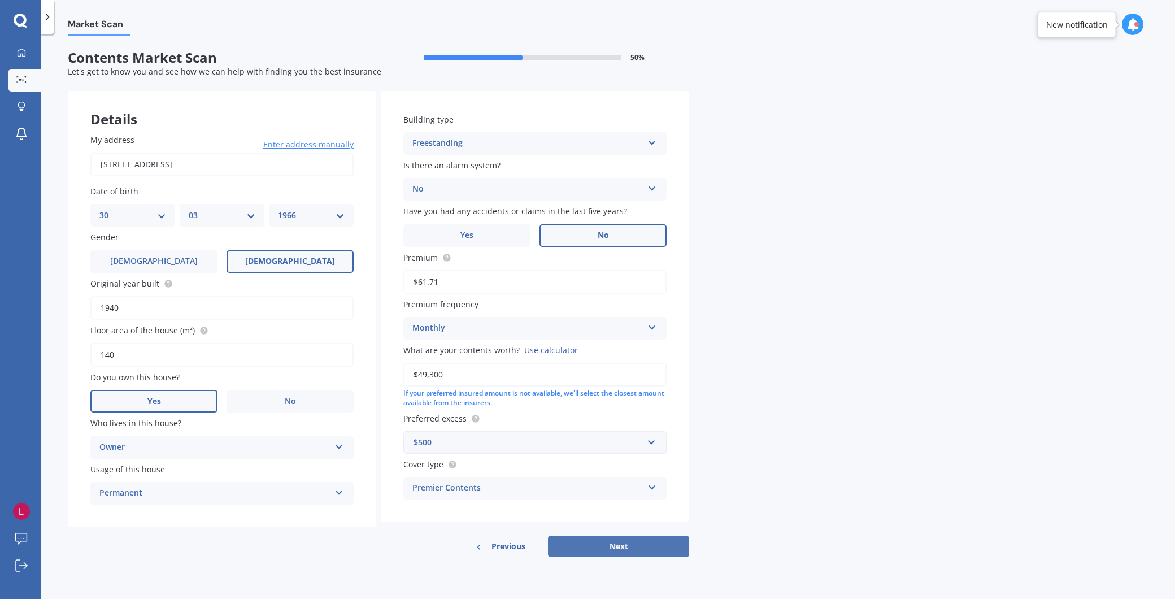
click at [622, 545] on button "Next" at bounding box center [618, 545] width 141 height 21
select select "30"
select select "03"
select select "1966"
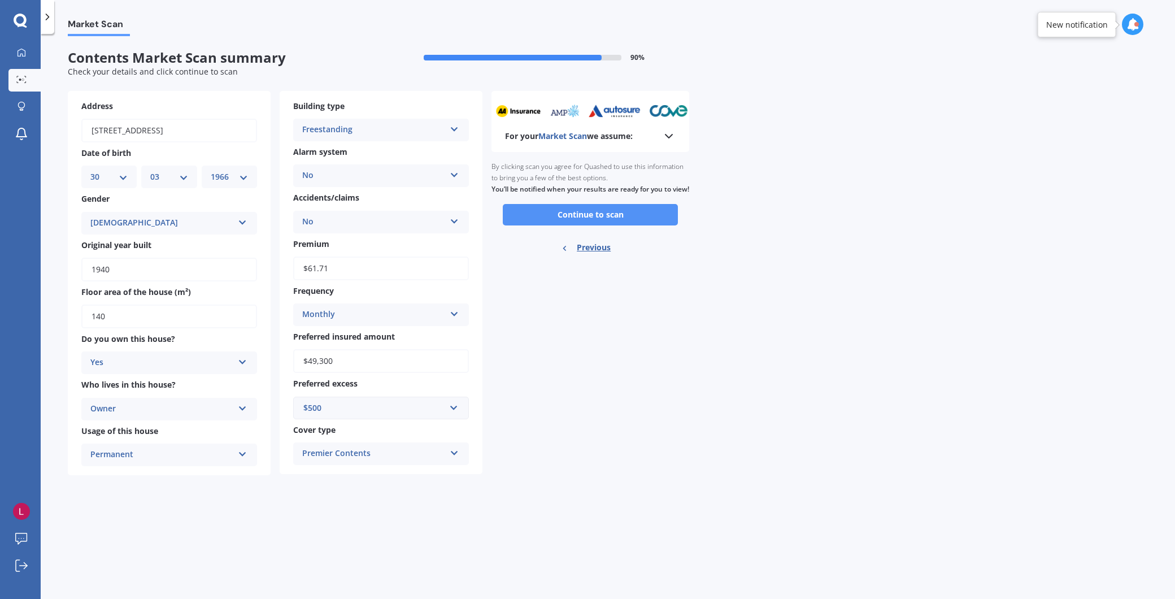
click at [603, 224] on button "Continue to scan" at bounding box center [590, 214] width 175 height 21
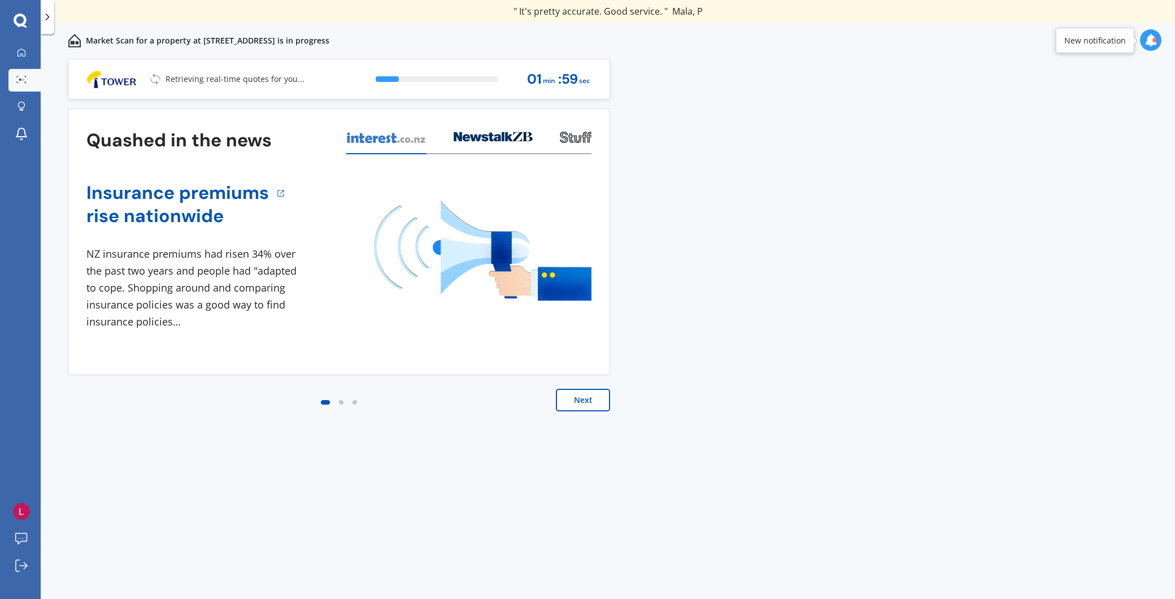
click at [892, 298] on div "Previous 60,000+ Kiwis have signed up to shop and save on insurance with us " H…" at bounding box center [608, 341] width 1134 height 565
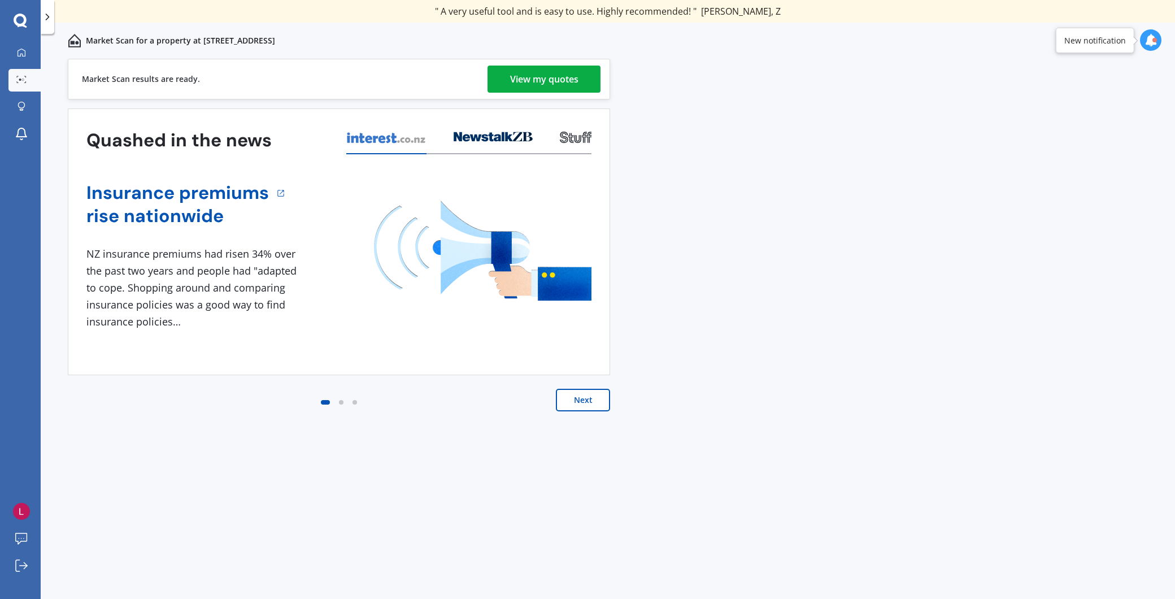
click at [526, 71] on div "View my quotes" at bounding box center [544, 79] width 68 height 27
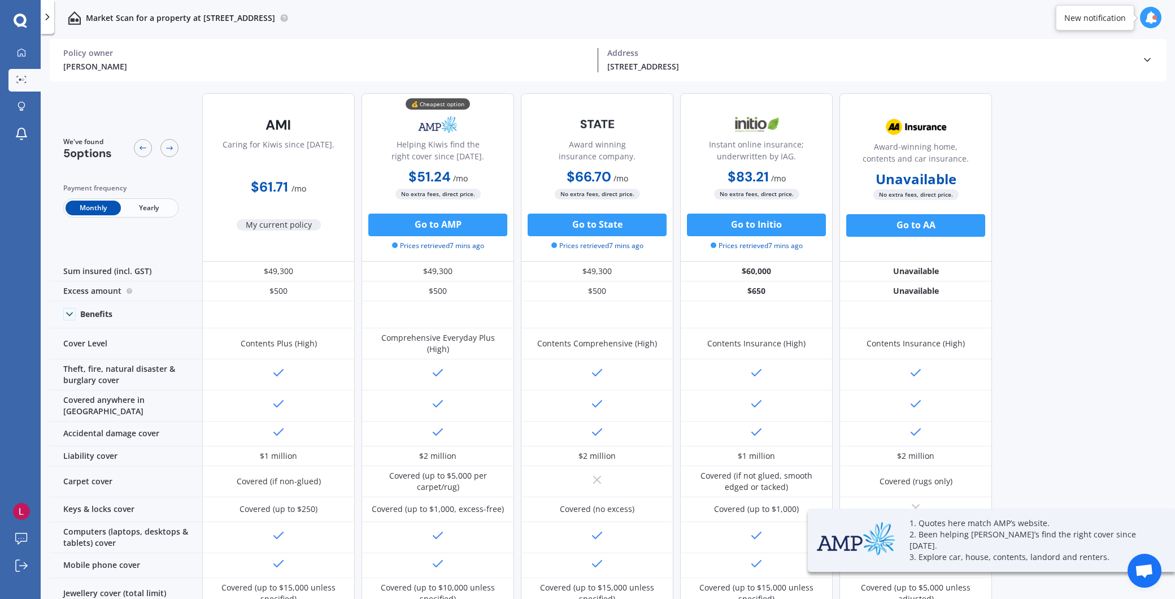
click at [1092, 306] on div "We've found 5 options Payment frequency Monthly Yearly Caring for Kiwis since […" at bounding box center [612, 342] width 1125 height 517
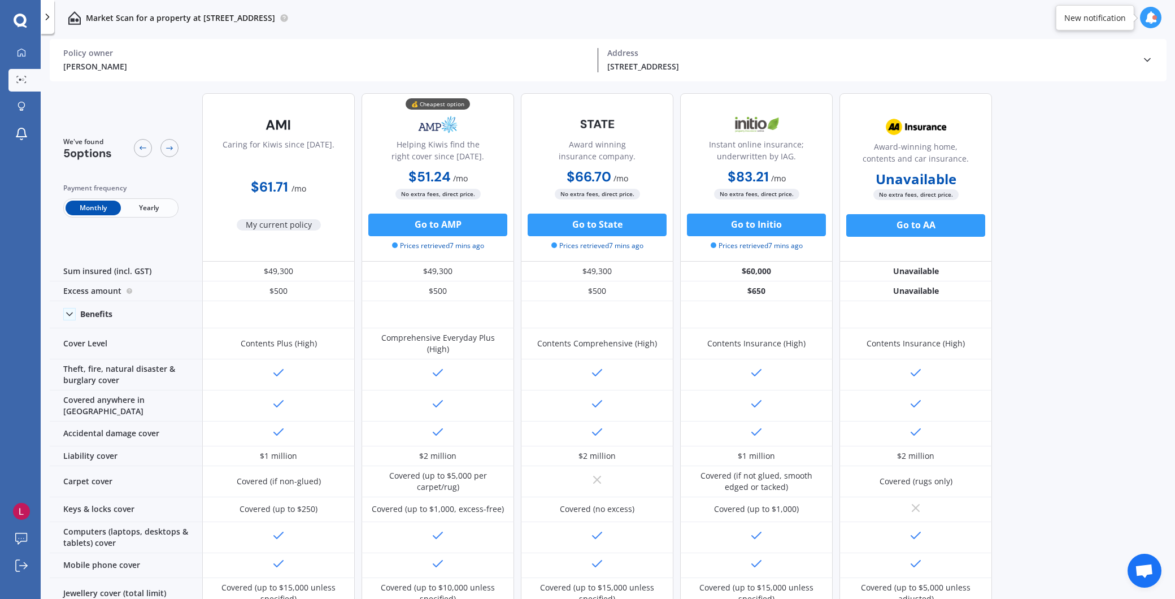
click at [1101, 338] on div "We've found 5 options Payment frequency Monthly Yearly Caring for Kiwis since […" at bounding box center [612, 342] width 1125 height 517
click at [23, 53] on icon at bounding box center [22, 52] width 8 height 8
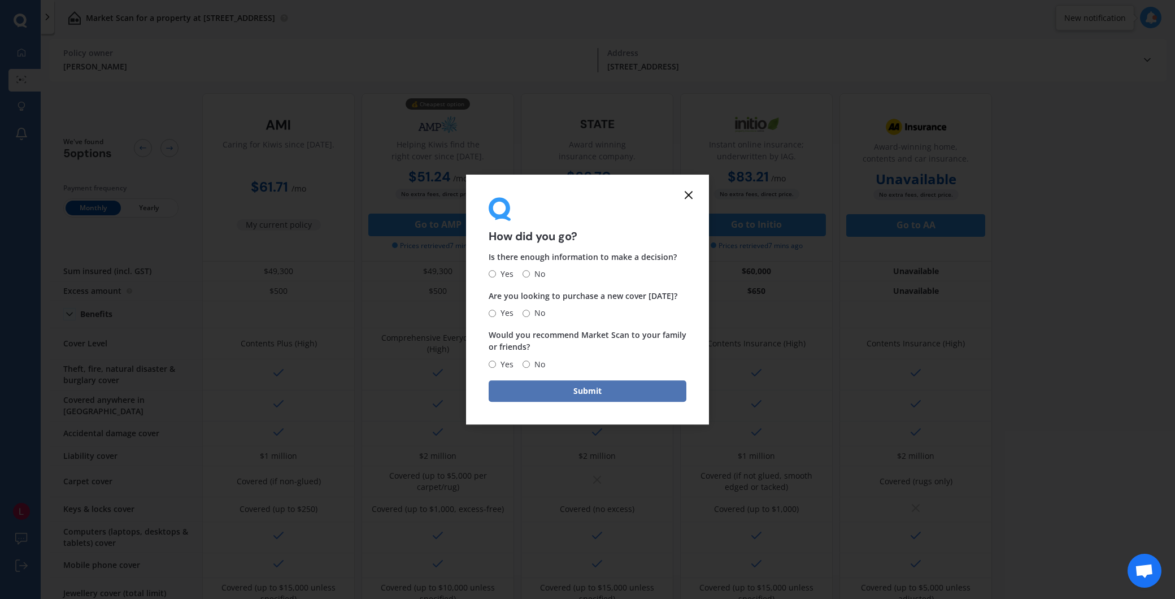
click at [576, 393] on button "Submit" at bounding box center [588, 390] width 198 height 21
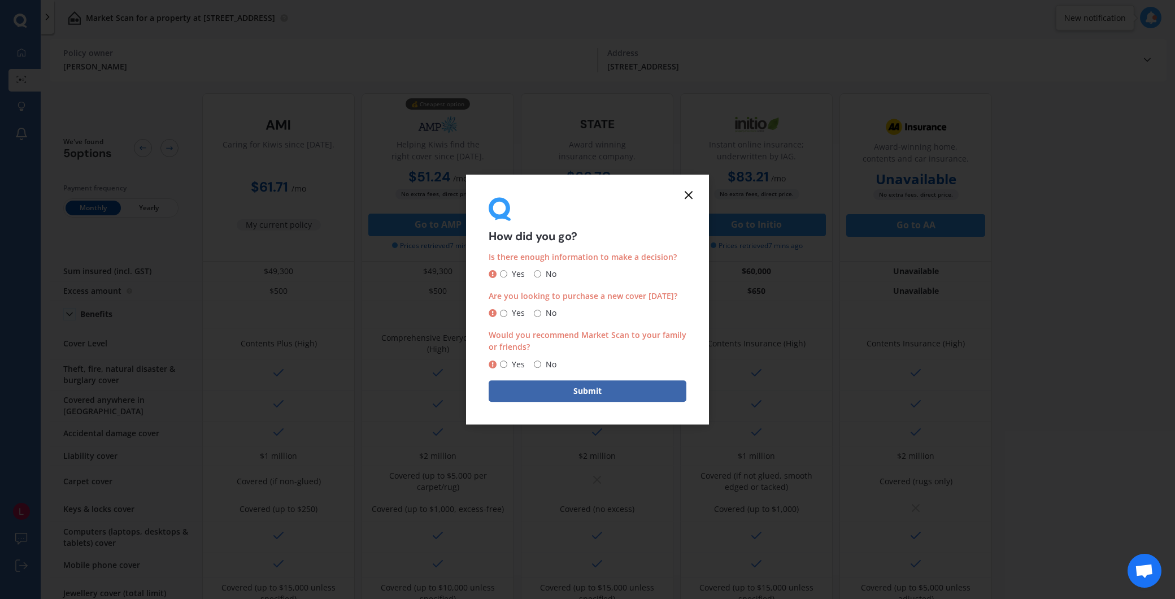
click at [687, 194] on line at bounding box center [688, 194] width 7 height 7
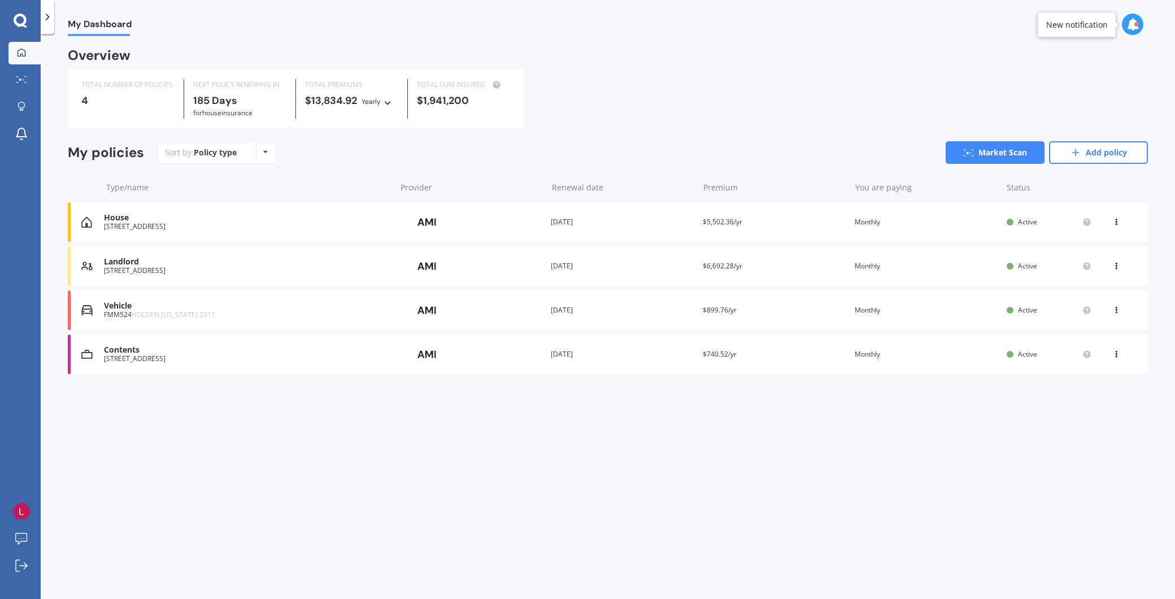
click at [167, 269] on div "[STREET_ADDRESS]" at bounding box center [247, 271] width 286 height 8
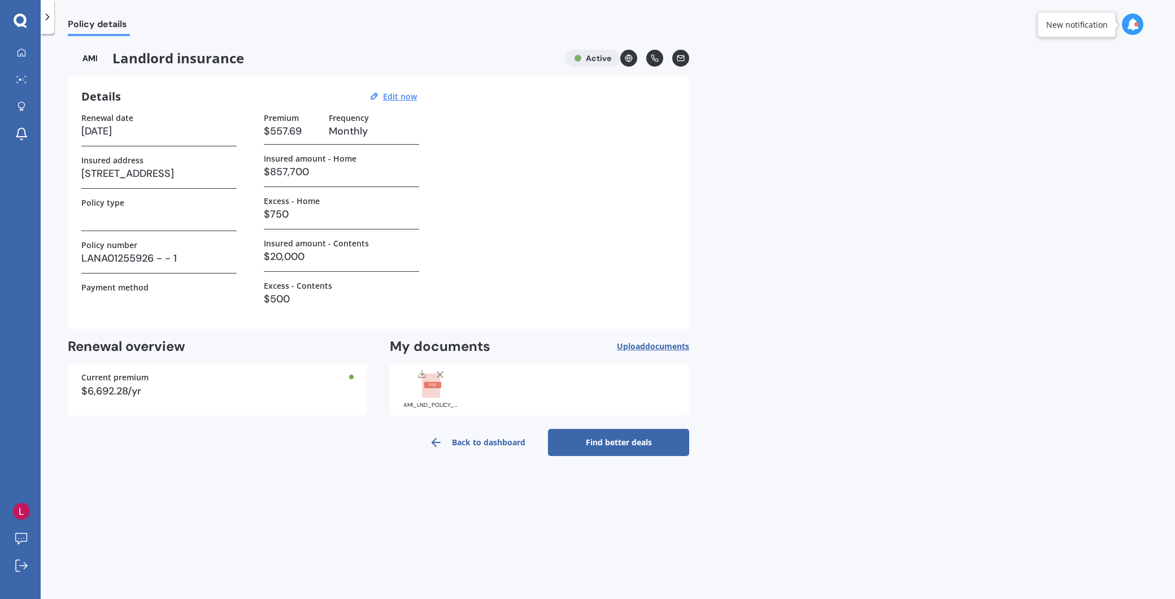
click at [634, 444] on link "Find better deals" at bounding box center [618, 442] width 141 height 27
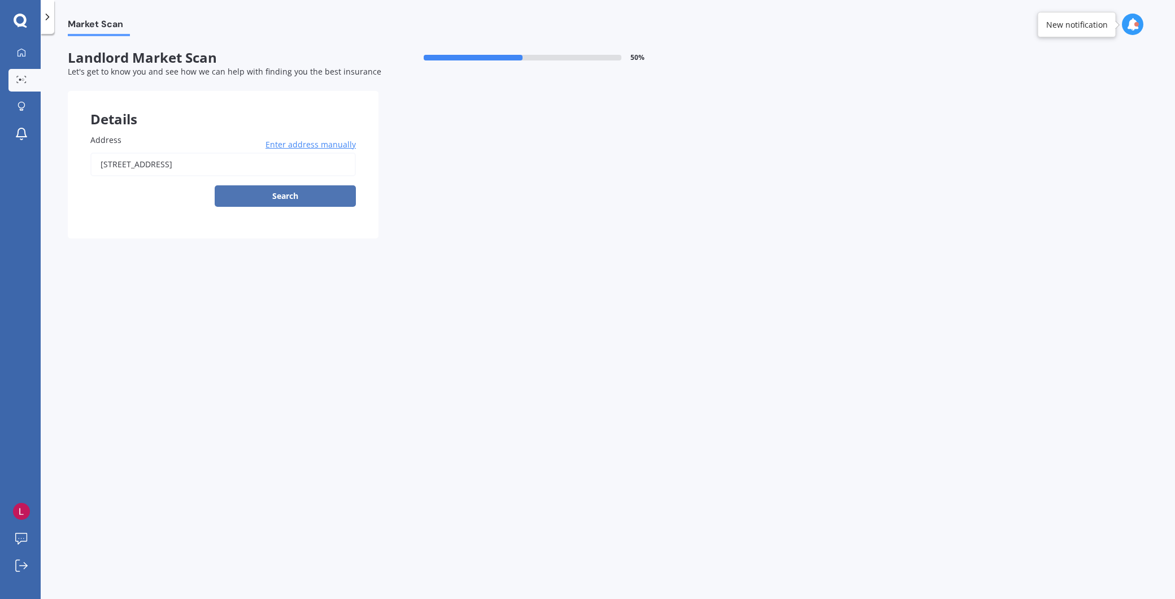
click at [308, 198] on button "Search" at bounding box center [285, 195] width 141 height 21
click at [269, 158] on input "[STREET_ADDRESS]" at bounding box center [222, 164] width 265 height 24
type input "[STREET_ADDRESS]"
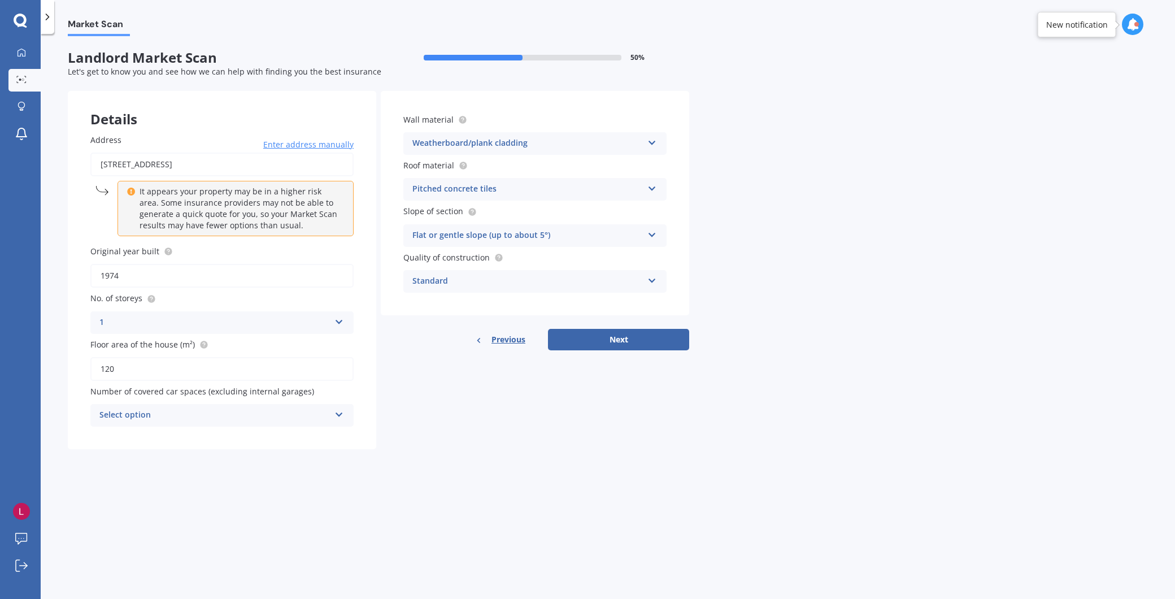
click at [233, 415] on div "Select option" at bounding box center [214, 415] width 230 height 14
click at [198, 447] on div "1" at bounding box center [222, 457] width 262 height 20
click at [600, 334] on button "Next" at bounding box center [618, 339] width 141 height 21
select select "30"
select select "03"
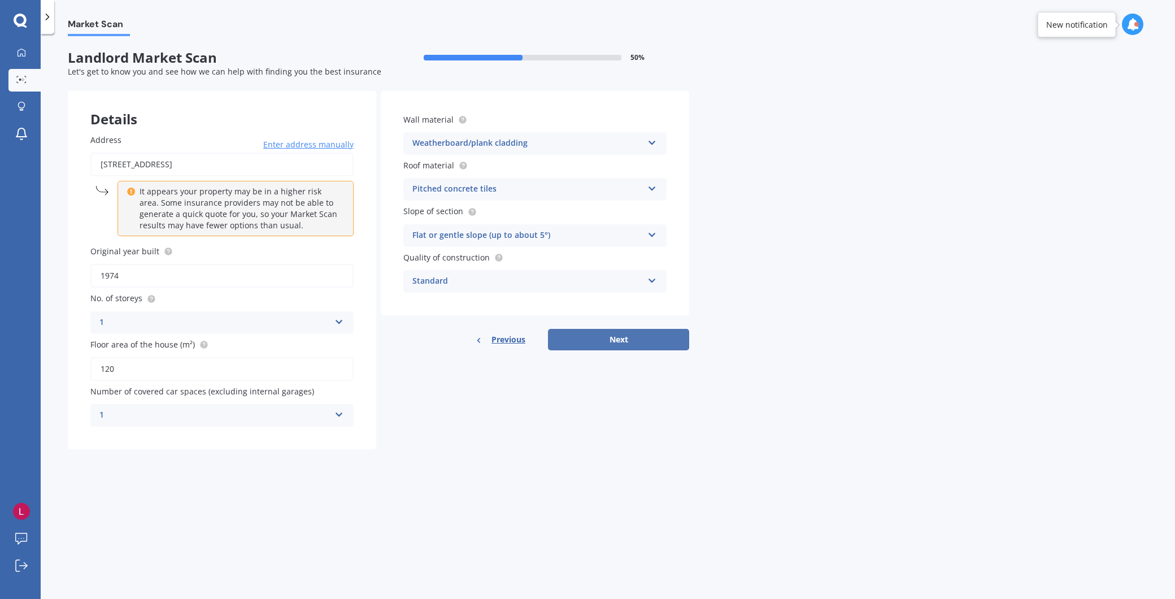
select select "1966"
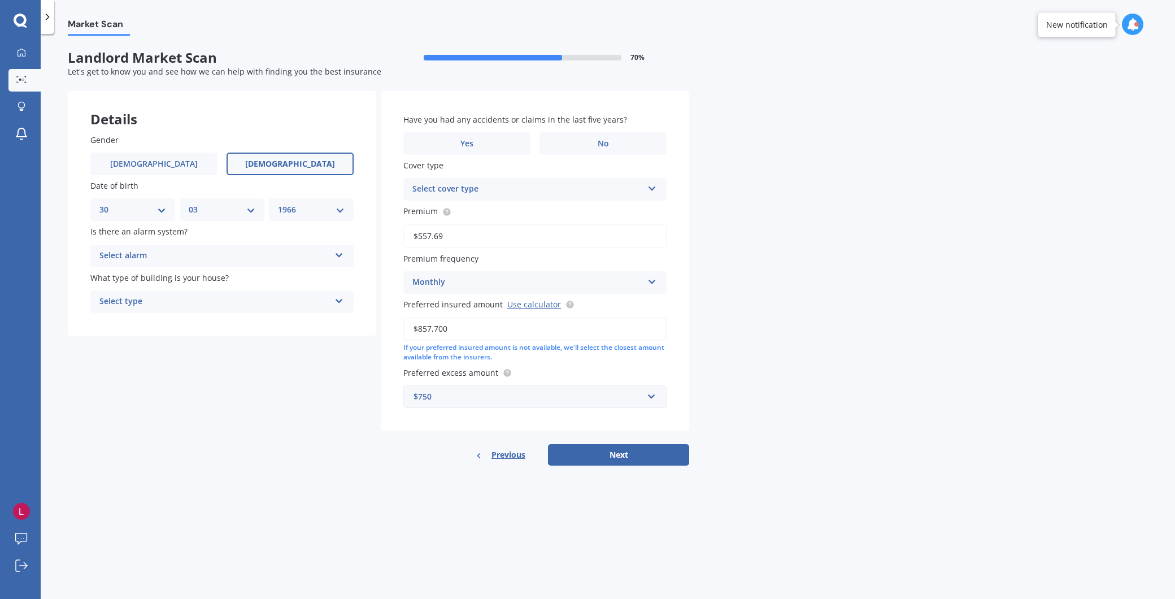
click at [218, 253] on div "Select alarm" at bounding box center [214, 256] width 230 height 14
click at [156, 312] on div "No" at bounding box center [222, 318] width 262 height 20
click at [165, 295] on div "Select type" at bounding box center [214, 302] width 230 height 14
click at [163, 322] on div "Freestanding" at bounding box center [222, 323] width 262 height 20
click at [568, 137] on label "No" at bounding box center [602, 143] width 127 height 23
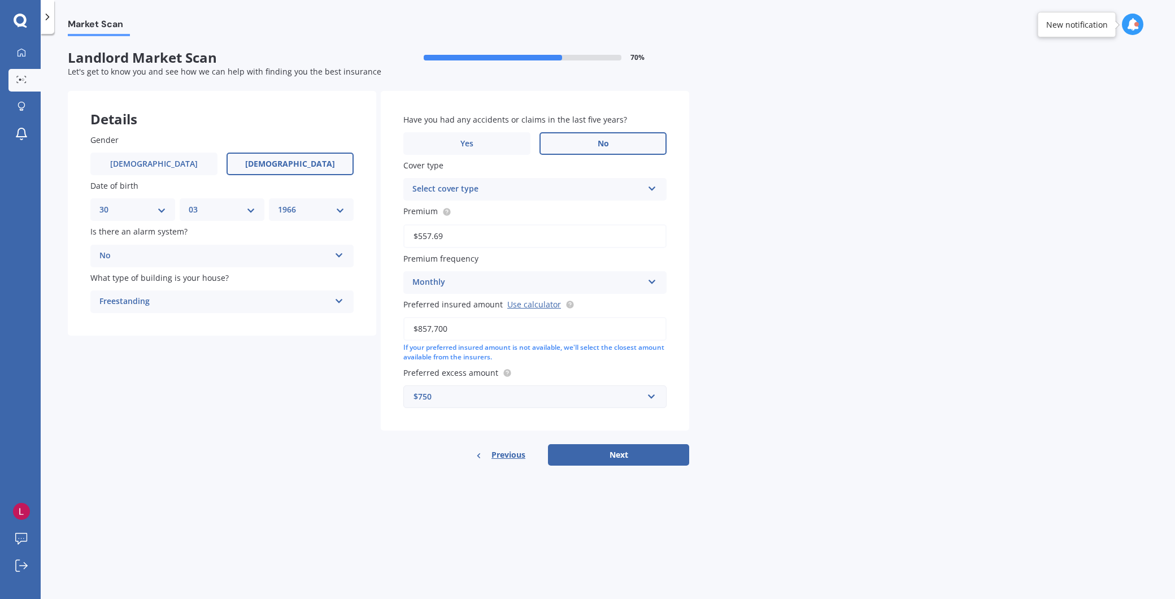
click at [0, 0] on input "No" at bounding box center [0, 0] width 0 height 0
click at [496, 193] on div "Select cover type" at bounding box center [527, 189] width 230 height 14
click at [493, 209] on div "Landlord Insurance" at bounding box center [535, 211] width 262 height 20
click at [526, 301] on link "Use calculator" at bounding box center [534, 304] width 54 height 11
click at [622, 454] on button "Next" at bounding box center [618, 454] width 141 height 21
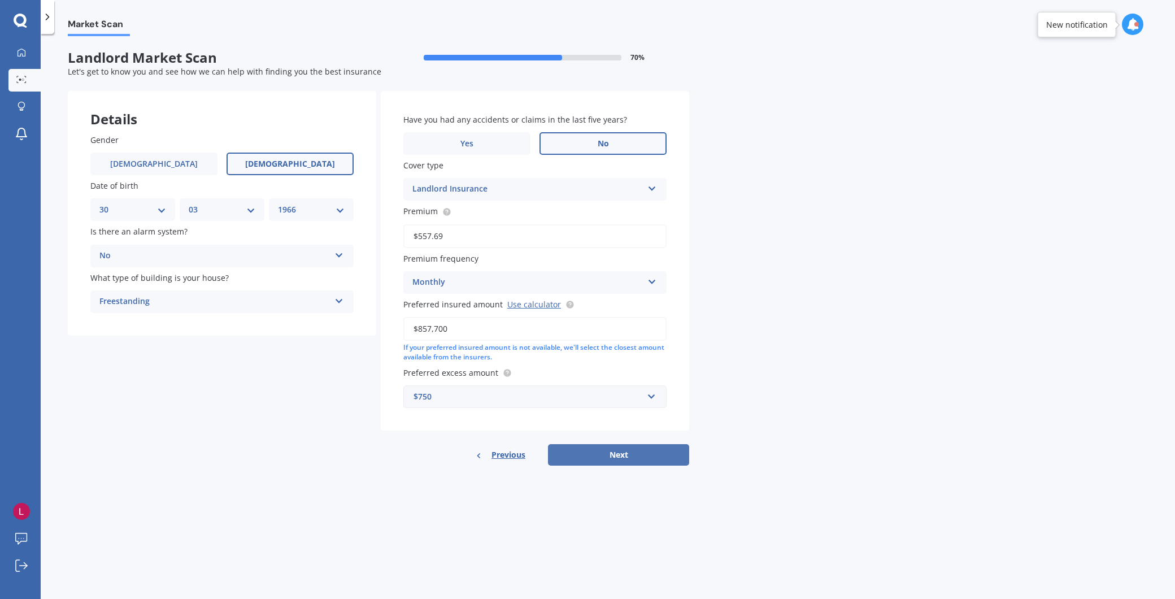
select select "30"
select select "03"
select select "1966"
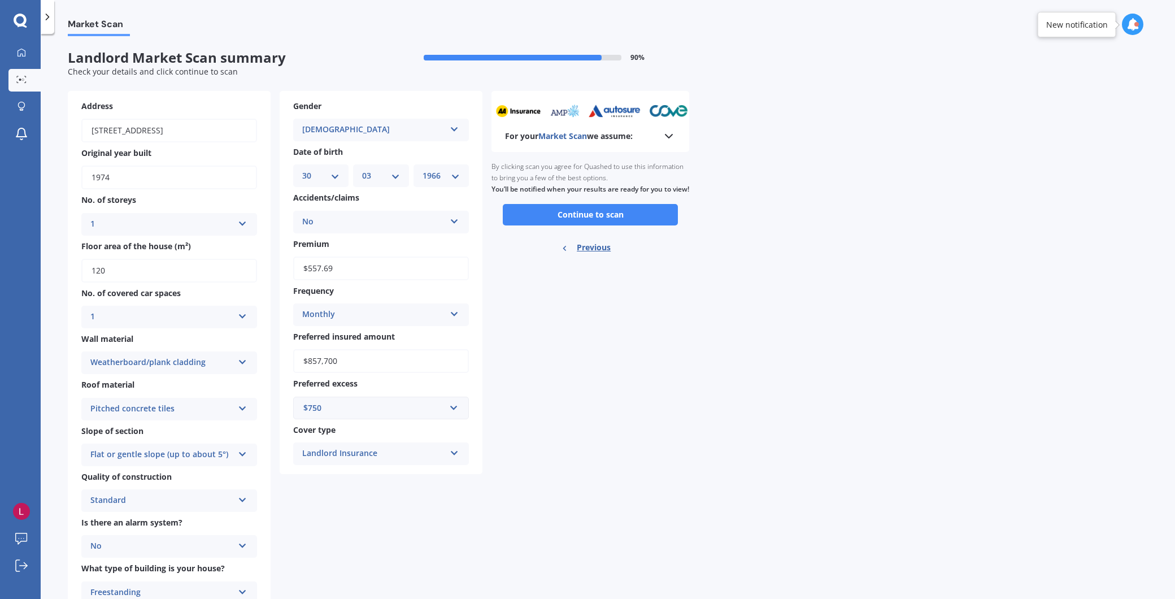
click at [348, 358] on input "$857,700" at bounding box center [381, 361] width 176 height 24
click at [593, 223] on button "Continue to scan" at bounding box center [590, 214] width 175 height 21
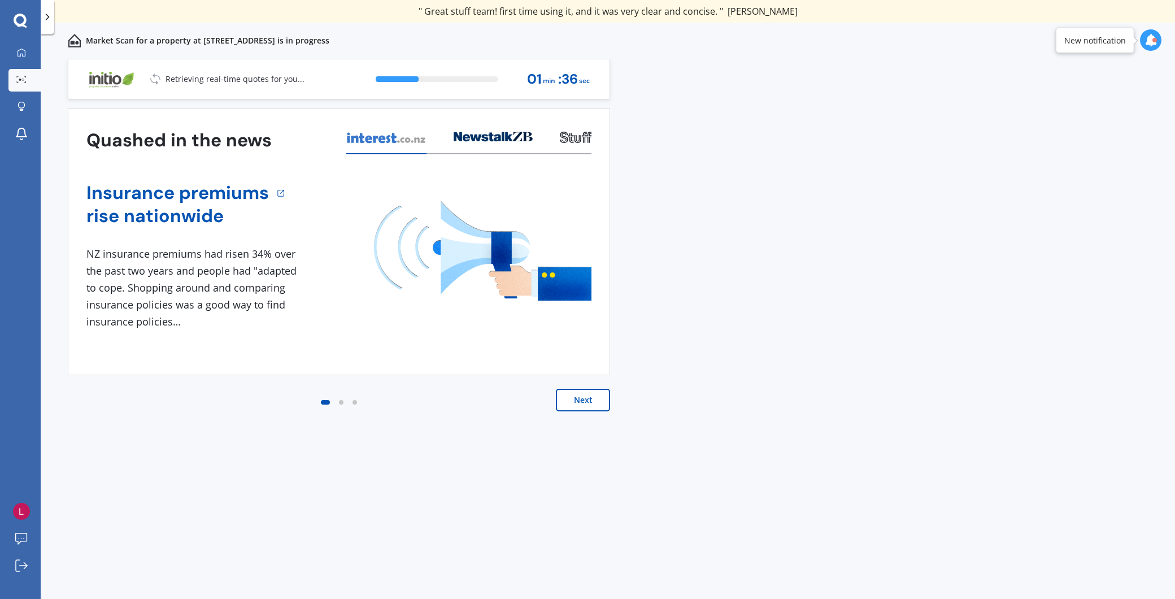
click at [856, 111] on div "Previous 60,000+ Kiwis have signed up to shop and save on insurance with us " H…" at bounding box center [608, 341] width 1134 height 565
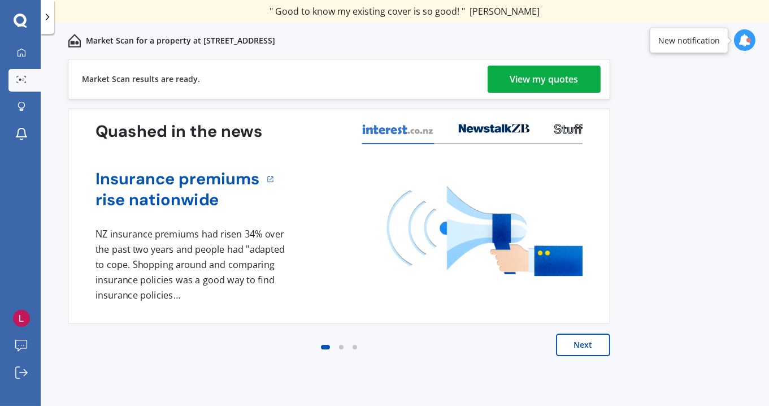
click at [542, 77] on div "View my quotes" at bounding box center [544, 79] width 68 height 27
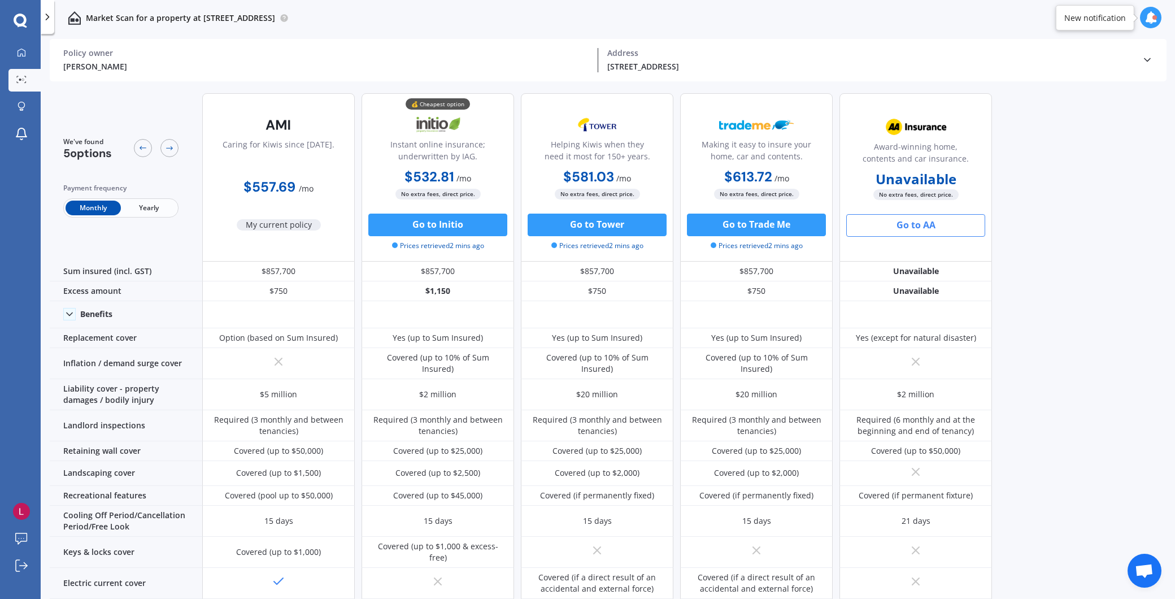
click at [921, 221] on button "Go to AA" at bounding box center [915, 225] width 139 height 23
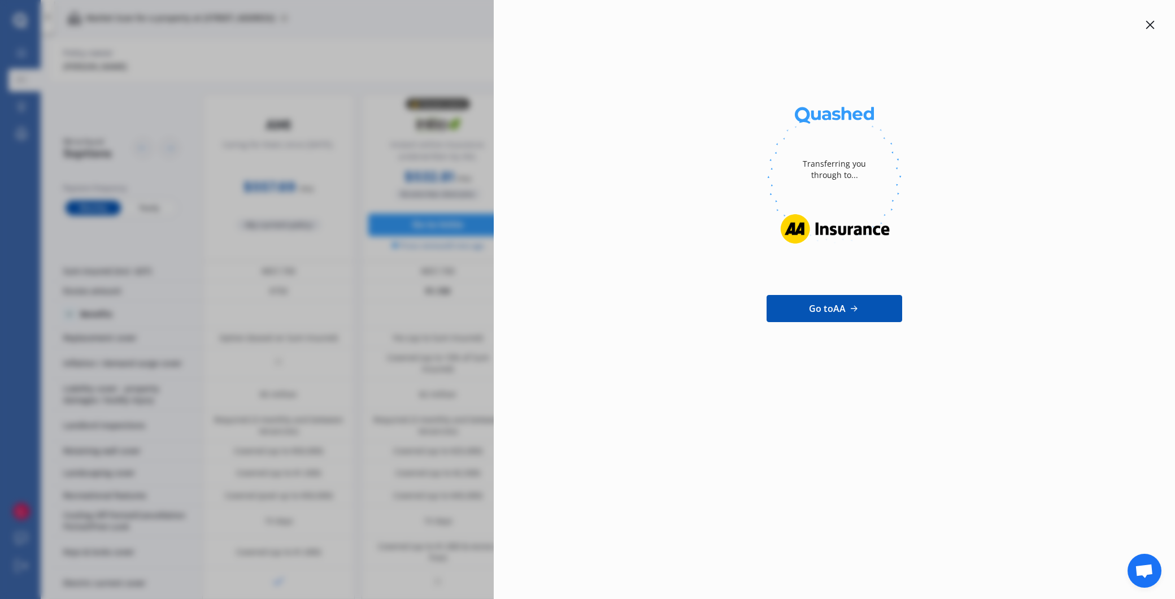
click at [1152, 26] on icon at bounding box center [1149, 24] width 9 height 9
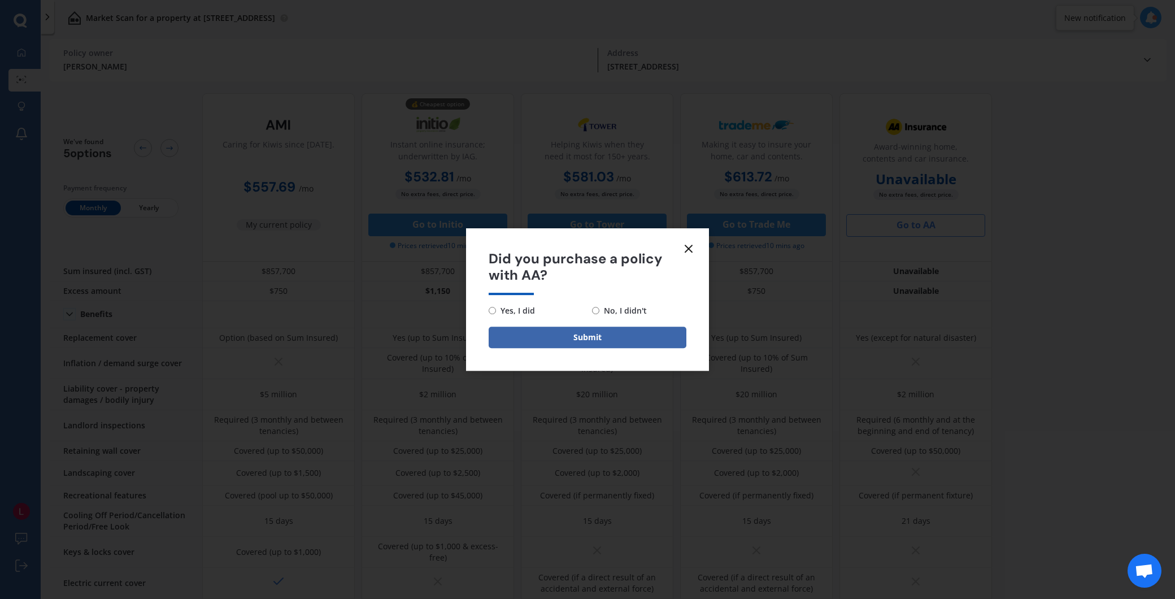
click at [686, 250] on icon at bounding box center [689, 249] width 14 height 14
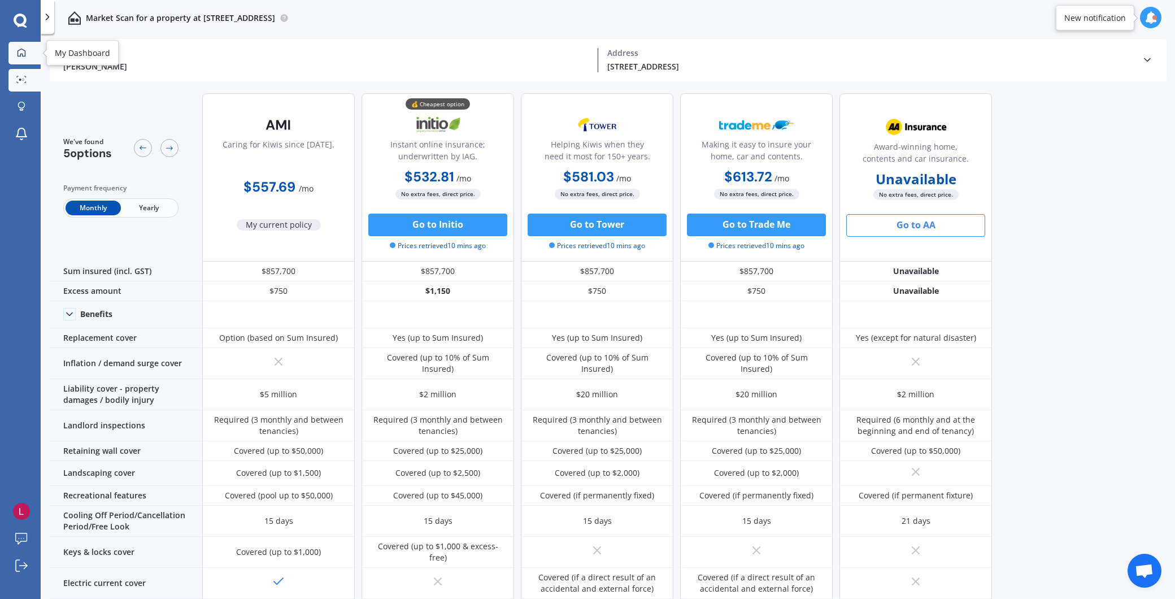
click at [11, 53] on link "My Dashboard" at bounding box center [24, 53] width 32 height 23
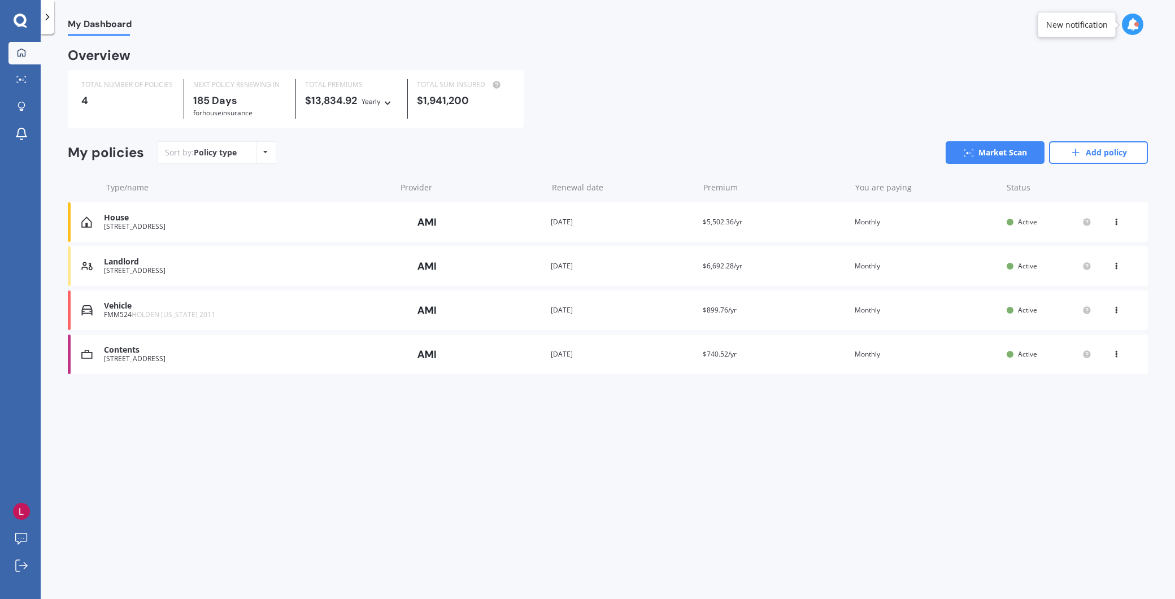
click at [365, 434] on div "My Dashboard Overview TOTAL NUMBER OF POLICIES 4 NEXT POLICY RENEWING [DATE] fo…" at bounding box center [608, 318] width 1134 height 565
